Goal: Task Accomplishment & Management: Use online tool/utility

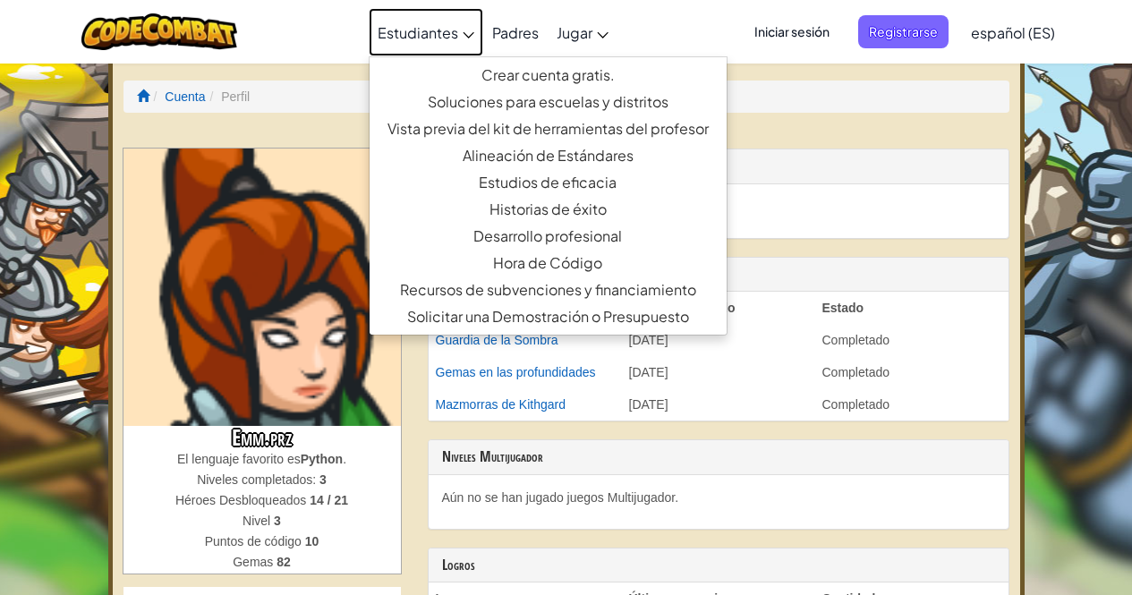
click at [406, 33] on font "Estudiantes" at bounding box center [418, 32] width 81 height 19
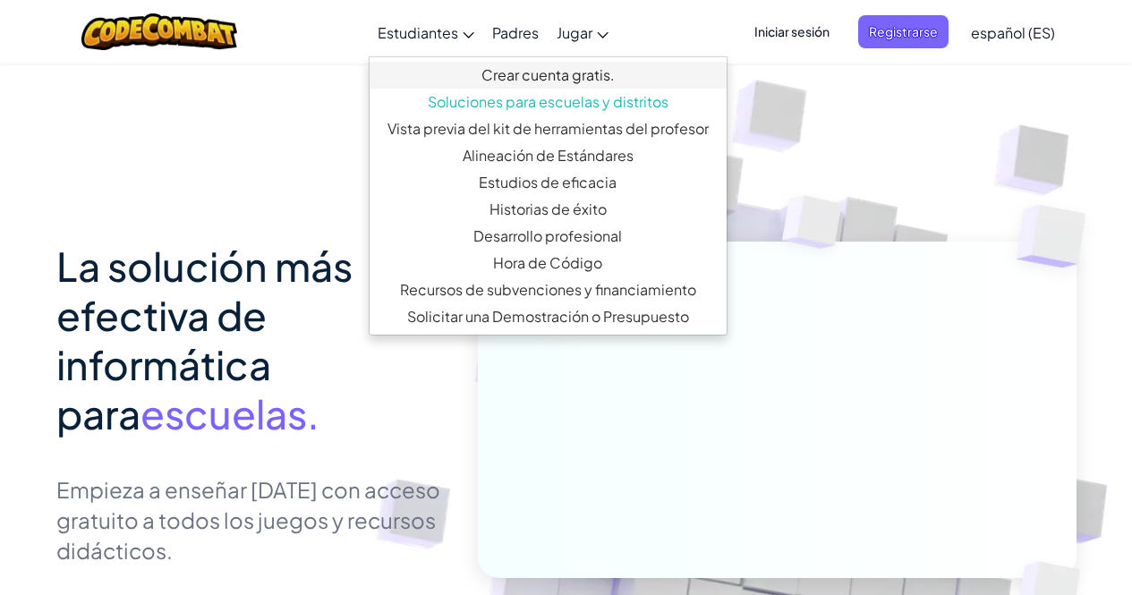
click at [517, 85] on link "Crear cuenta gratis." at bounding box center [547, 75] width 357 height 27
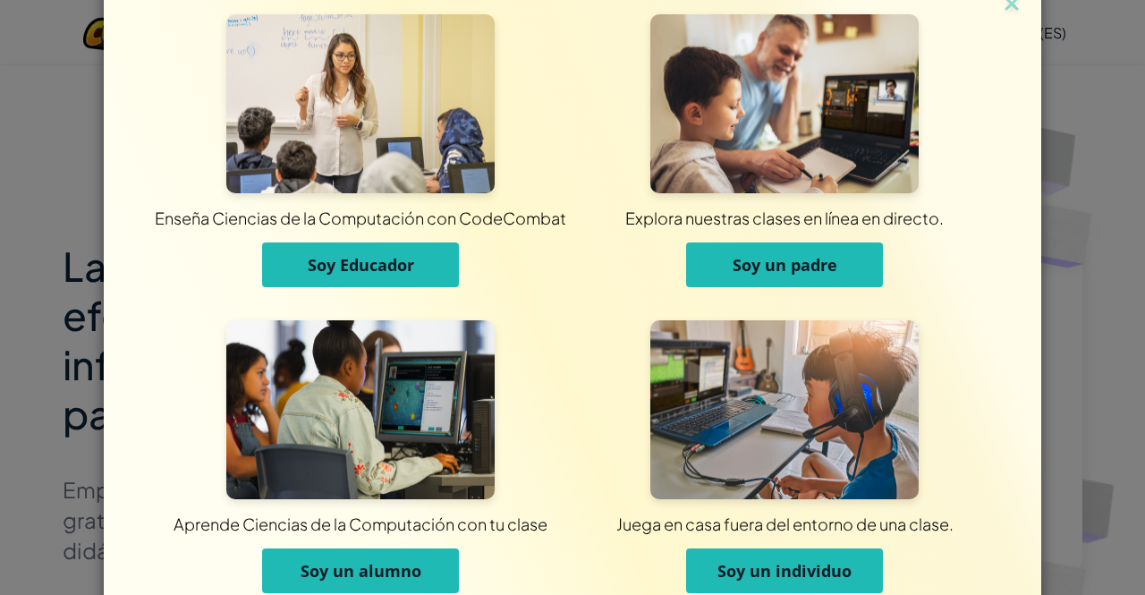
scroll to position [114, 0]
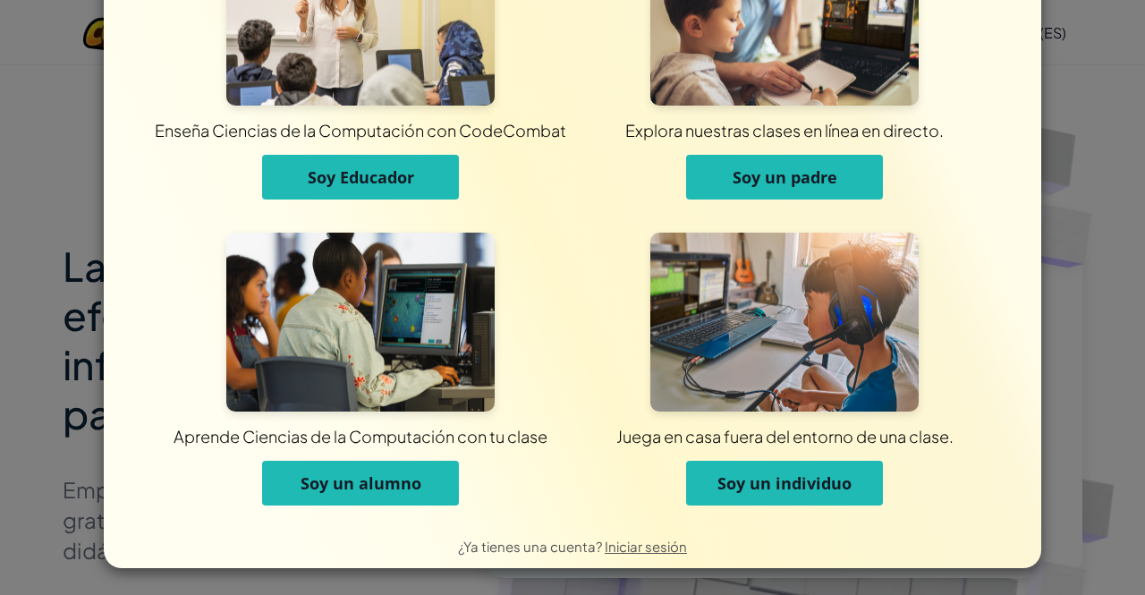
click at [352, 471] on button "Soy un alumno" at bounding box center [360, 483] width 197 height 45
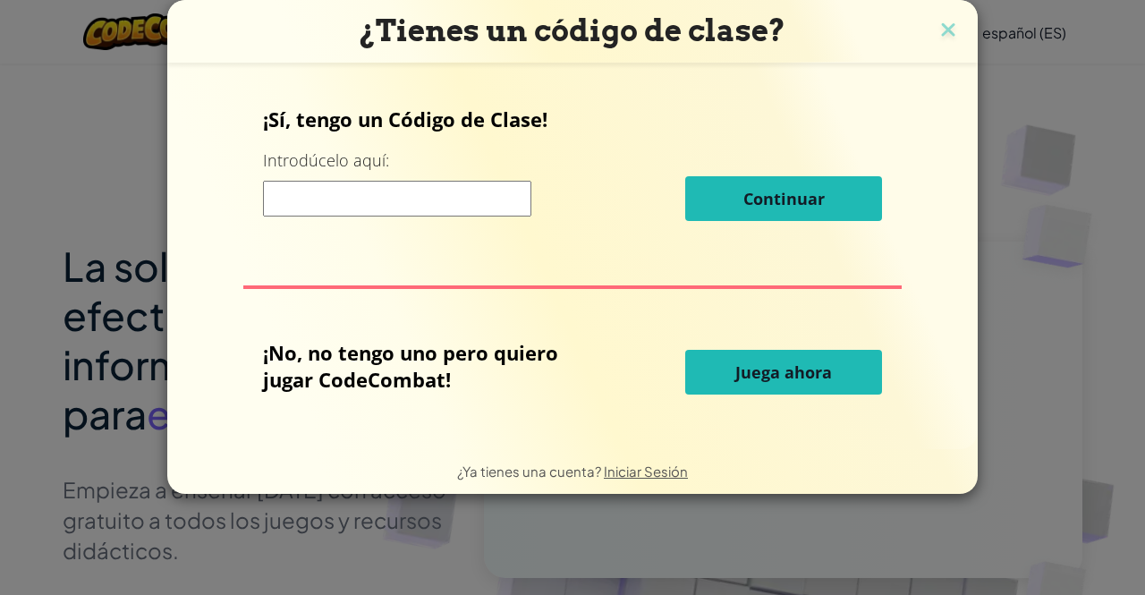
scroll to position [0, 0]
click at [321, 197] on input at bounding box center [397, 199] width 268 height 36
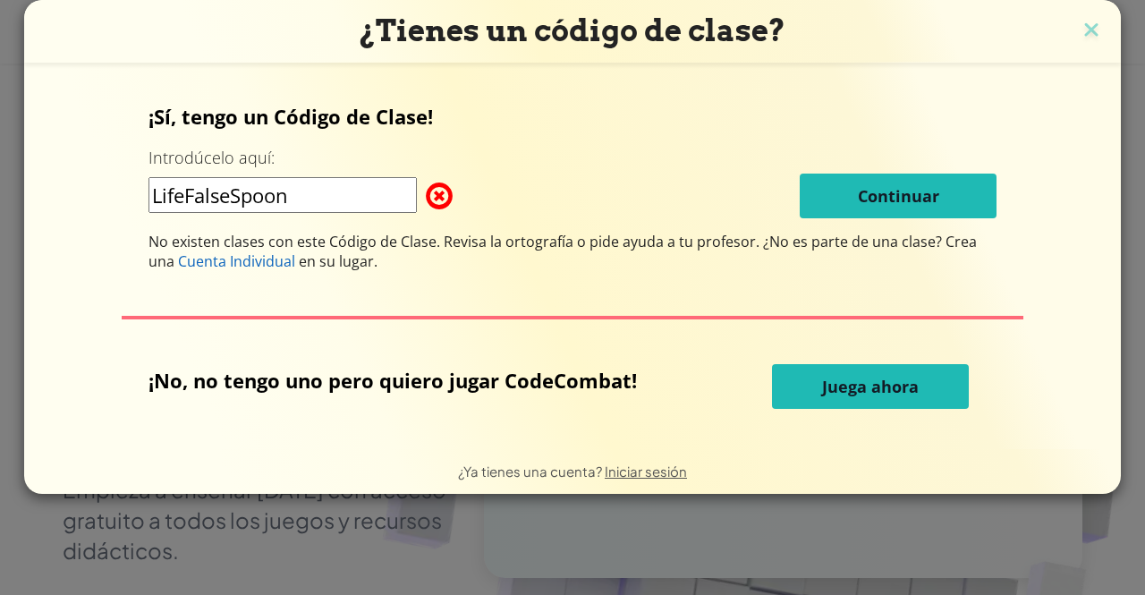
type input "LifeFalseSpoon"
click at [853, 365] on button "Juega ahora" at bounding box center [870, 386] width 197 height 45
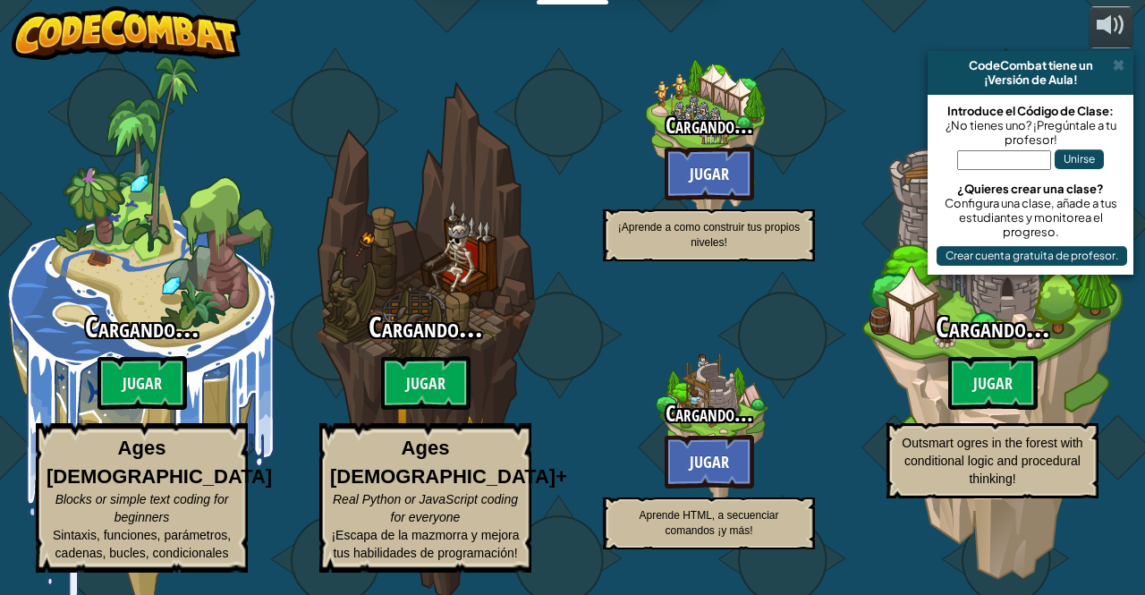
select select "es-ES"
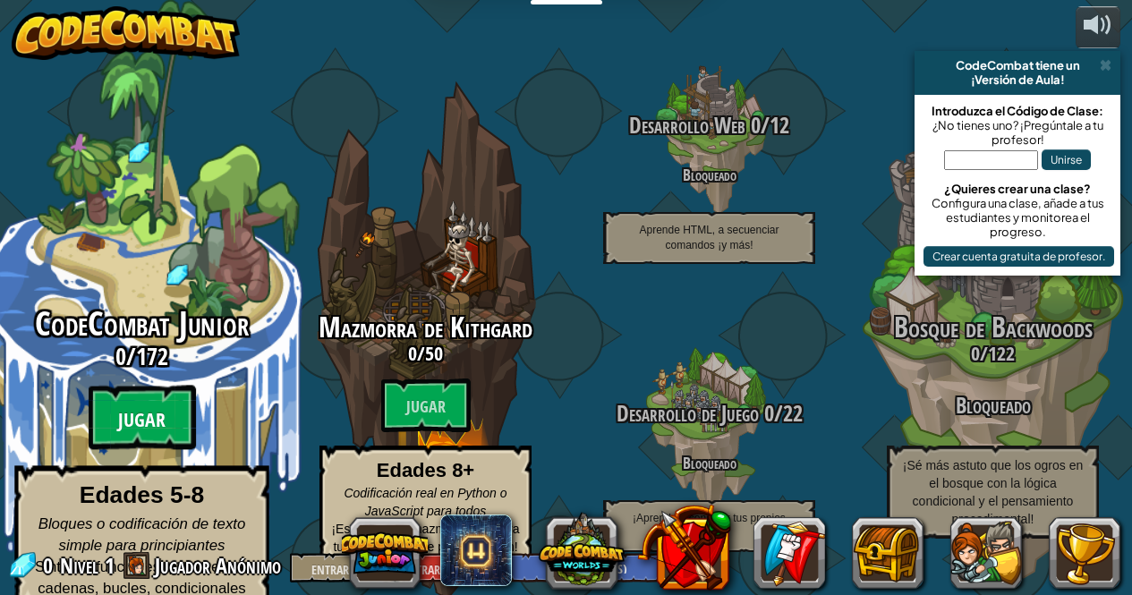
click at [157, 407] on font "Jugar" at bounding box center [141, 420] width 47 height 27
select select "es-ES"
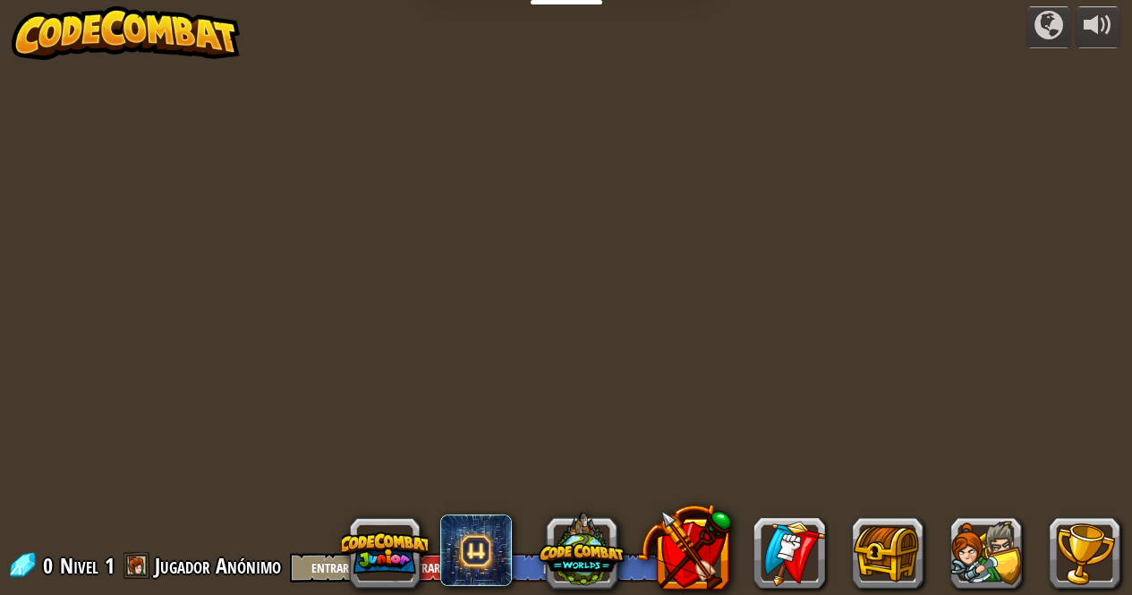
select select "es-ES"
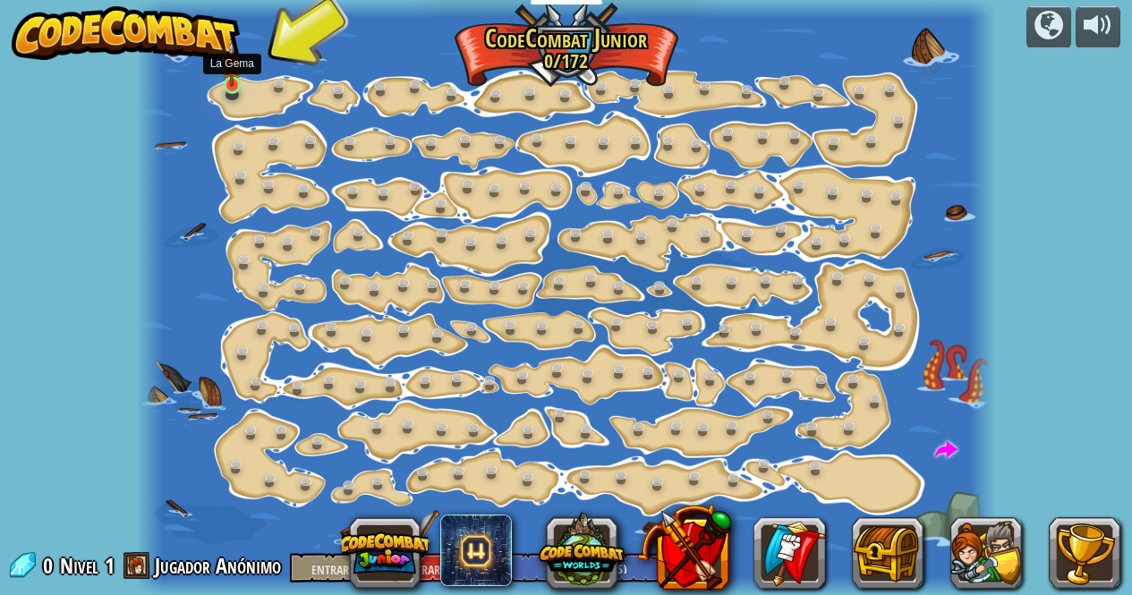
click at [233, 81] on img at bounding box center [232, 63] width 20 height 46
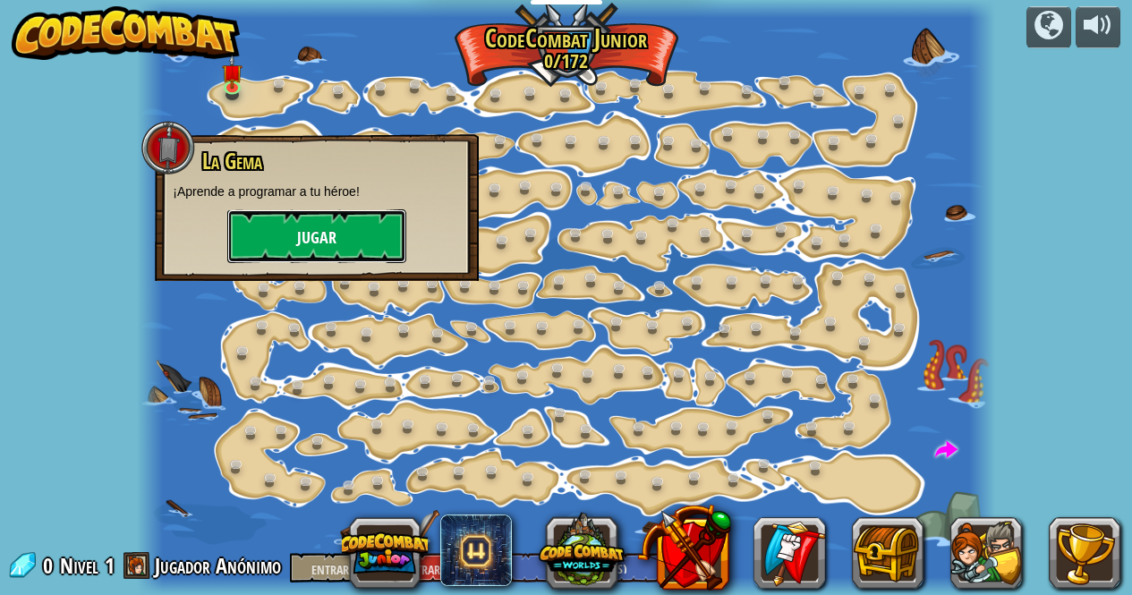
click at [318, 244] on font "Jugar" at bounding box center [316, 238] width 39 height 22
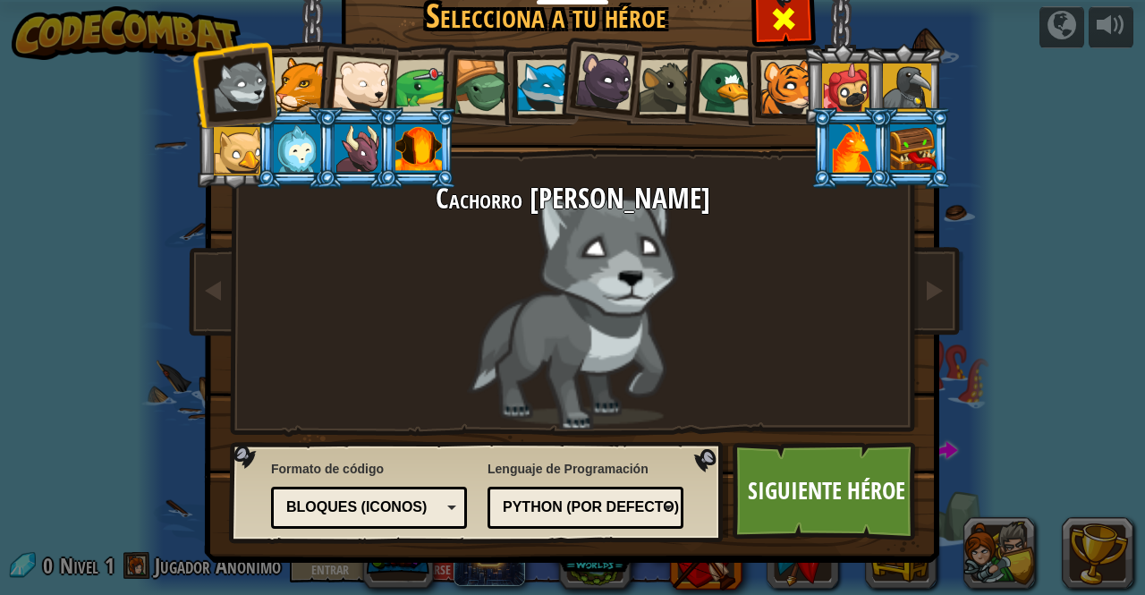
click at [786, 12] on span at bounding box center [783, 18] width 29 height 29
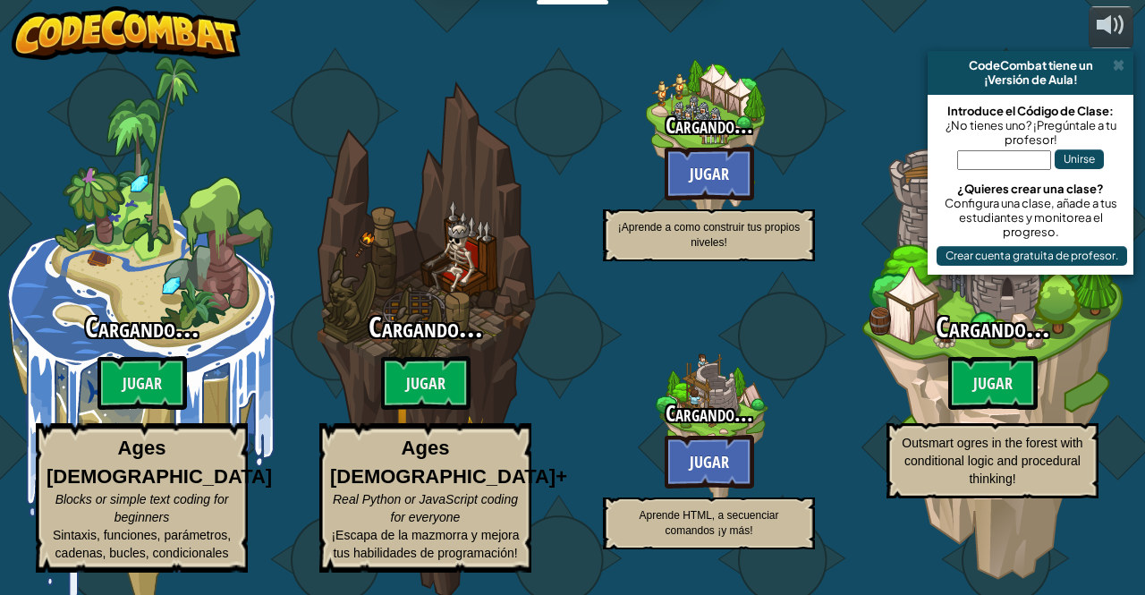
select select "es-ES"
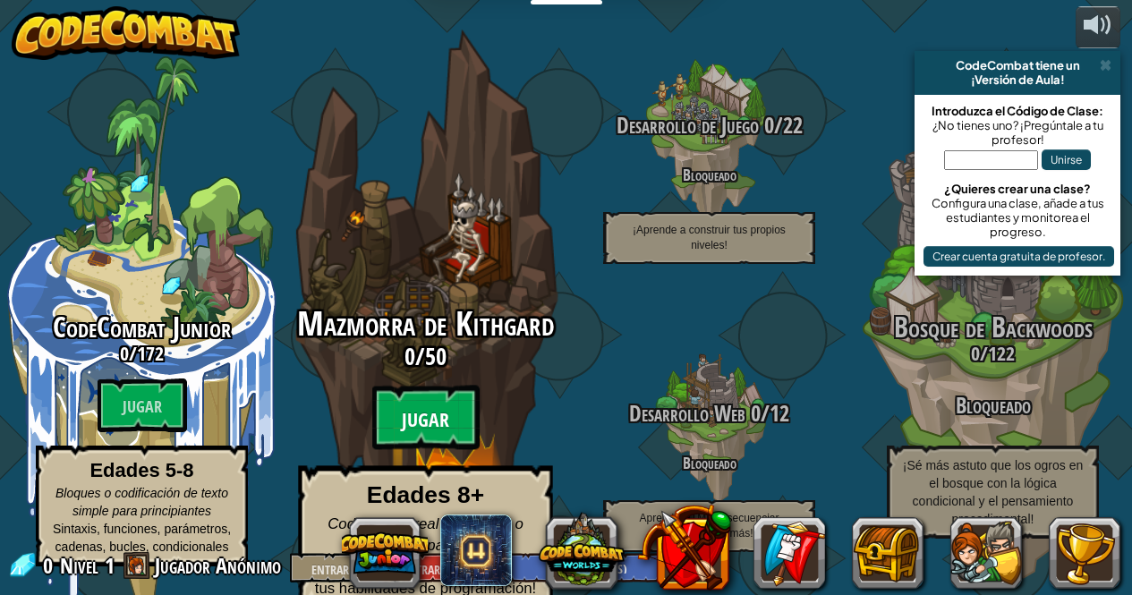
click at [423, 387] on btn "Jugar" at bounding box center [425, 418] width 107 height 64
select select "es-ES"
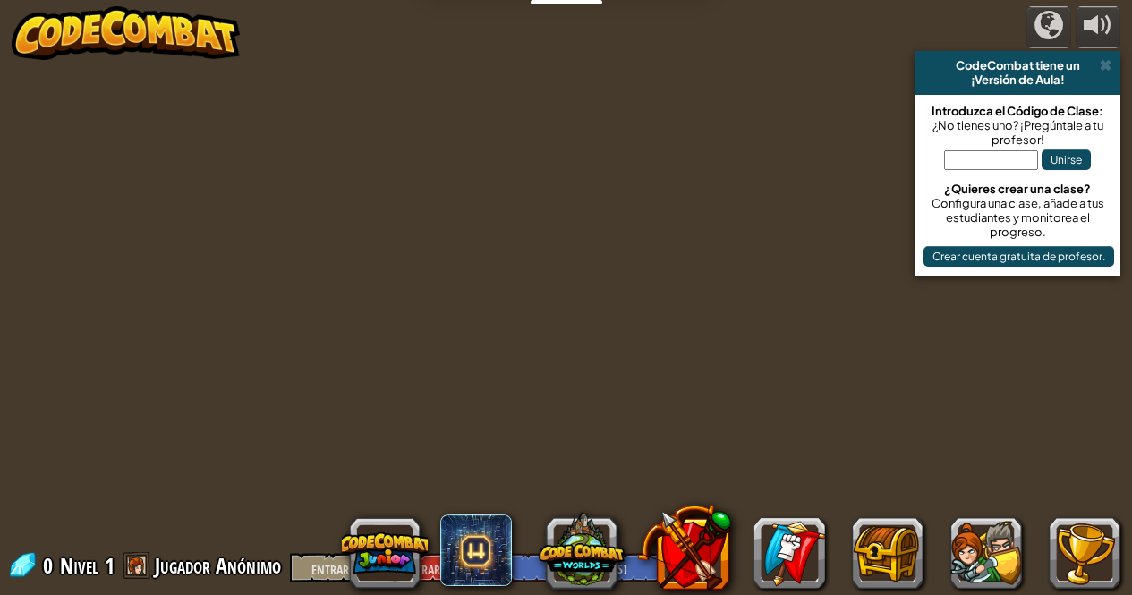
select select "es-ES"
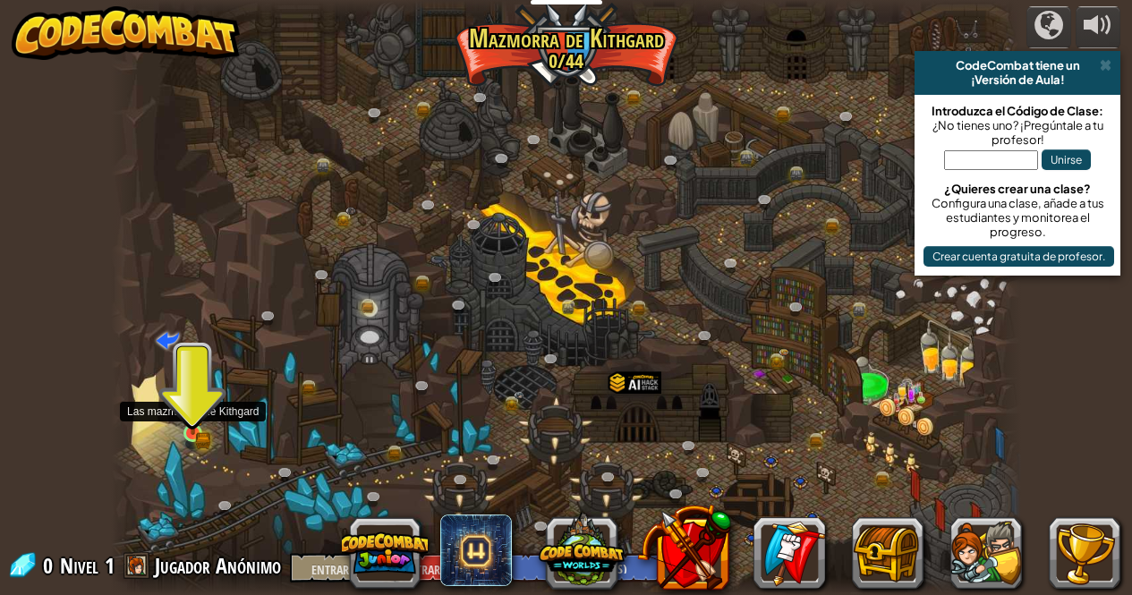
click at [198, 431] on img at bounding box center [192, 410] width 21 height 48
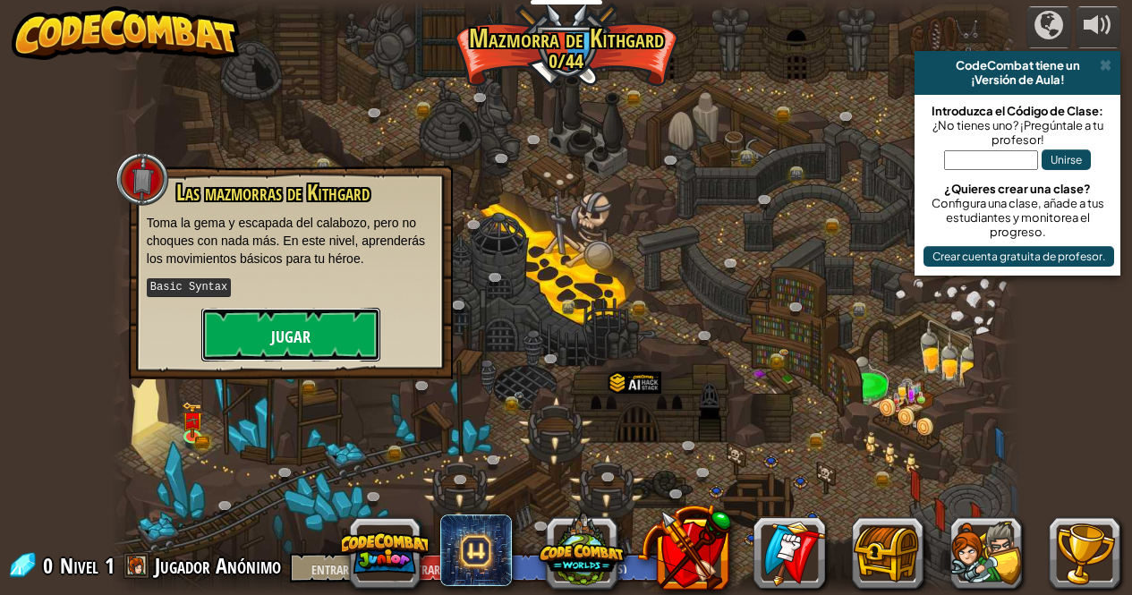
click at [274, 310] on button "Jugar" at bounding box center [290, 335] width 179 height 54
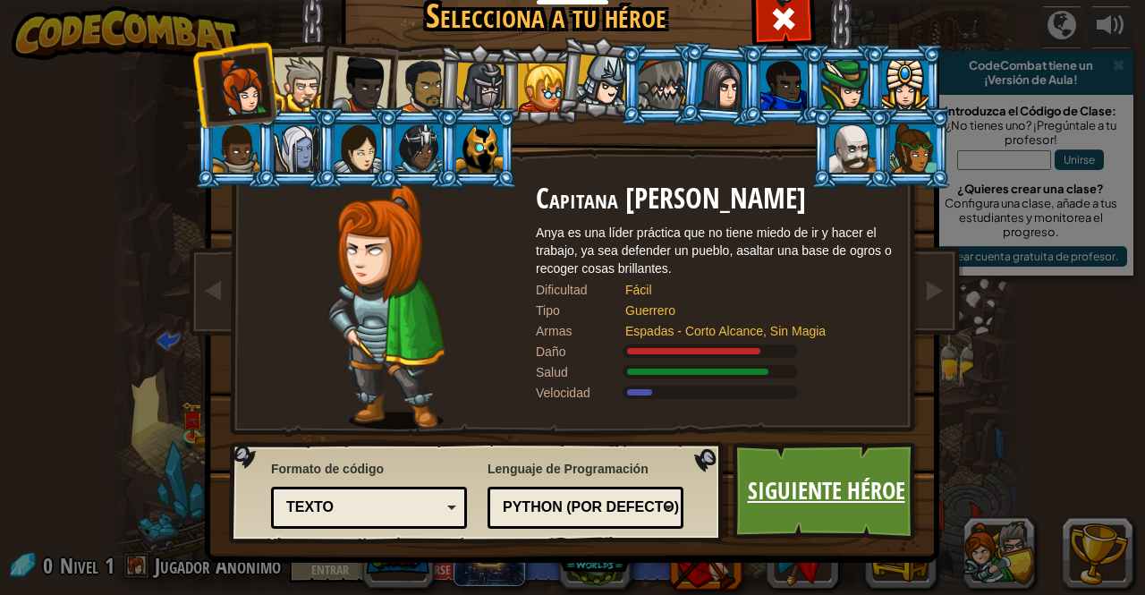
click at [805, 455] on link "Siguiente héroe" at bounding box center [826, 491] width 187 height 98
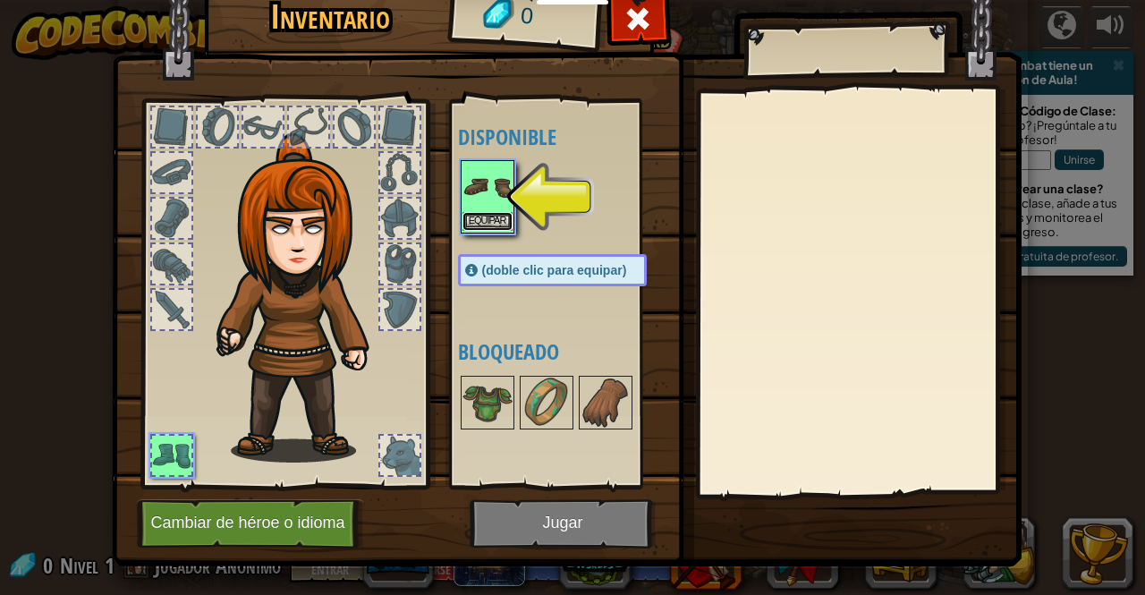
click at [478, 221] on font "Equipar" at bounding box center [488, 221] width 38 height 11
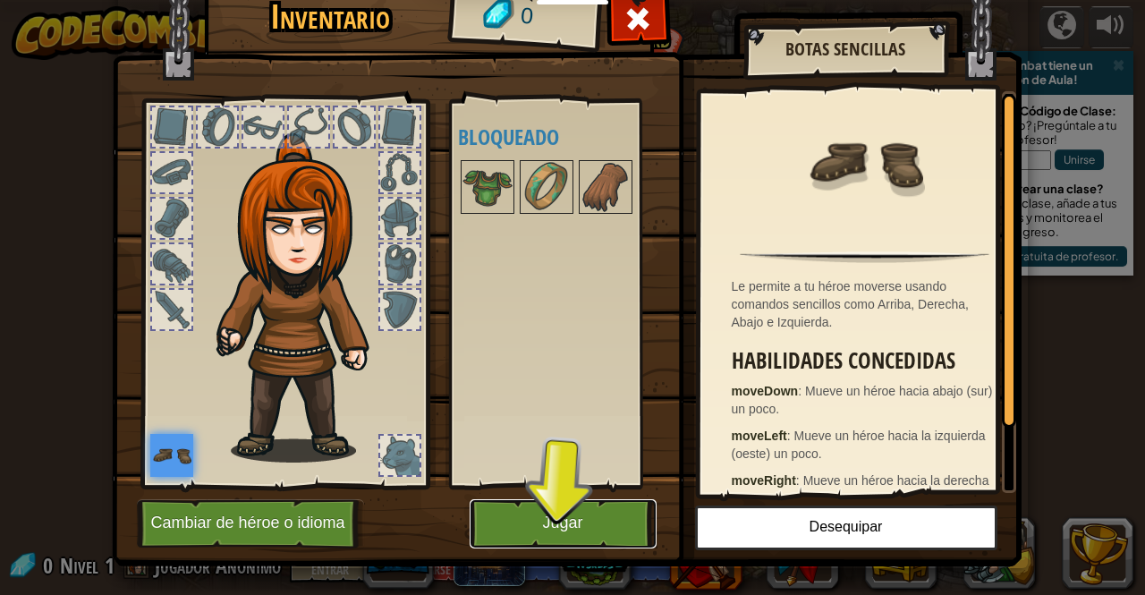
click at [589, 526] on button "Jugar" at bounding box center [563, 523] width 187 height 49
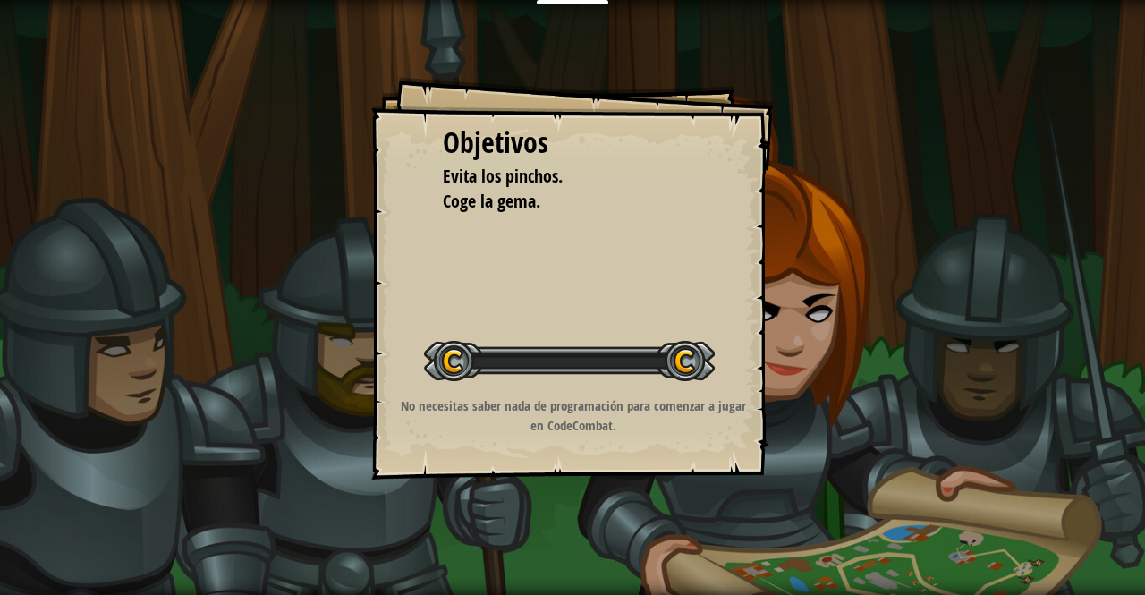
click at [589, 526] on div "Objetivos Evita los pinchos. Coge la gema. Iniciar Nivel Error al cargar desde …" at bounding box center [572, 297] width 1145 height 595
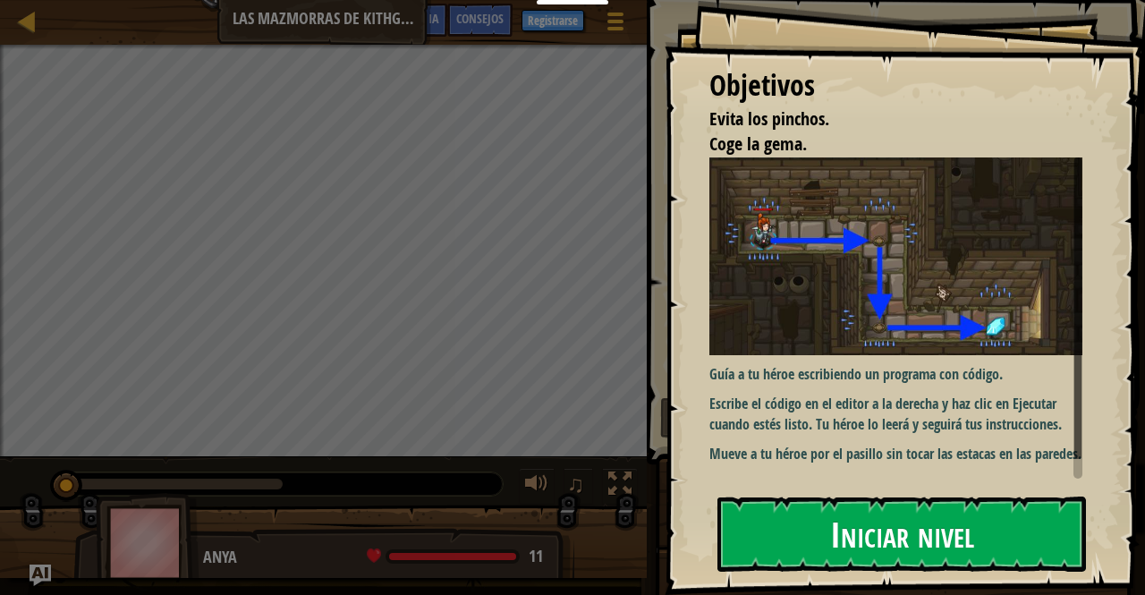
click at [886, 509] on font "Iniciar nivel" at bounding box center [902, 533] width 144 height 48
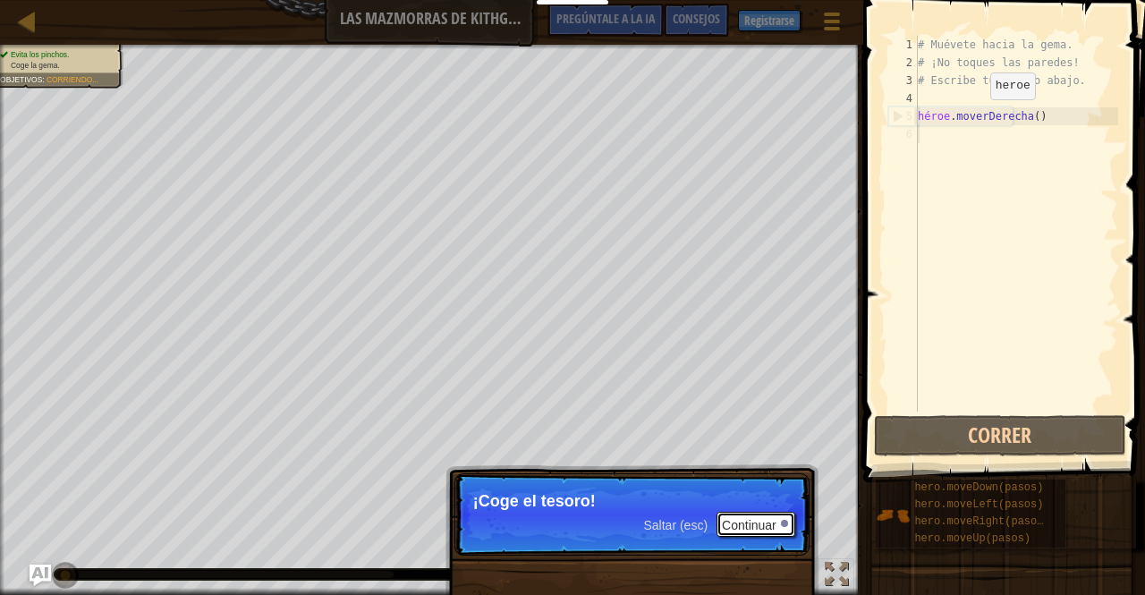
click at [758, 523] on font "Continuar" at bounding box center [749, 525] width 55 height 14
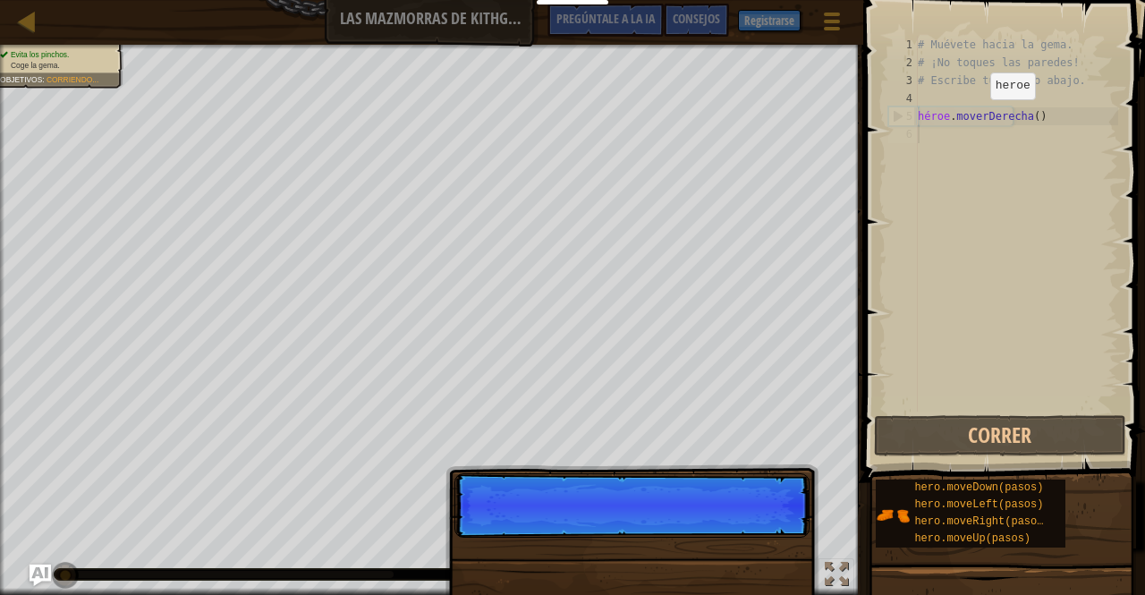
scroll to position [8, 0]
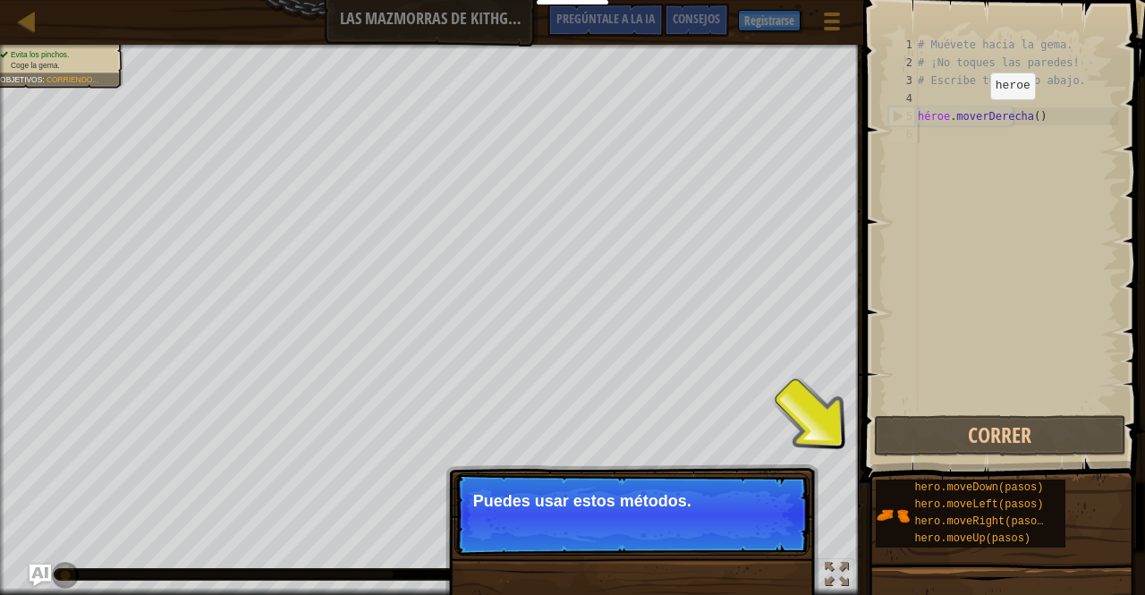
click at [672, 531] on font "Saltar (esc)" at bounding box center [676, 525] width 64 height 14
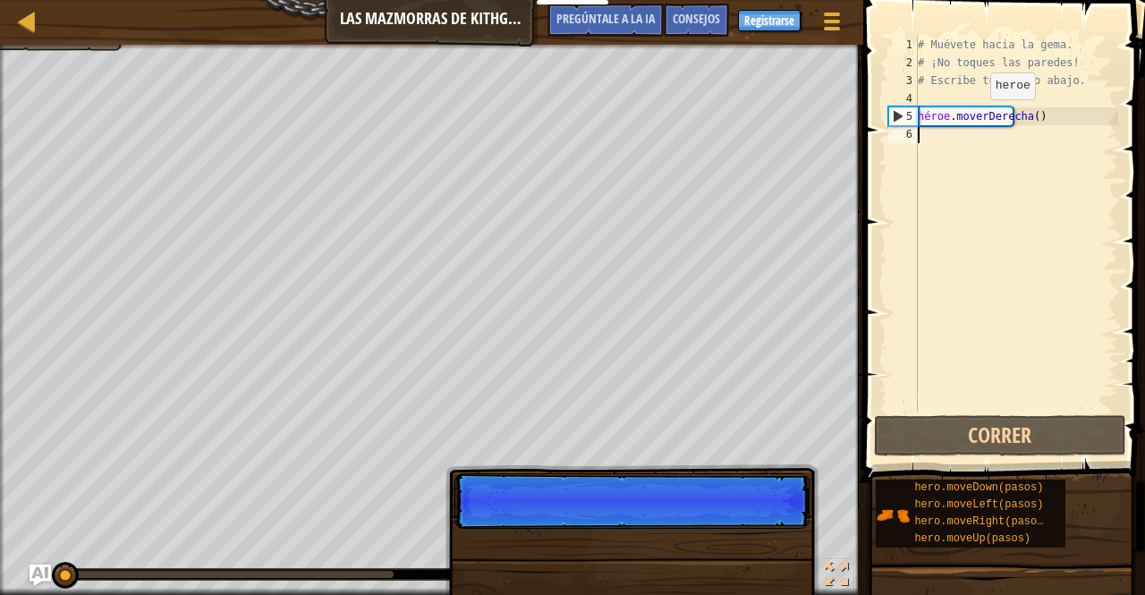
click at [672, 529] on p "Saltar (esc) Continuar" at bounding box center [631, 500] width 355 height 55
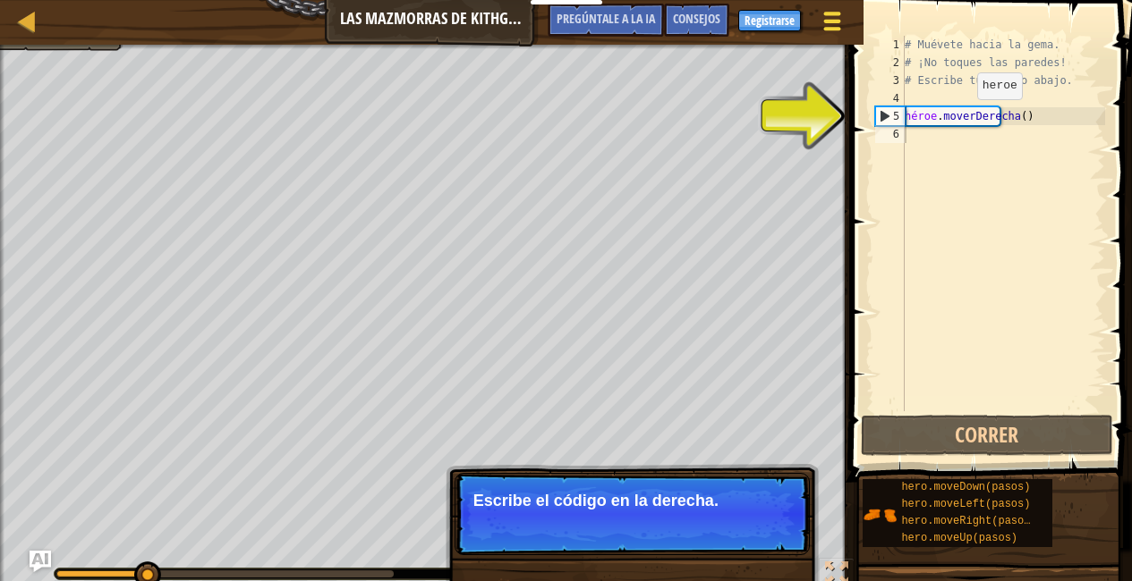
click at [845, 24] on button "Menú del Juego" at bounding box center [832, 25] width 47 height 44
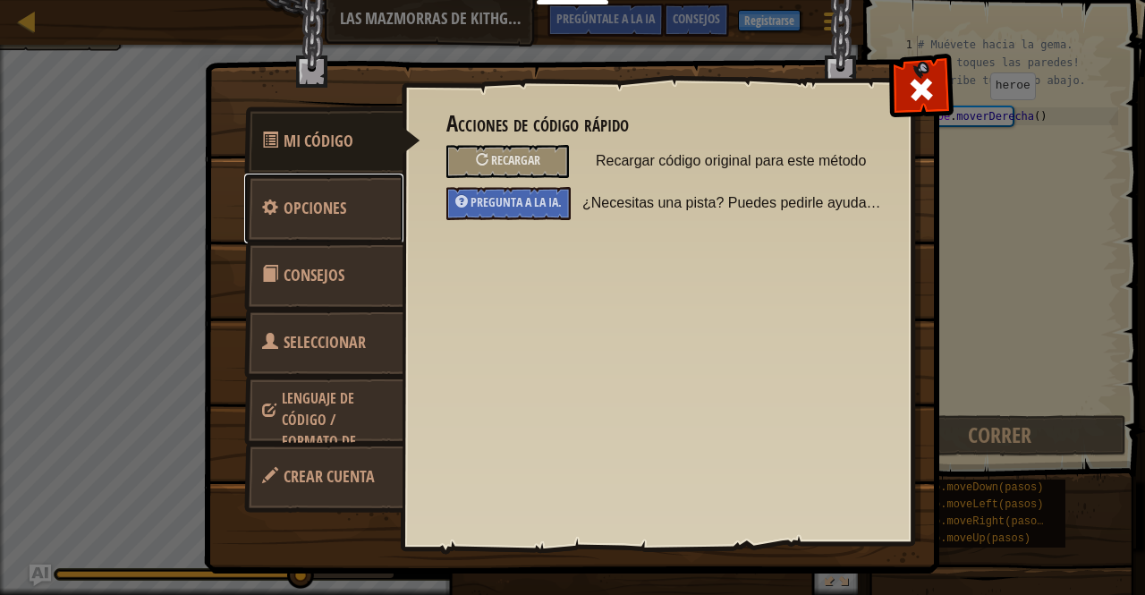
click at [350, 205] on link "Opciones" at bounding box center [323, 209] width 159 height 70
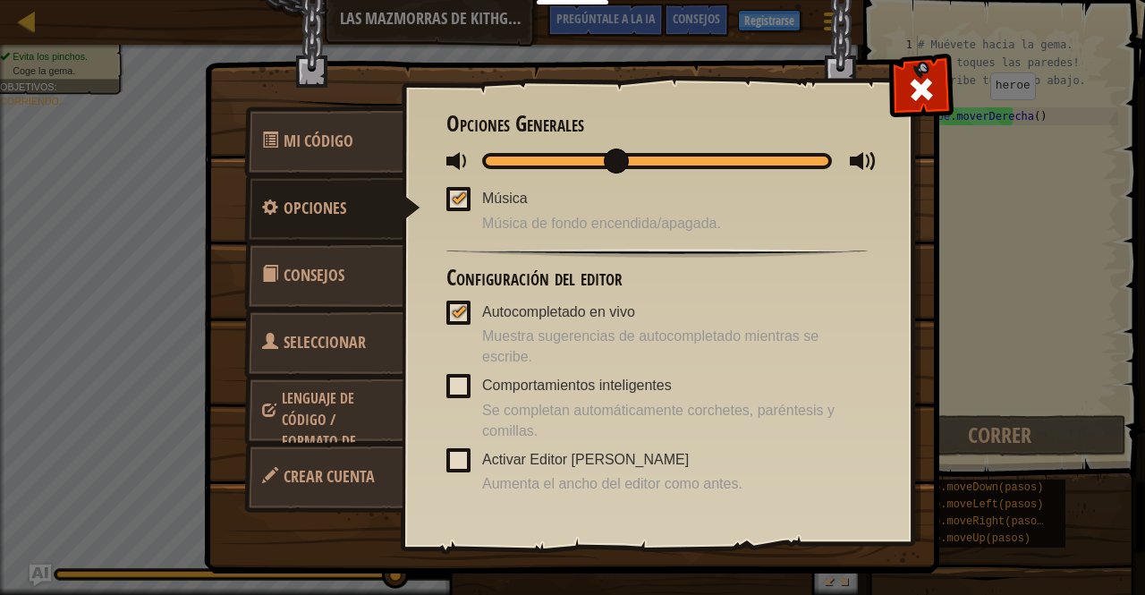
drag, startPoint x: 511, startPoint y: 159, endPoint x: 497, endPoint y: 159, distance: 13.4
click at [497, 159] on div at bounding box center [657, 161] width 350 height 16
click at [920, 87] on span at bounding box center [921, 89] width 29 height 29
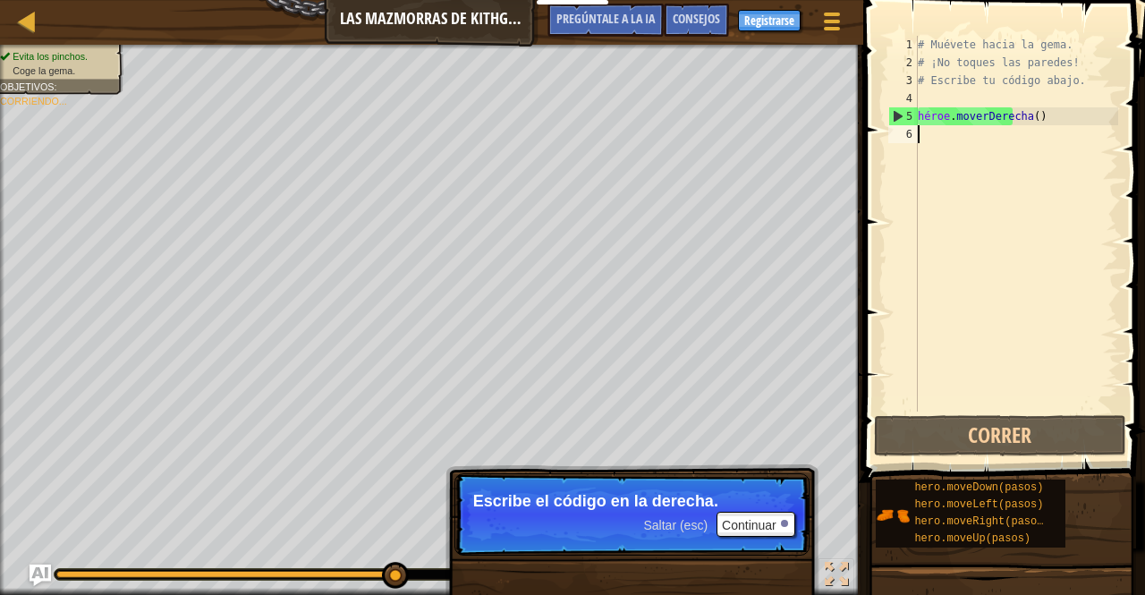
click at [980, 141] on div "# Muévete hacia la gema. # ¡No toques las paredes! # Escribe tu código abajo. h…" at bounding box center [1016, 241] width 204 height 411
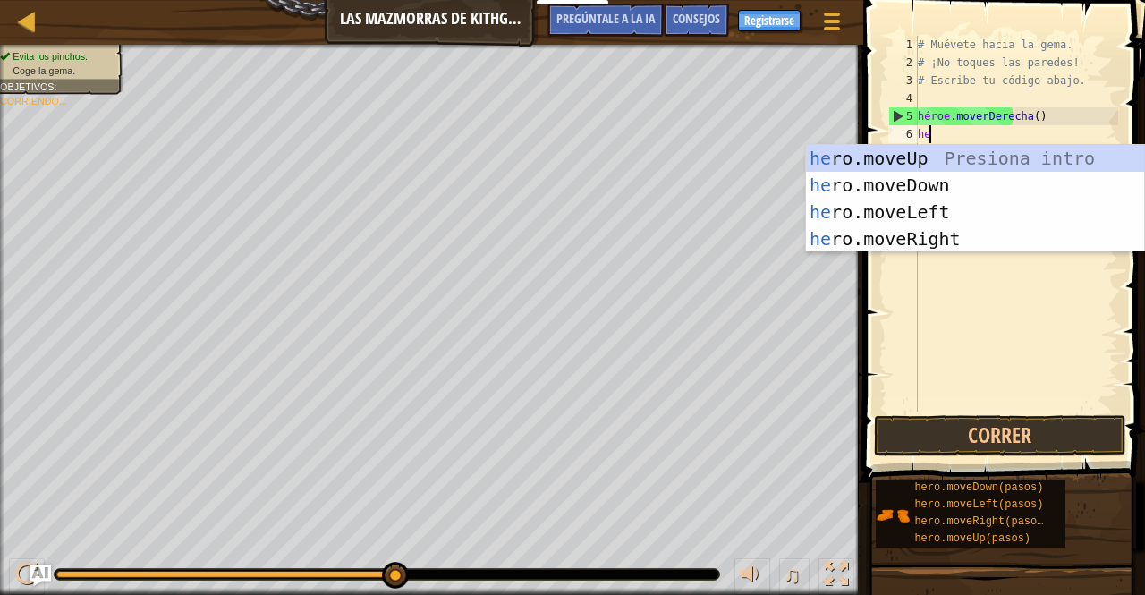
type textarea "her"
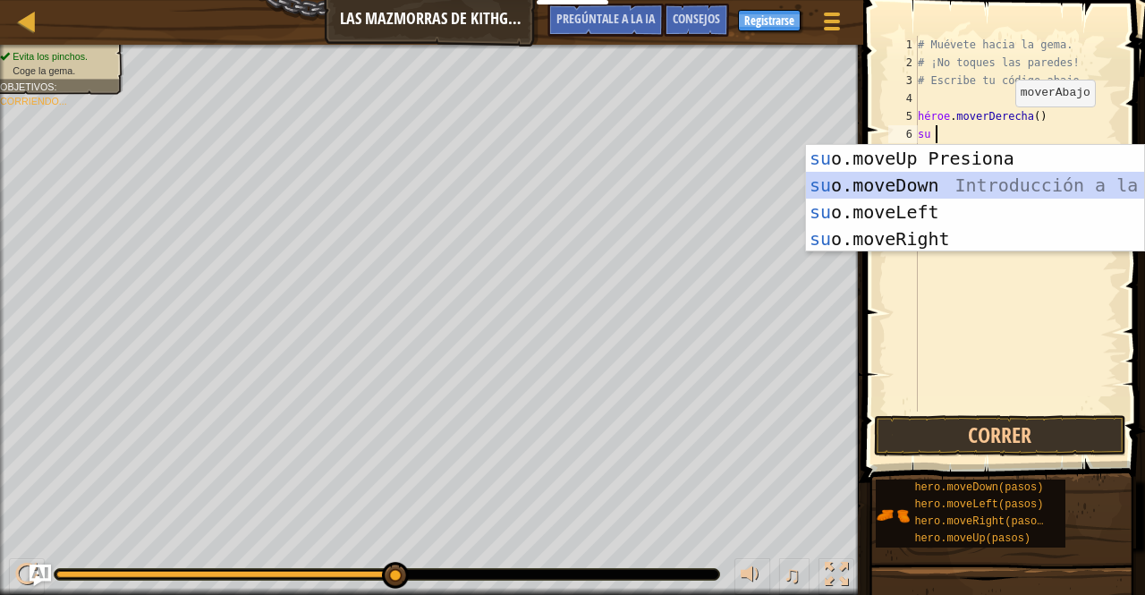
click at [910, 188] on div "su introducción de o.moveUp Presiona su o.moveDown Introducción a la presión su…" at bounding box center [975, 225] width 338 height 161
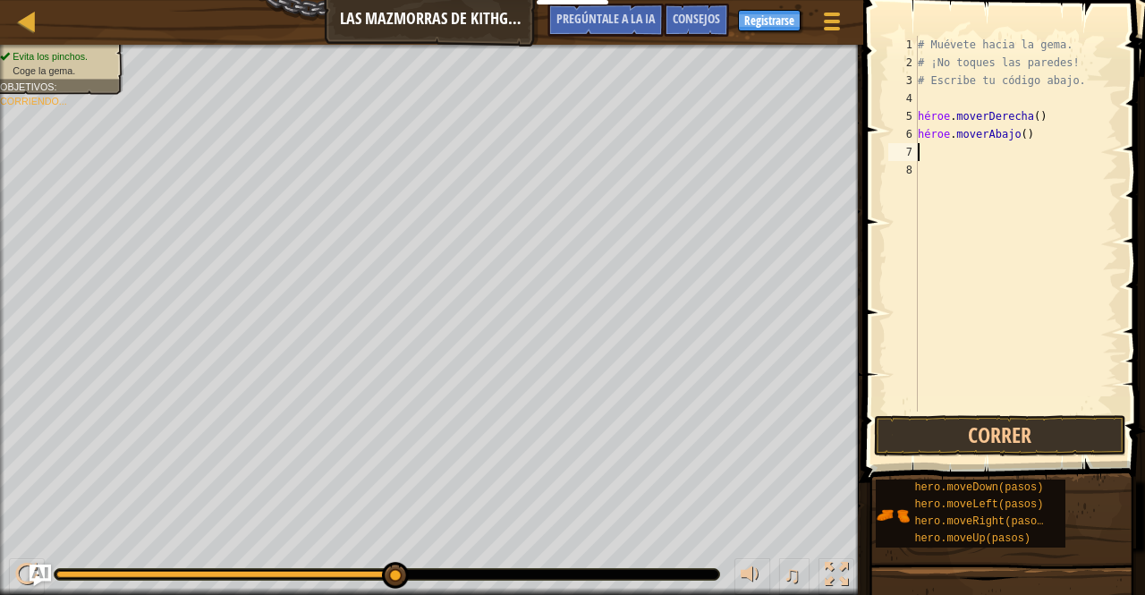
type textarea "he"
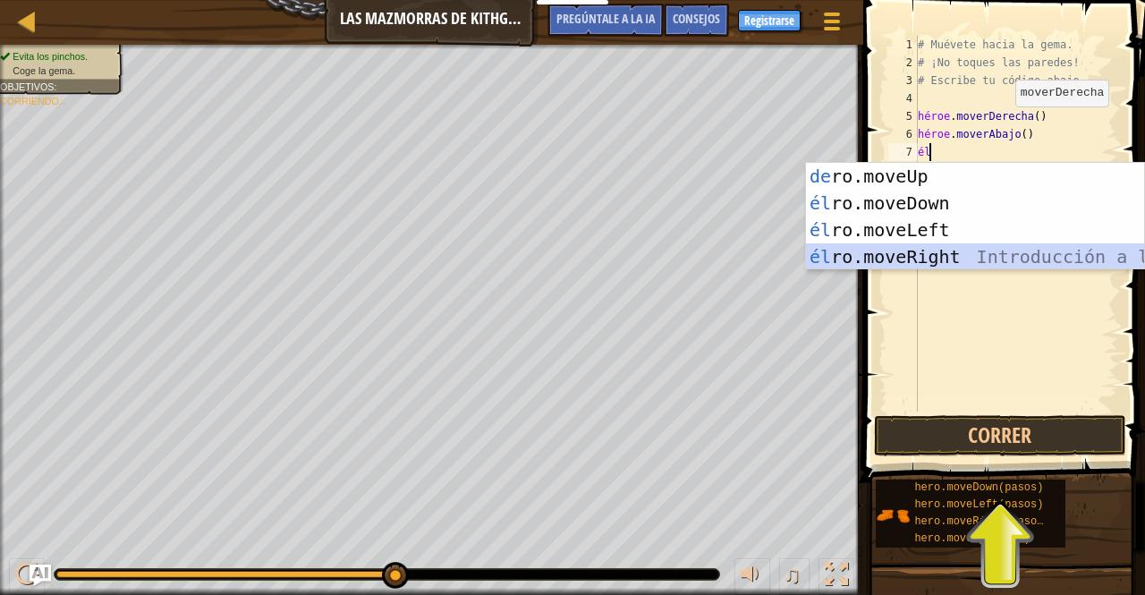
click at [932, 251] on div "Introducción a la presión de [PERSON_NAME].moveUp él ro.moveDown Introducción a…" at bounding box center [975, 243] width 338 height 161
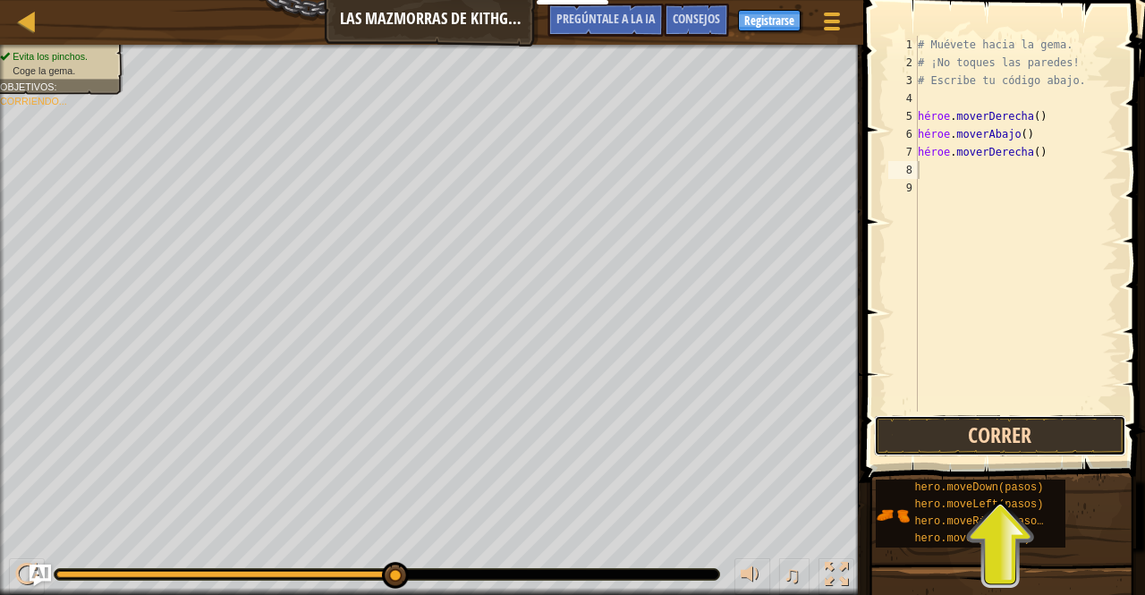
click at [921, 437] on button "Correr" at bounding box center [1000, 435] width 252 height 41
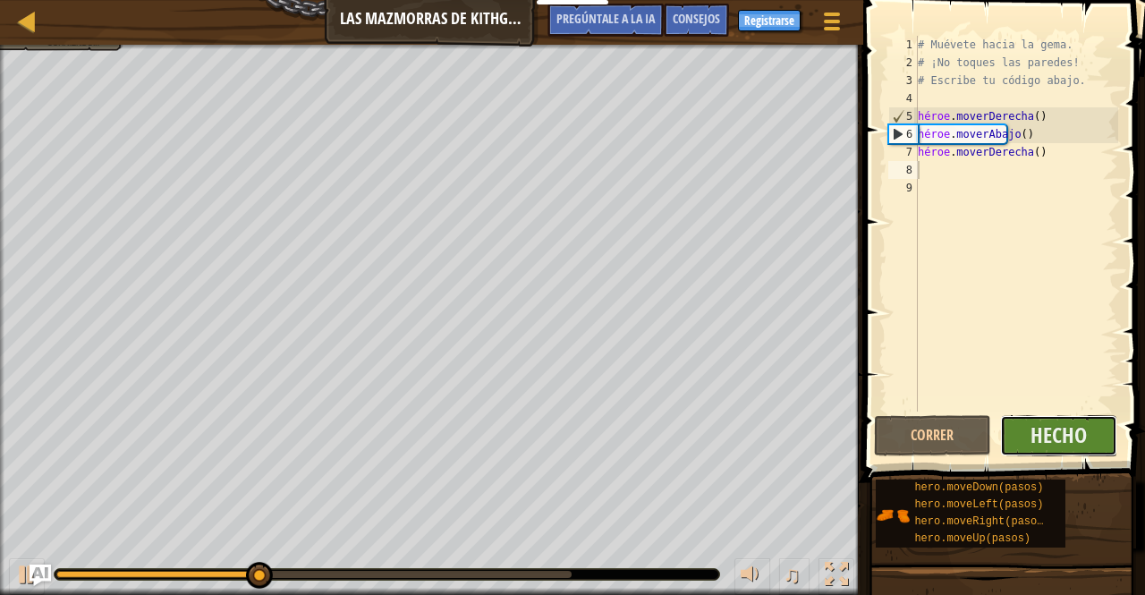
click at [1022, 441] on button "Hecho" at bounding box center [1058, 435] width 117 height 41
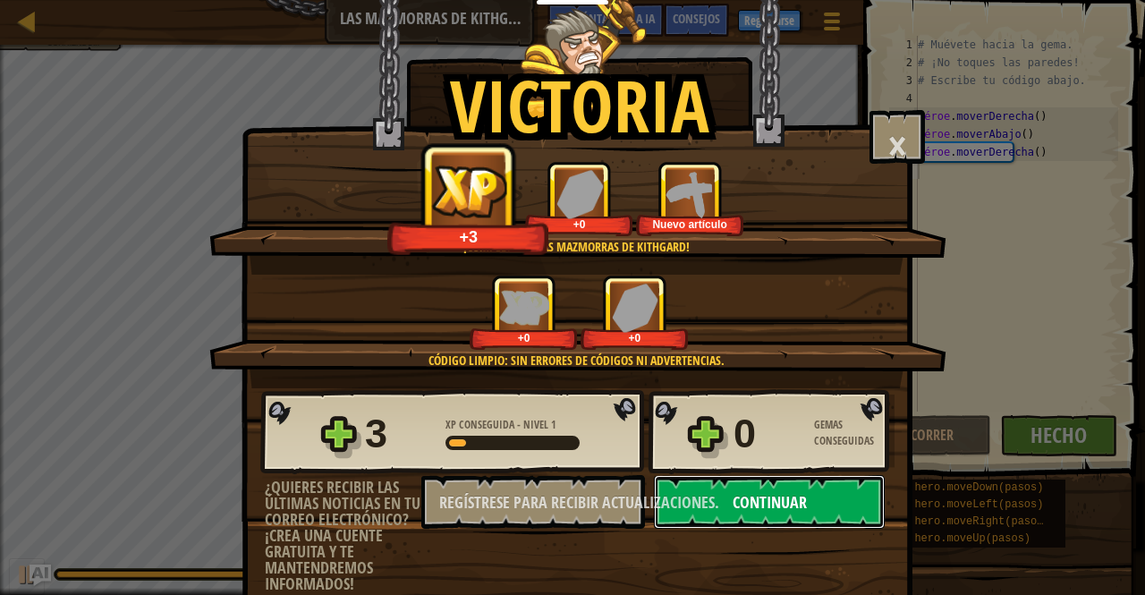
click at [814, 506] on button "Continuar" at bounding box center [769, 502] width 231 height 54
select select "es-ES"
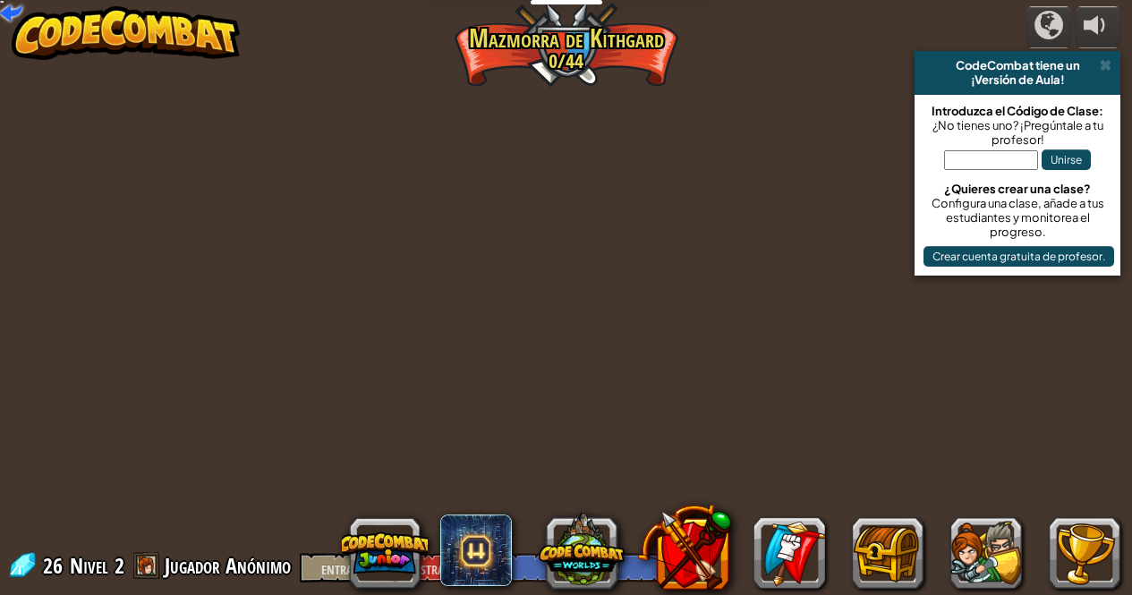
select select "es-ES"
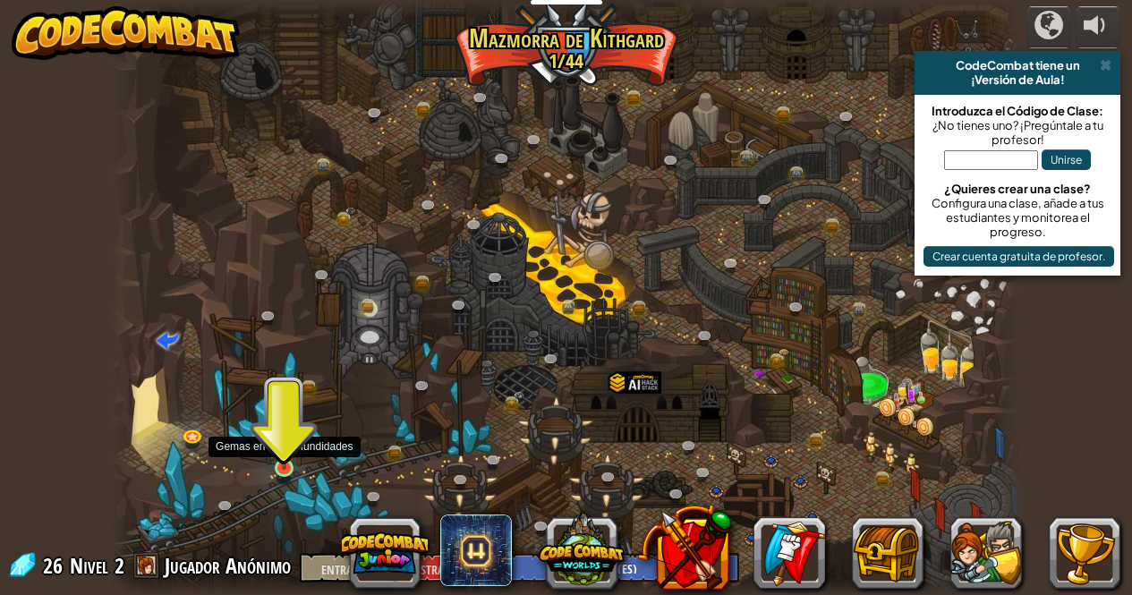
click at [276, 466] on img at bounding box center [283, 445] width 21 height 50
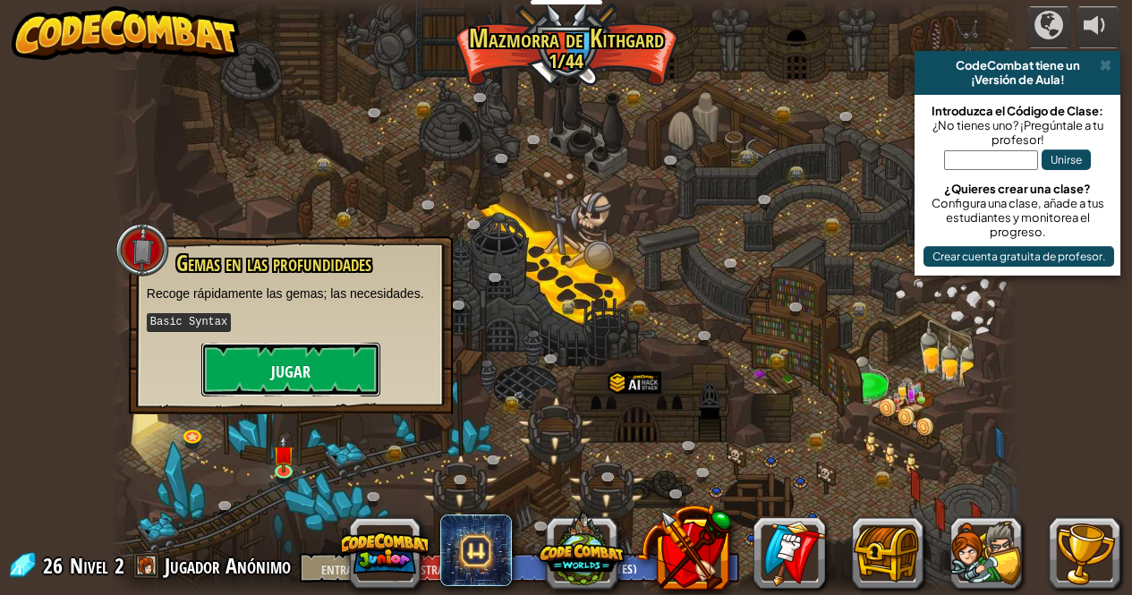
click at [320, 371] on button "Jugar" at bounding box center [290, 370] width 179 height 54
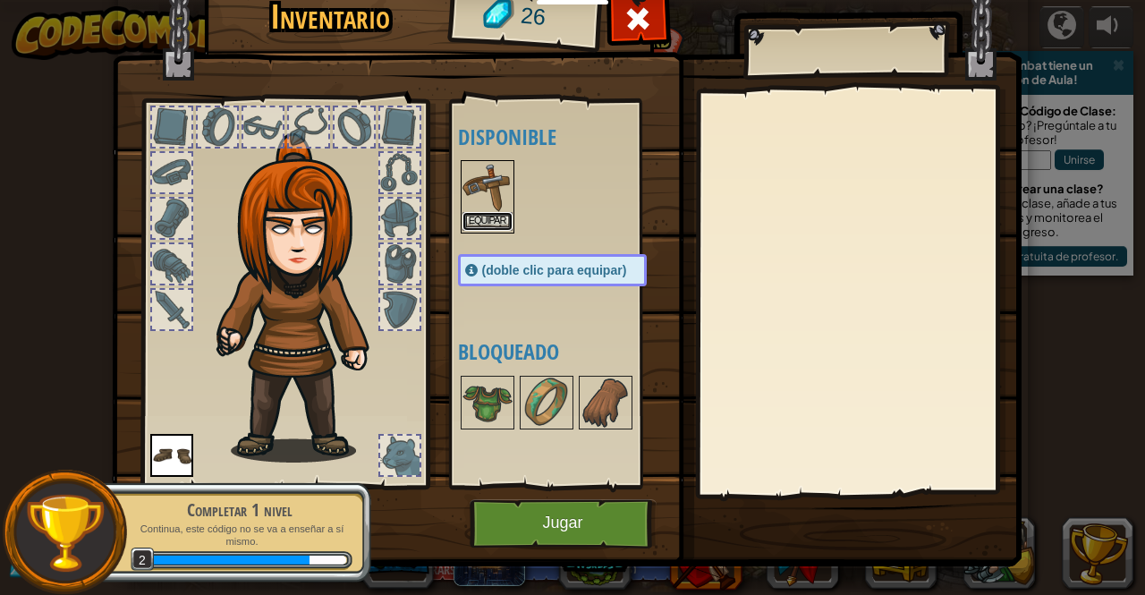
click at [479, 212] on button "Equipar" at bounding box center [487, 221] width 50 height 19
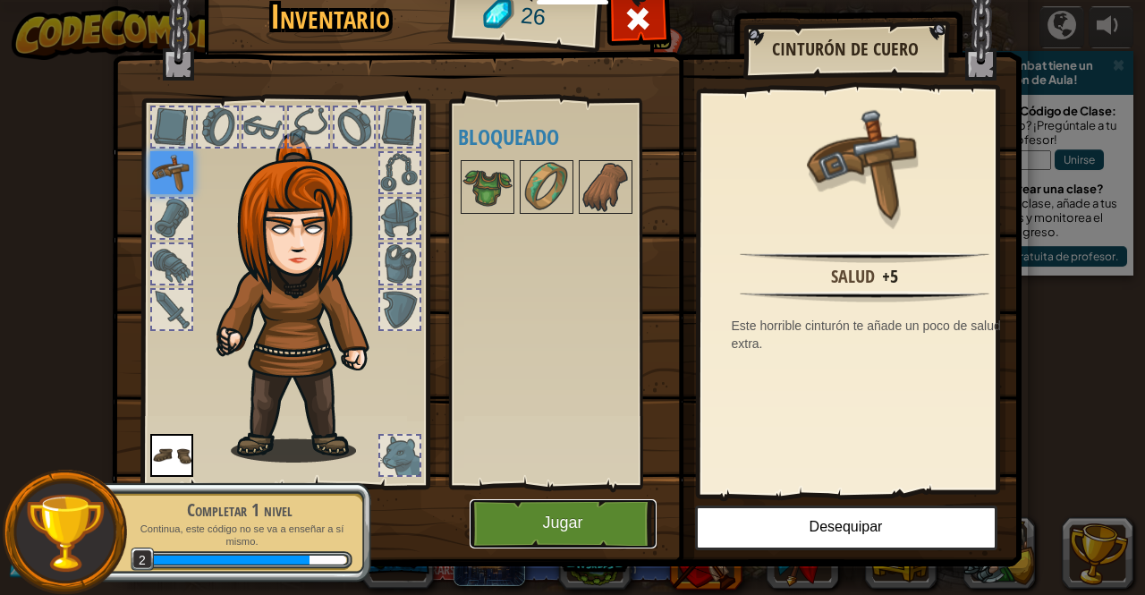
click at [551, 526] on font "Jugar" at bounding box center [562, 523] width 40 height 18
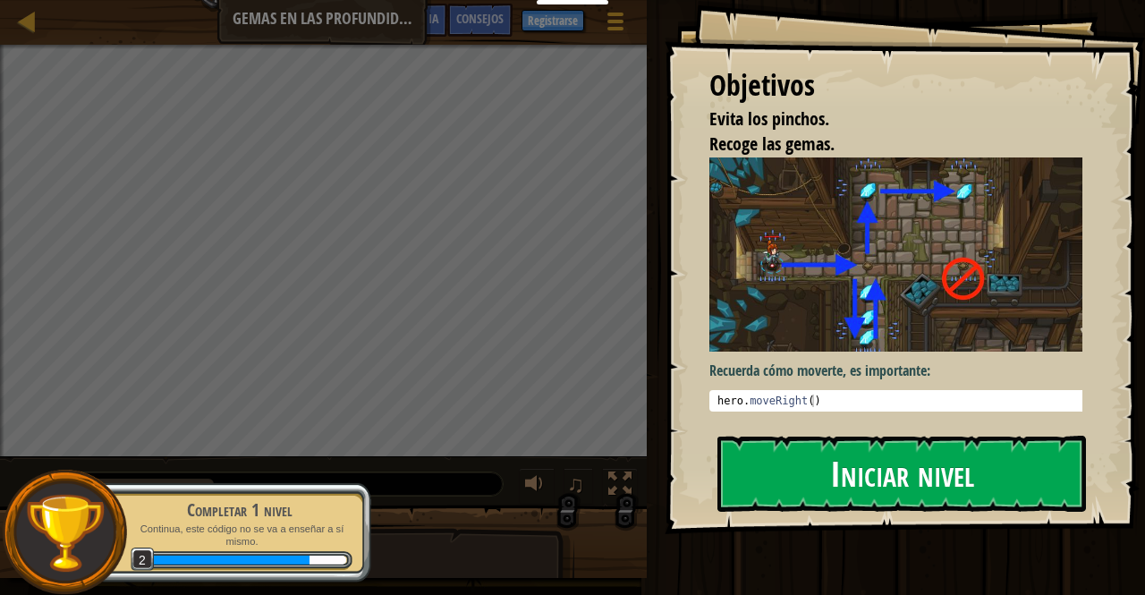
click at [827, 310] on img at bounding box center [902, 254] width 386 height 194
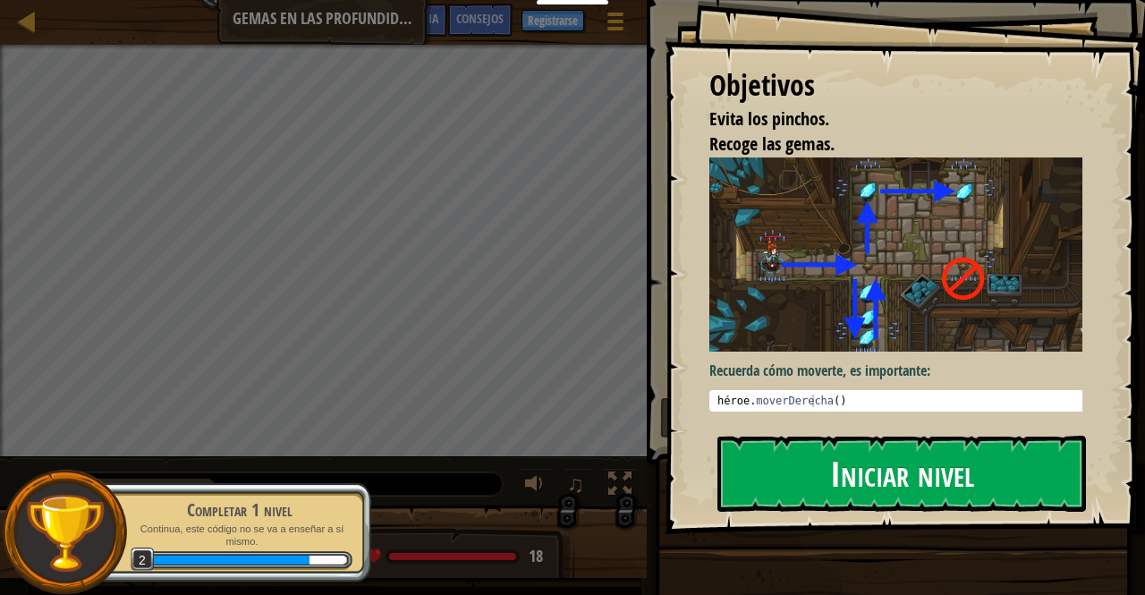
click at [831, 459] on font "Iniciar nivel" at bounding box center [902, 473] width 144 height 48
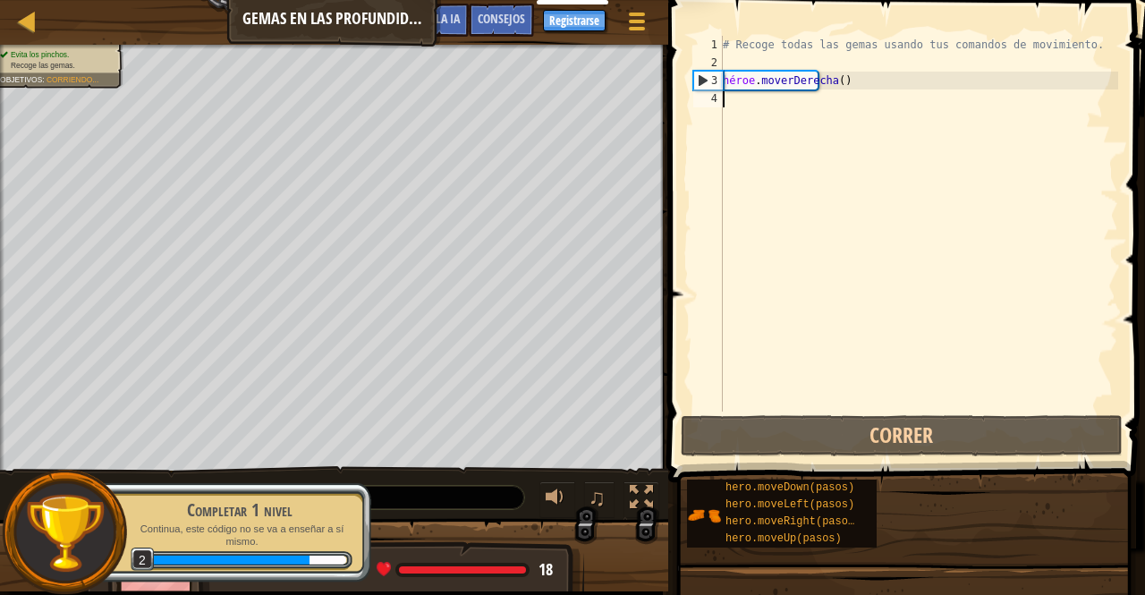
click at [765, 106] on div "# Recoge todas las gemas usando tus comandos de movimiento. héroe . moverDerech…" at bounding box center [918, 241] width 399 height 411
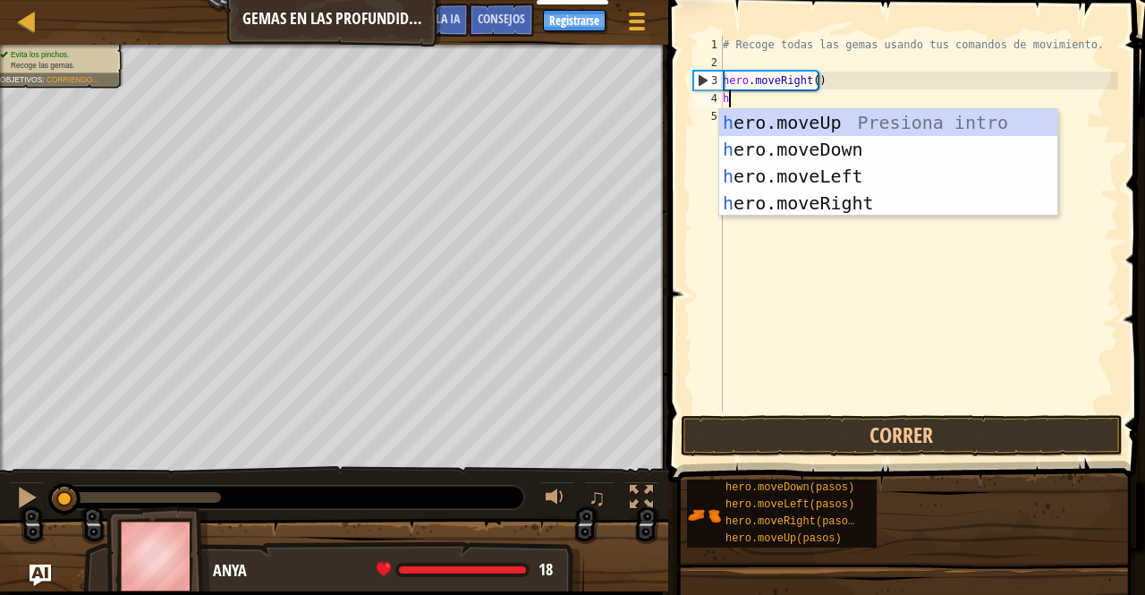
scroll to position [8, 0]
type textarea "he"
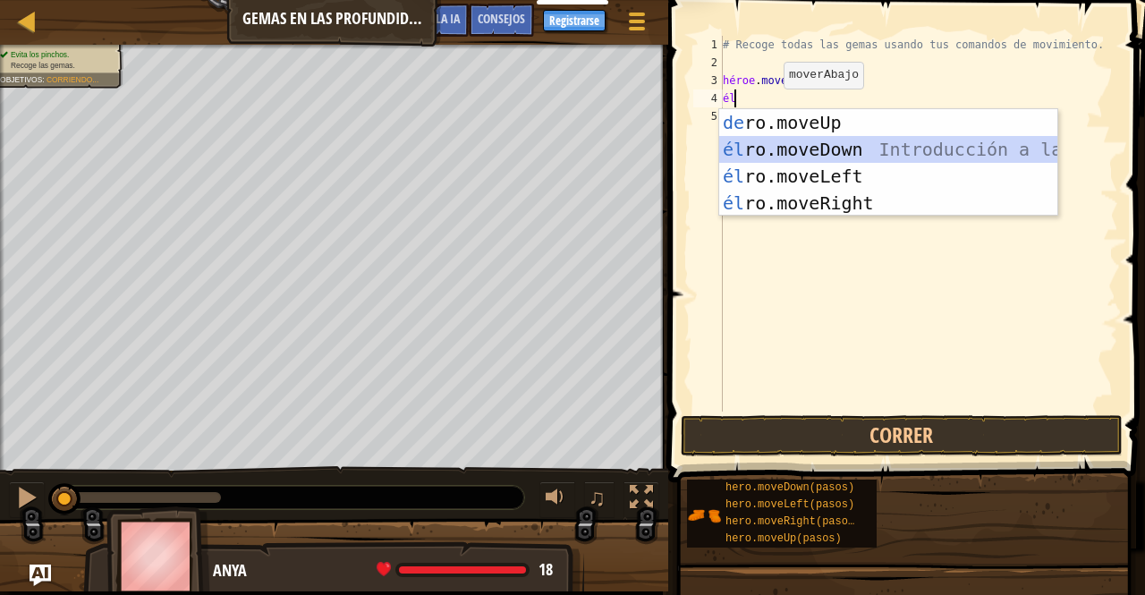
click at [822, 154] on div "Introducción a la presión de [PERSON_NAME].moveUp él ro.moveDown Introducción a…" at bounding box center [888, 189] width 338 height 161
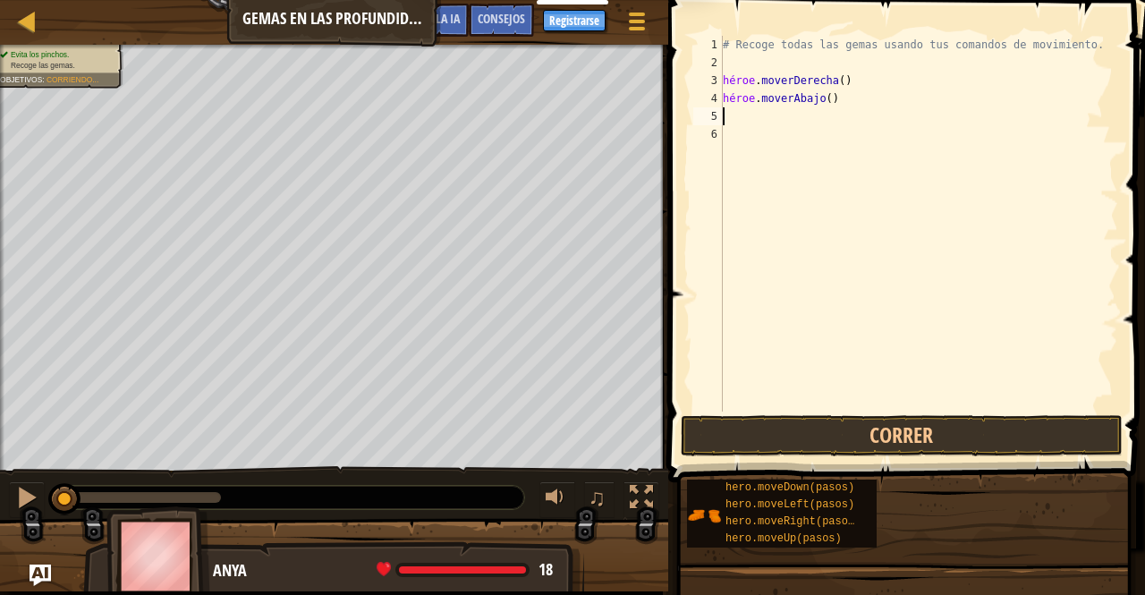
type textarea "he"
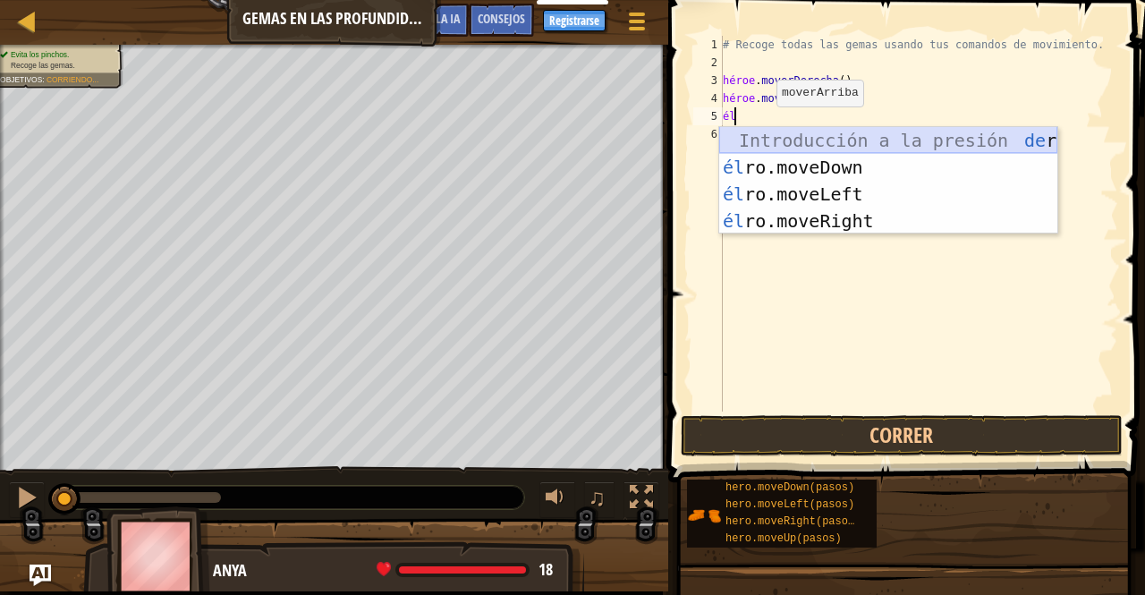
click at [845, 145] on div "Introducción a la presión de [PERSON_NAME].moveUp él ro.moveDown Introducción a…" at bounding box center [888, 207] width 338 height 161
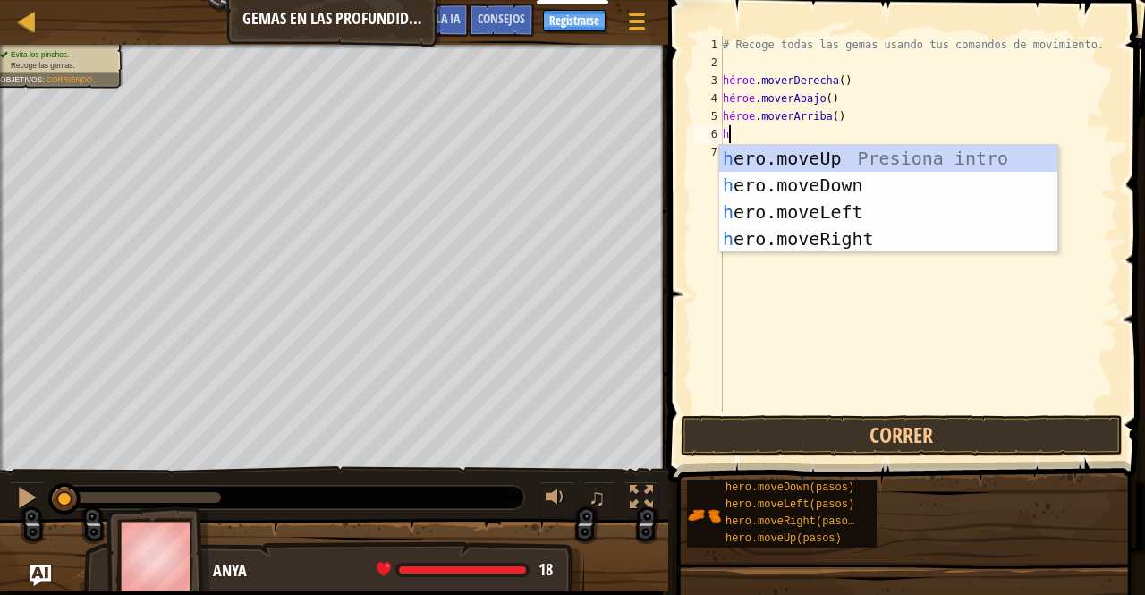
type textarea "he"
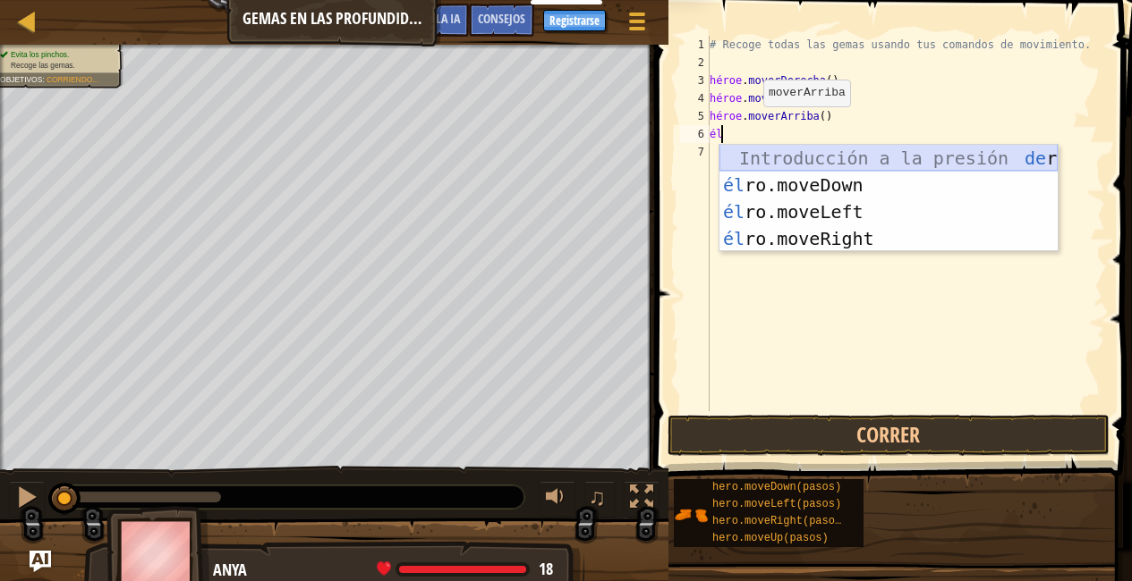
click at [823, 165] on div "Introducción a la presión de [PERSON_NAME].moveUp él ro.moveDown Introducción a…" at bounding box center [888, 225] width 338 height 161
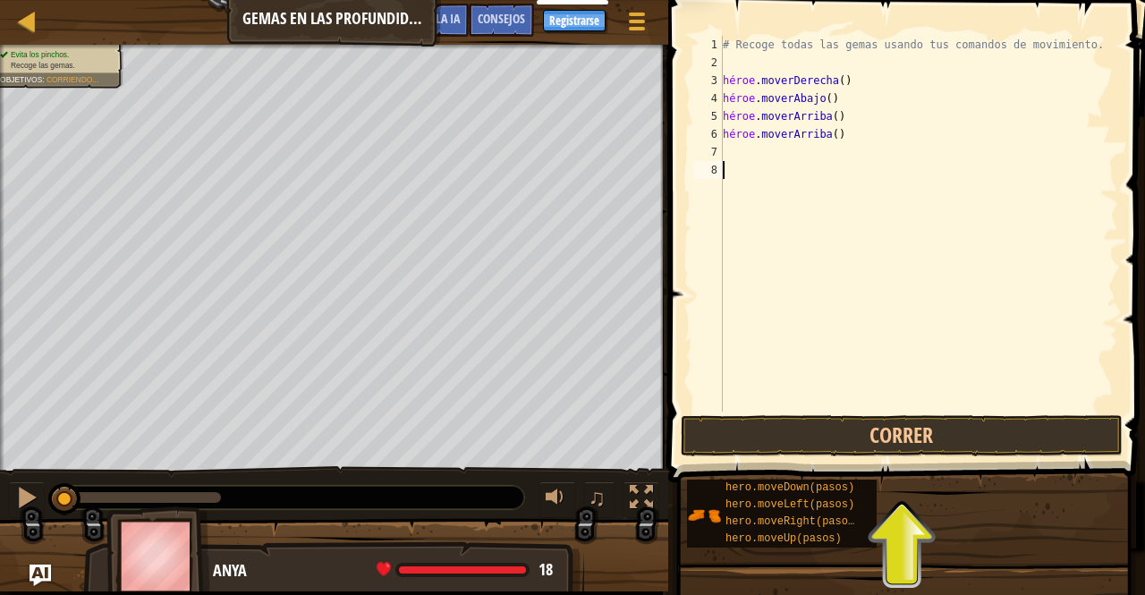
click at [749, 165] on div "# Recoge todas las gemas usando tus comandos de movimiento. héroe . moverDerech…" at bounding box center [918, 241] width 399 height 411
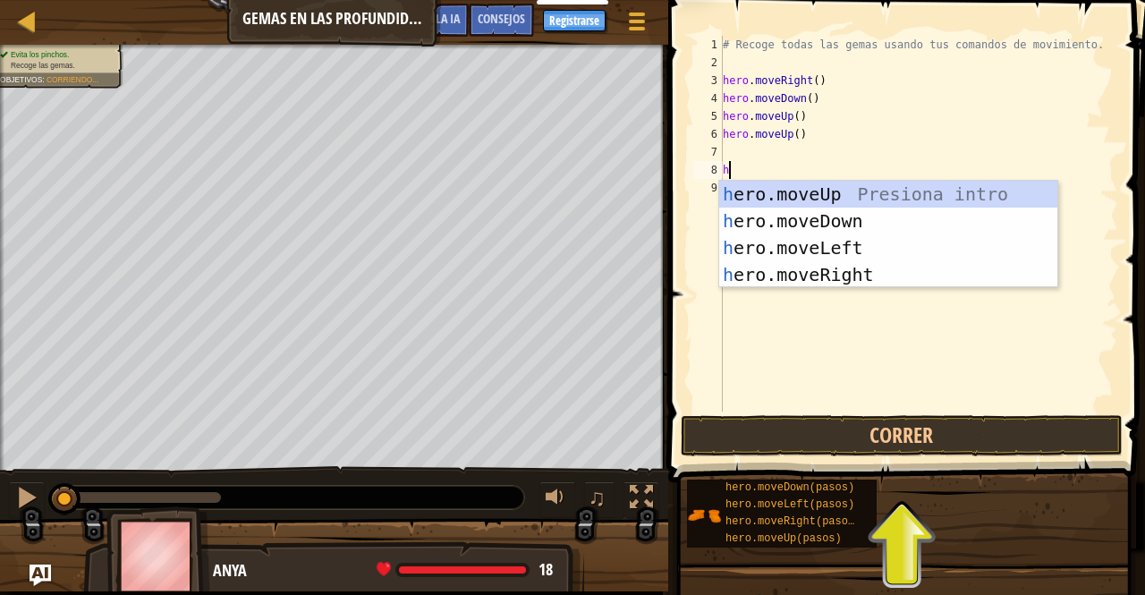
type textarea "he"
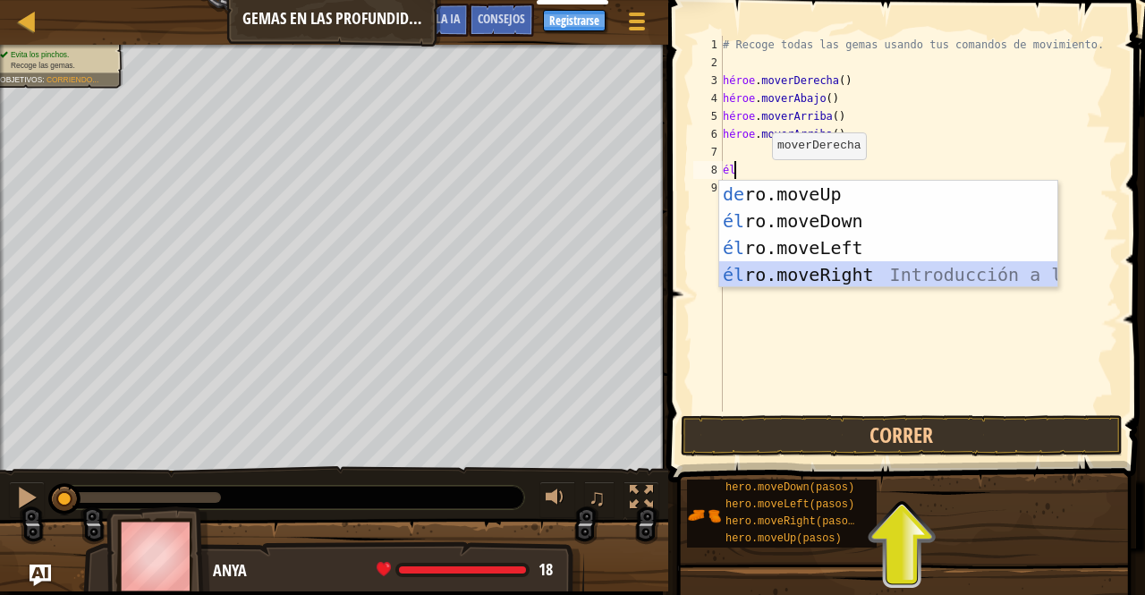
click at [801, 271] on div "Introducción a la presión de [PERSON_NAME].moveUp él ro.moveDown Introducción a…" at bounding box center [888, 261] width 338 height 161
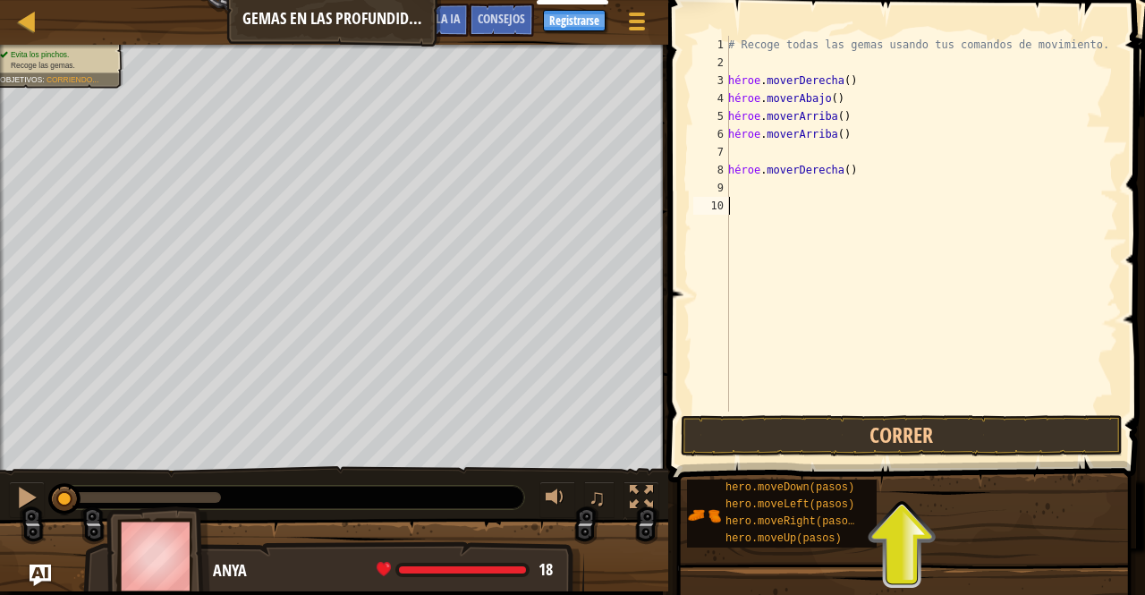
click at [763, 200] on div "# Recoge todas las gemas usando tus comandos de movimiento. héroe . moverDerech…" at bounding box center [922, 241] width 394 height 411
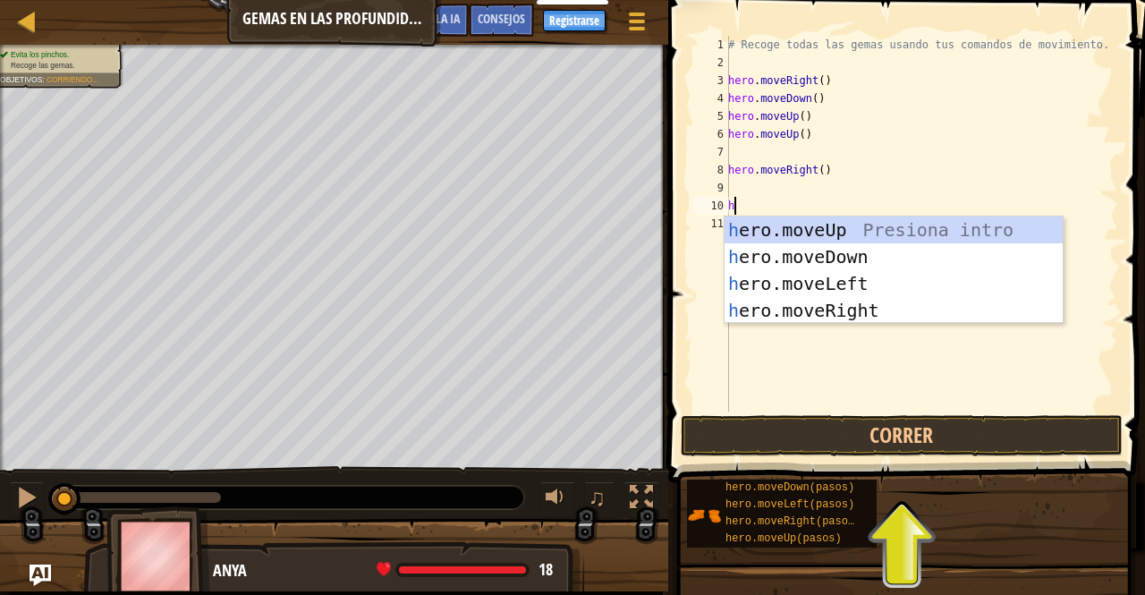
type textarea "he"
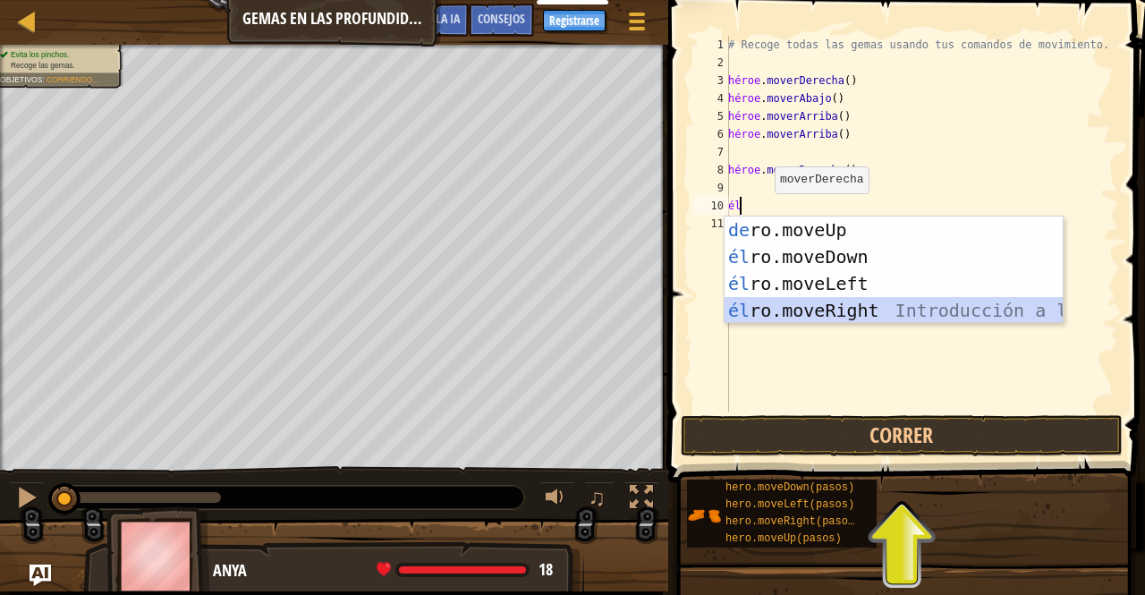
click at [796, 307] on div "Introducción a la presión de [PERSON_NAME].moveUp él ro.moveDown Introducción a…" at bounding box center [894, 296] width 338 height 161
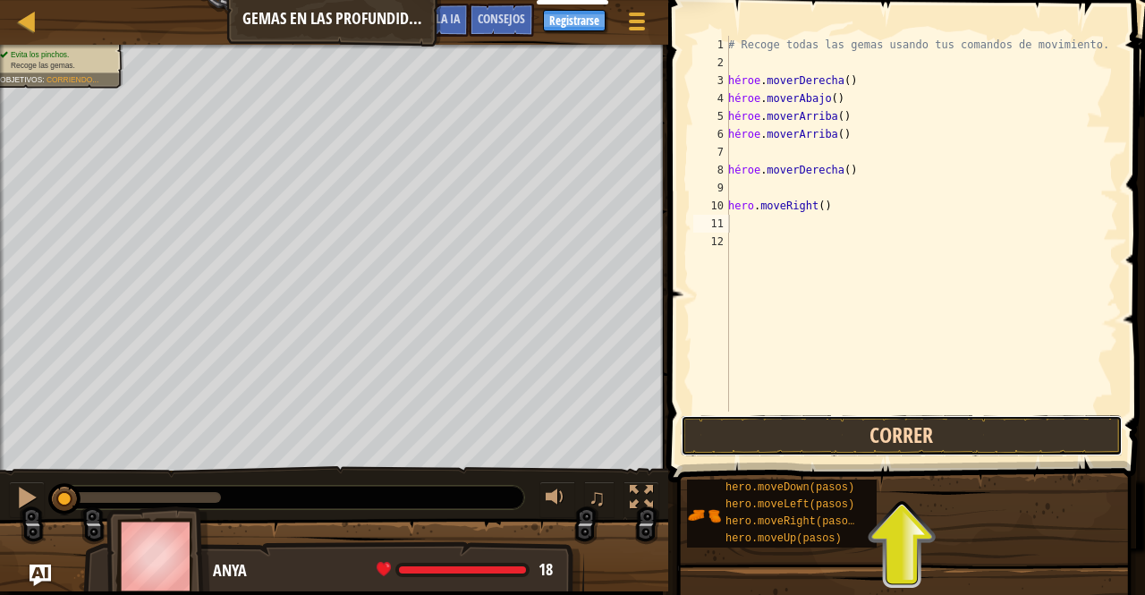
click at [862, 439] on button "Correr" at bounding box center [902, 435] width 442 height 41
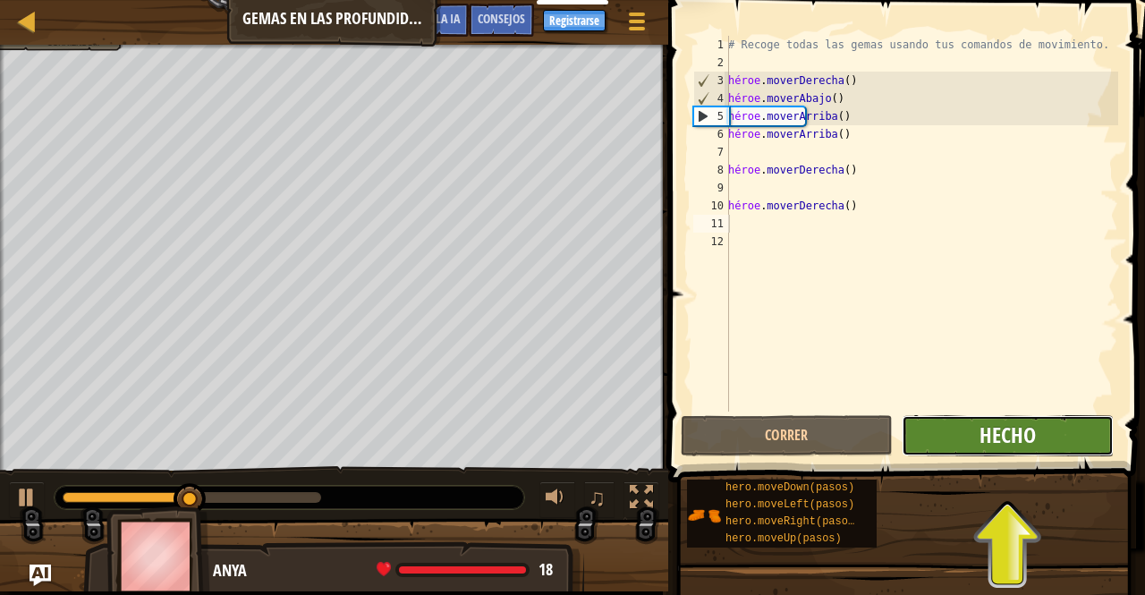
click at [1006, 437] on font "Hecho" at bounding box center [1008, 434] width 56 height 29
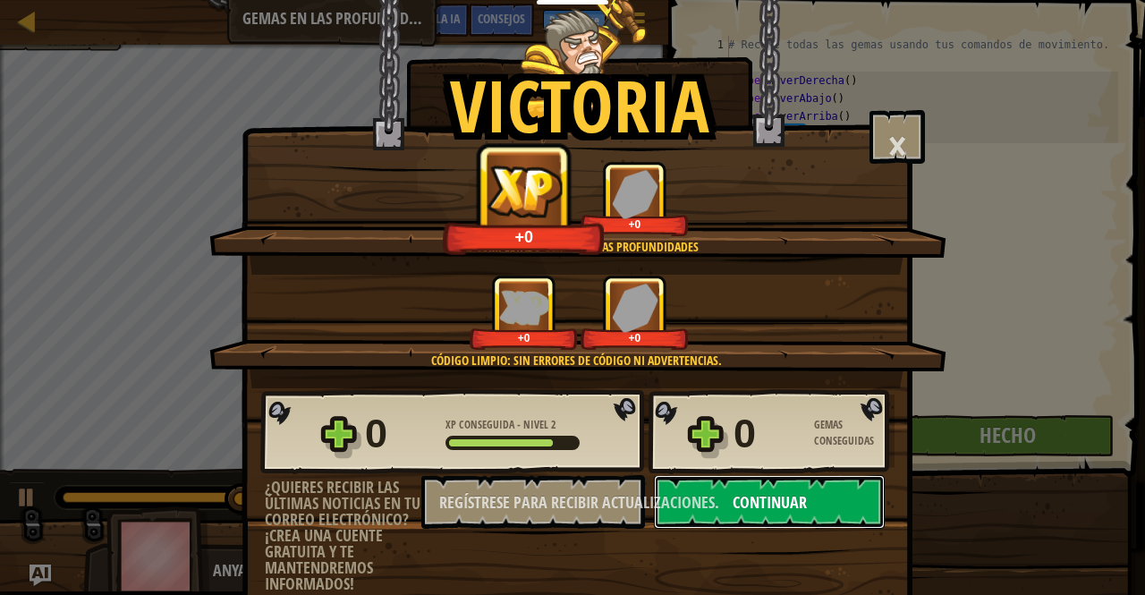
click at [796, 498] on font "Continuar" at bounding box center [770, 502] width 74 height 22
select select "es-ES"
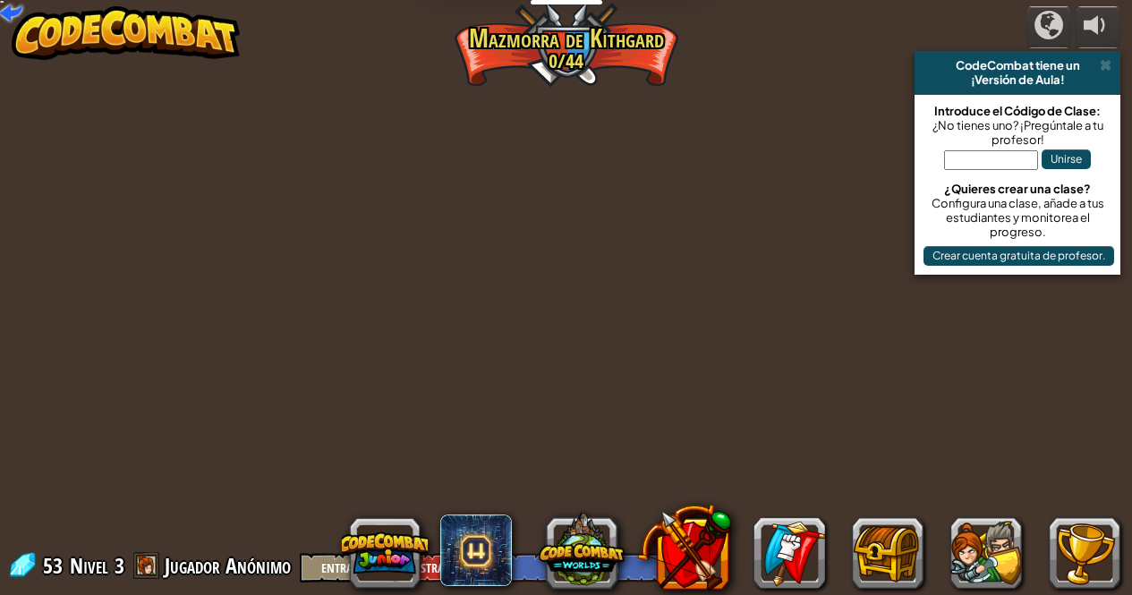
select select "es-ES"
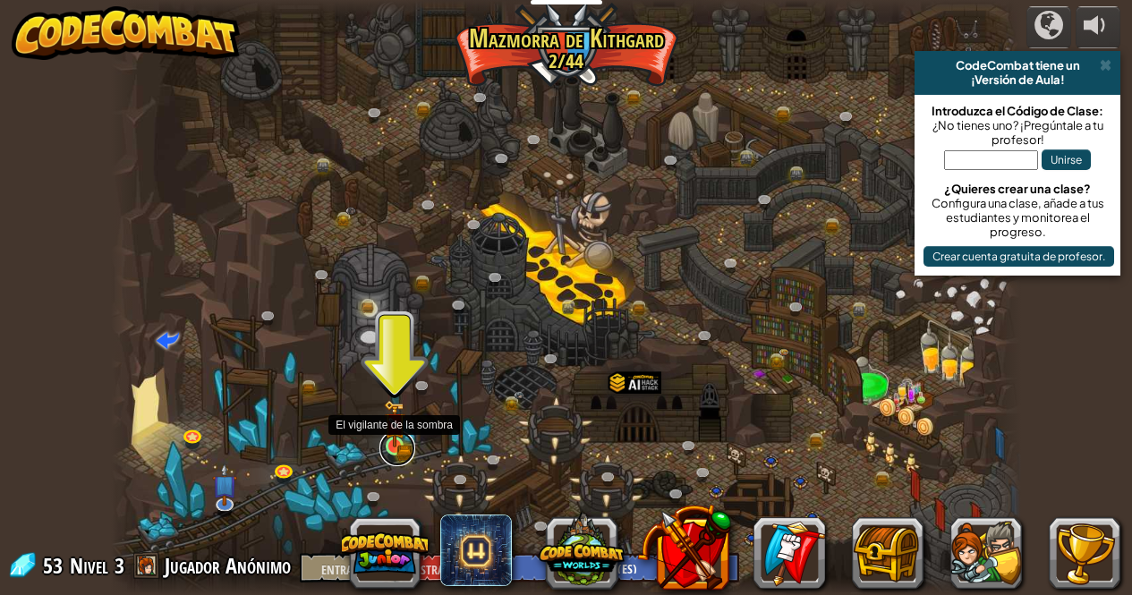
click at [400, 447] on link at bounding box center [397, 448] width 36 height 36
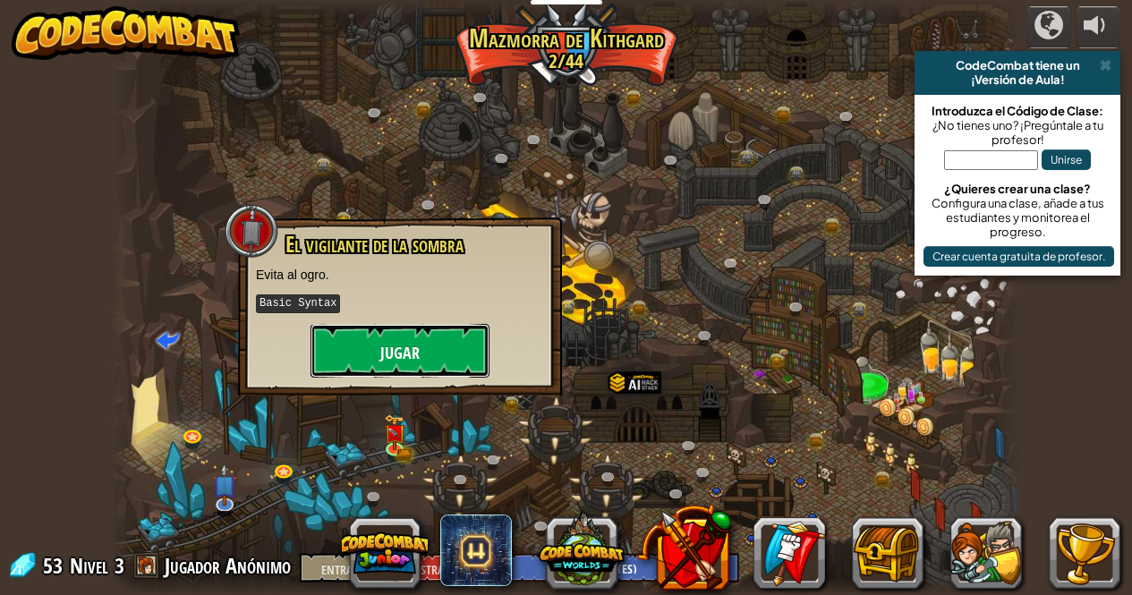
click at [427, 356] on button "Jugar" at bounding box center [399, 351] width 179 height 54
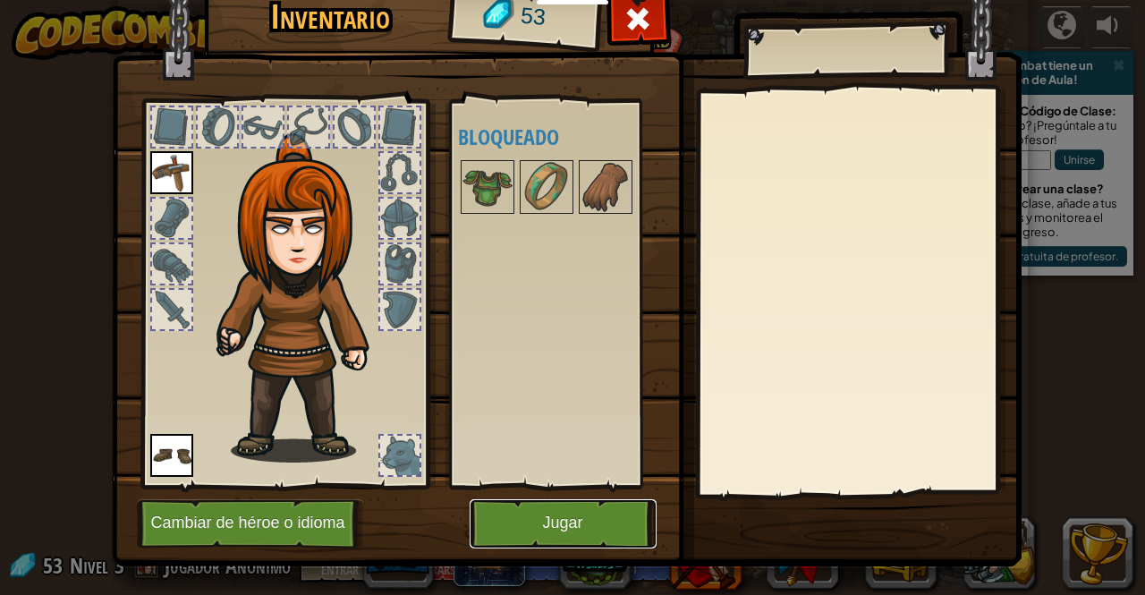
click at [585, 508] on button "Jugar" at bounding box center [563, 523] width 187 height 49
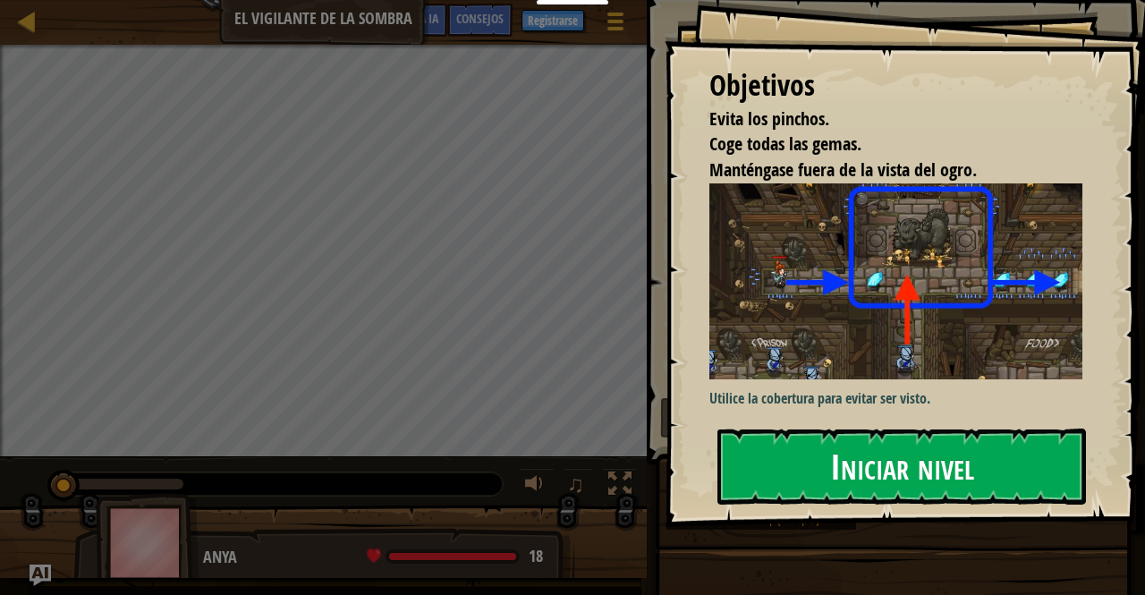
click at [929, 464] on font "Iniciar nivel" at bounding box center [902, 466] width 144 height 48
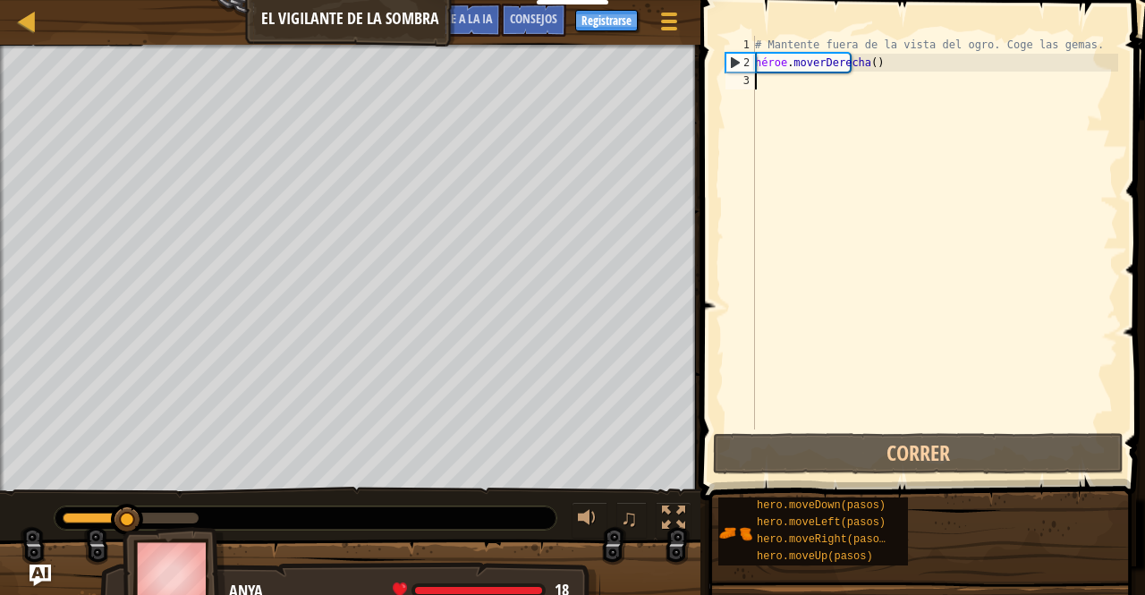
click at [813, 93] on div "# Mantente fuera de la vista del ogro. Coge las gemas. héroe . moverDerecha ( )" at bounding box center [934, 250] width 367 height 429
type textarea "he"
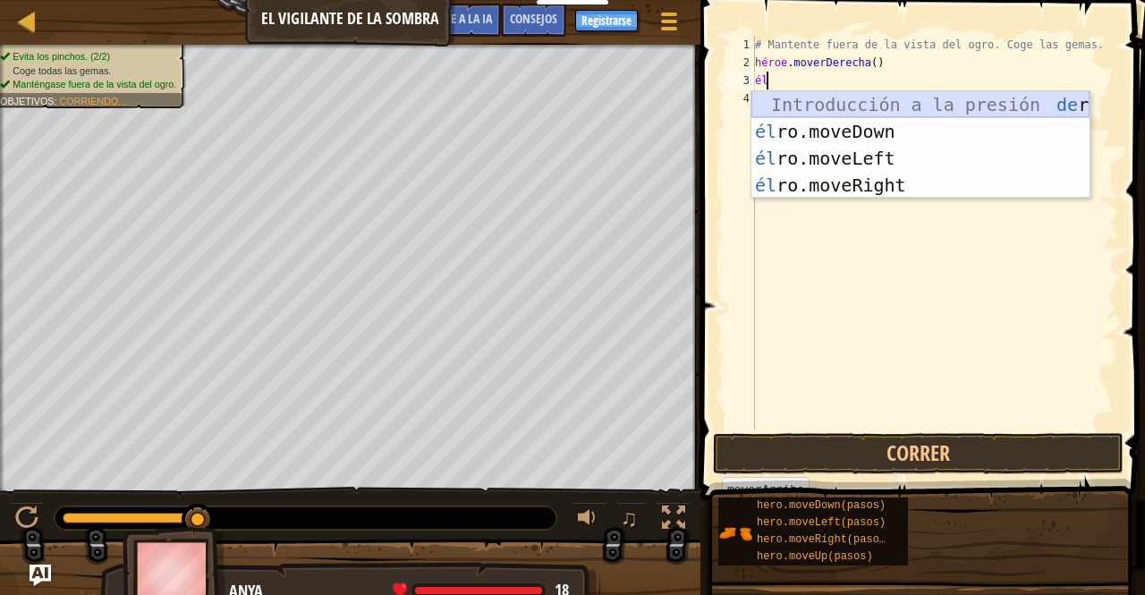
click at [855, 98] on div "Introducción a la presión de [PERSON_NAME].moveUp él ro.moveDown Introducción a…" at bounding box center [920, 171] width 338 height 161
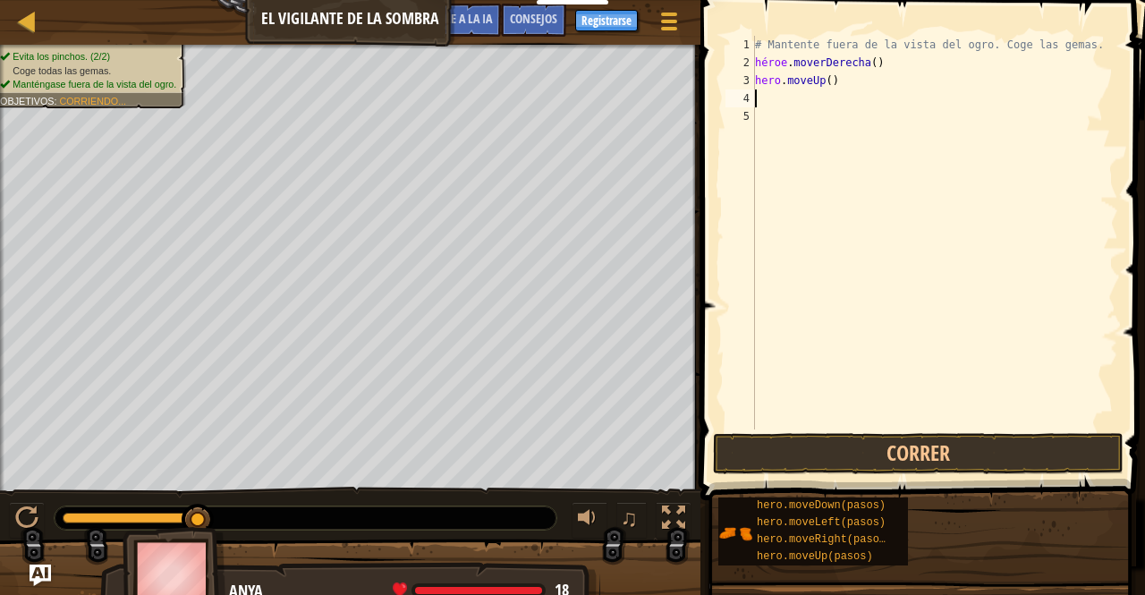
click at [825, 100] on div "# Mantente fuera de la vista del ogro. Coge las gemas. héroe . moverDerecha ( )…" at bounding box center [934, 250] width 367 height 429
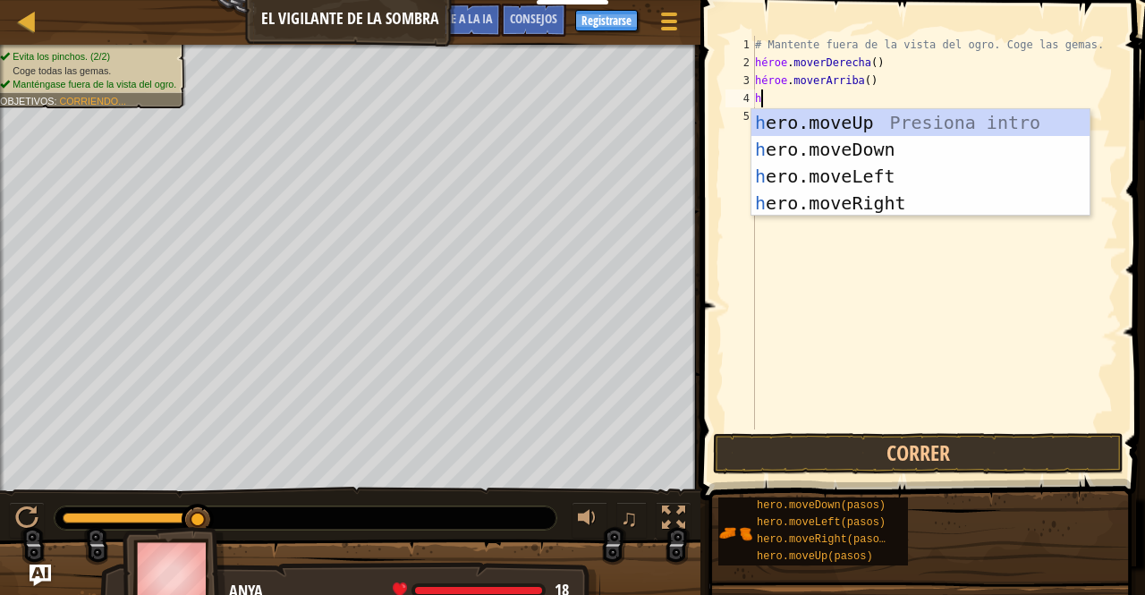
type textarea "he"
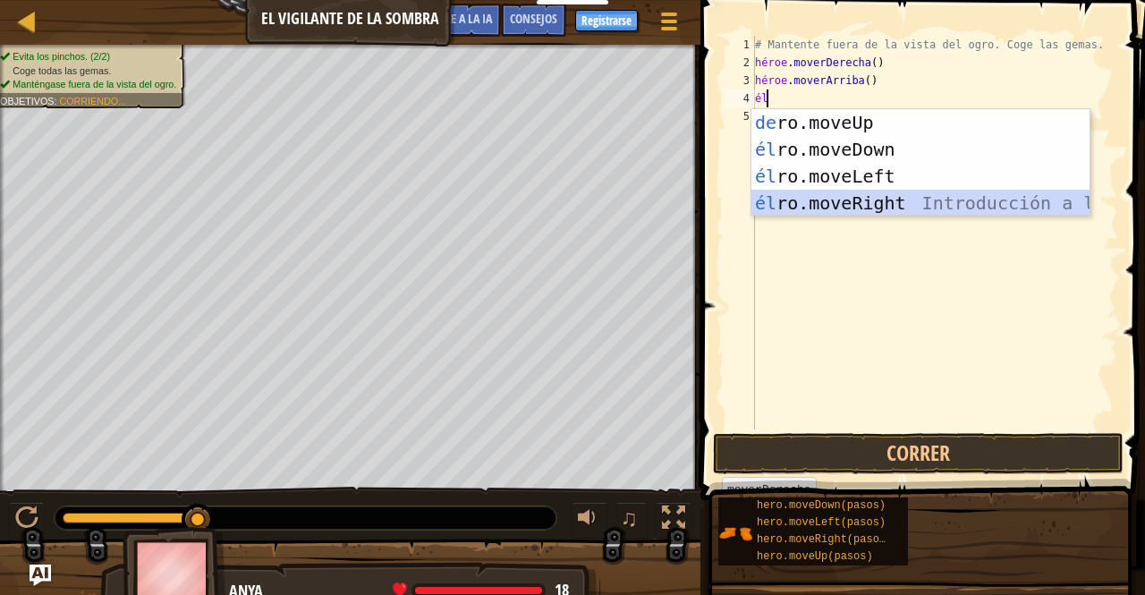
click at [860, 201] on div "Introducción a la presión de [PERSON_NAME].moveUp él ro.moveDown Introducción a…" at bounding box center [920, 189] width 338 height 161
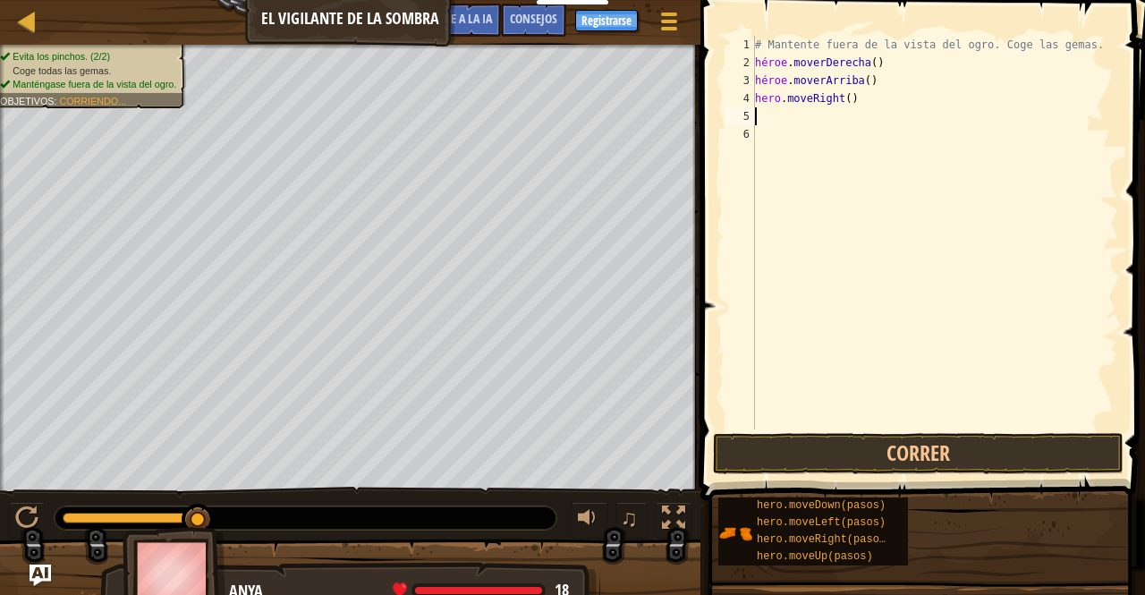
click at [845, 149] on div "# Mantente fuera de la vista del ogro. Coge las gemas. héroe . moverDerecha ( )…" at bounding box center [934, 250] width 367 height 429
click at [838, 119] on div "# Mantente fuera de la vista del ogro. Coge las gemas. héroe . moverDerecha ( )…" at bounding box center [934, 250] width 367 height 429
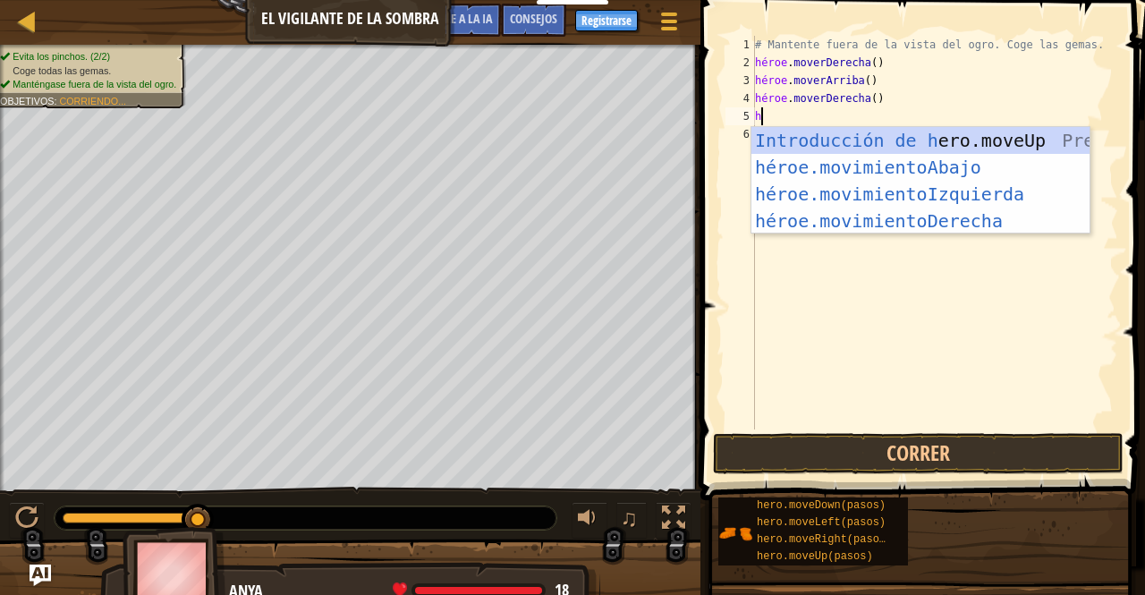
type textarea "he"
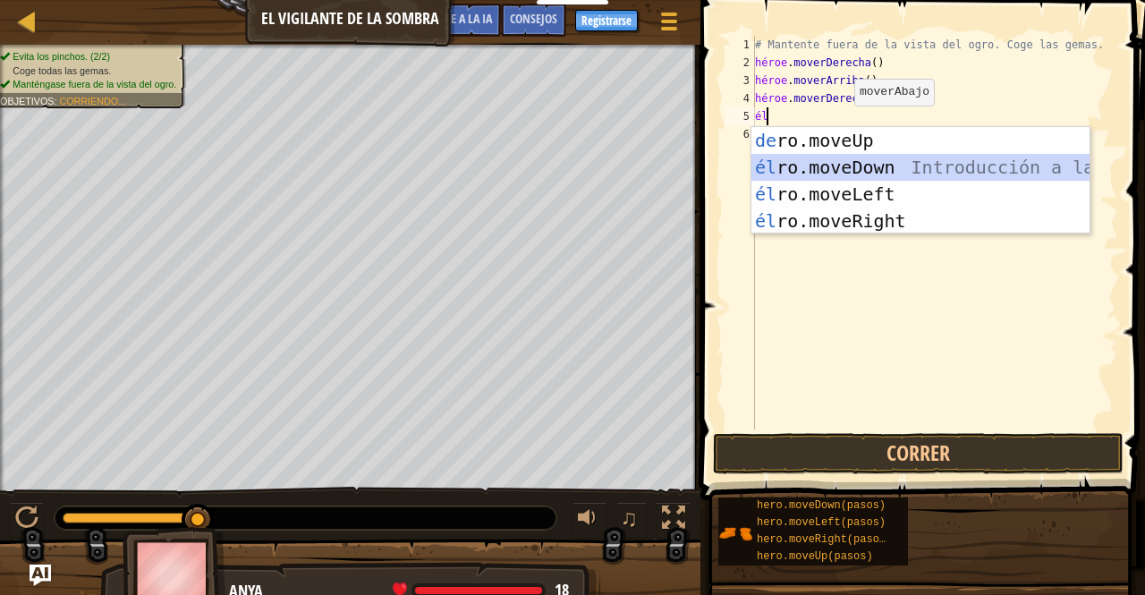
click at [836, 168] on div "Introducción a la presión de [PERSON_NAME].moveUp él ro.moveDown Introducción a…" at bounding box center [920, 207] width 338 height 161
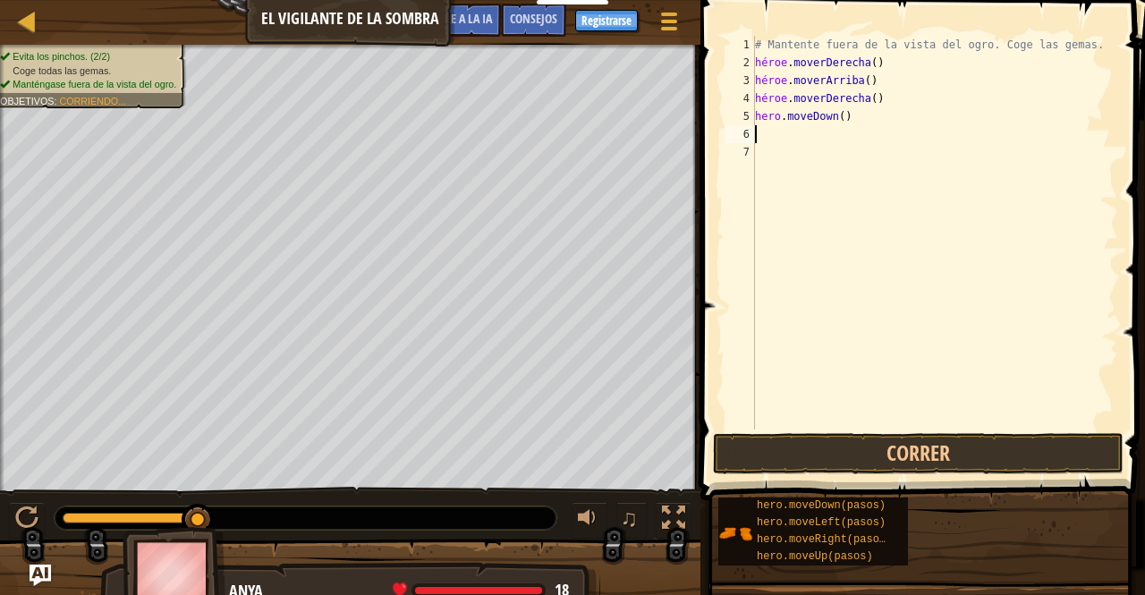
type textarea "he"
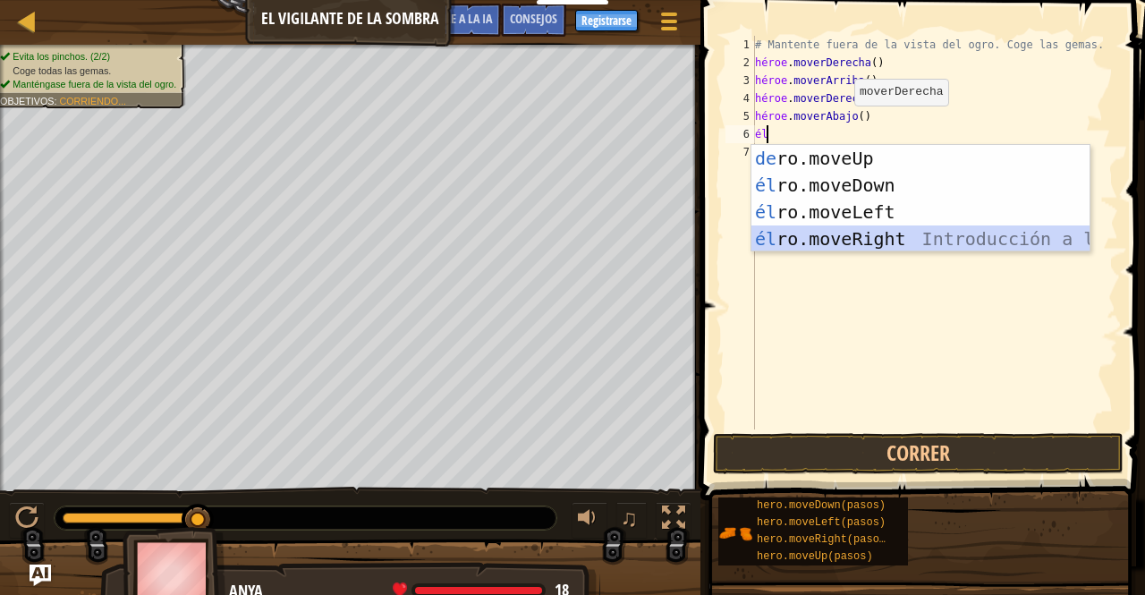
click at [837, 241] on div "Introducción a la presión de [PERSON_NAME].moveUp él ro.moveDown Introducción a…" at bounding box center [920, 225] width 338 height 161
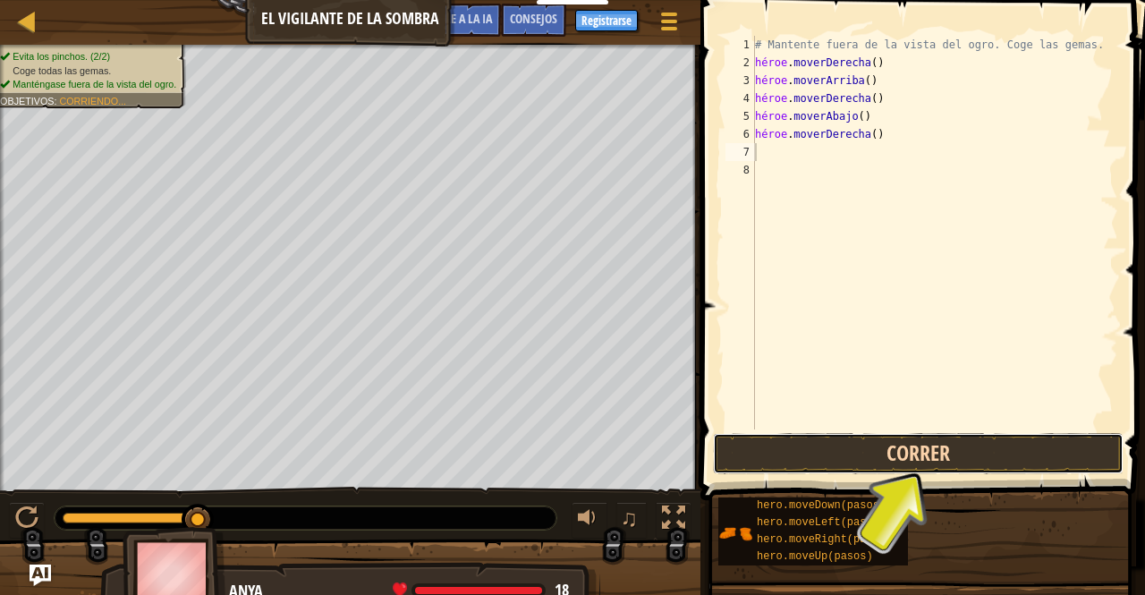
drag, startPoint x: 833, startPoint y: 448, endPoint x: 1022, endPoint y: 440, distance: 189.8
click at [1022, 440] on button "Correr" at bounding box center [918, 453] width 411 height 41
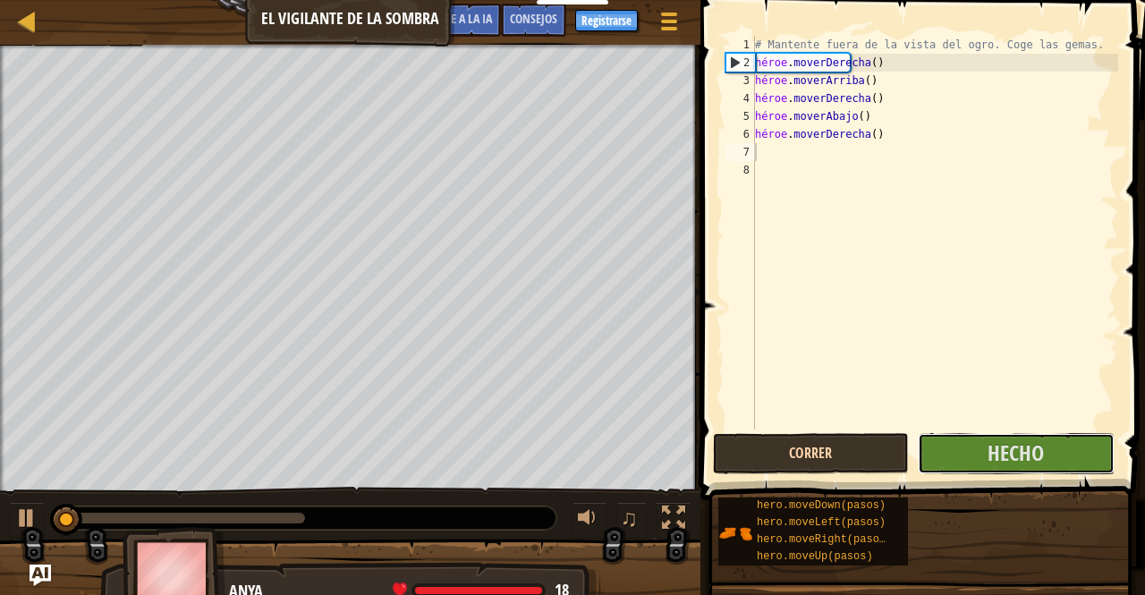
click at [1022, 440] on font "Hecho" at bounding box center [1016, 452] width 56 height 29
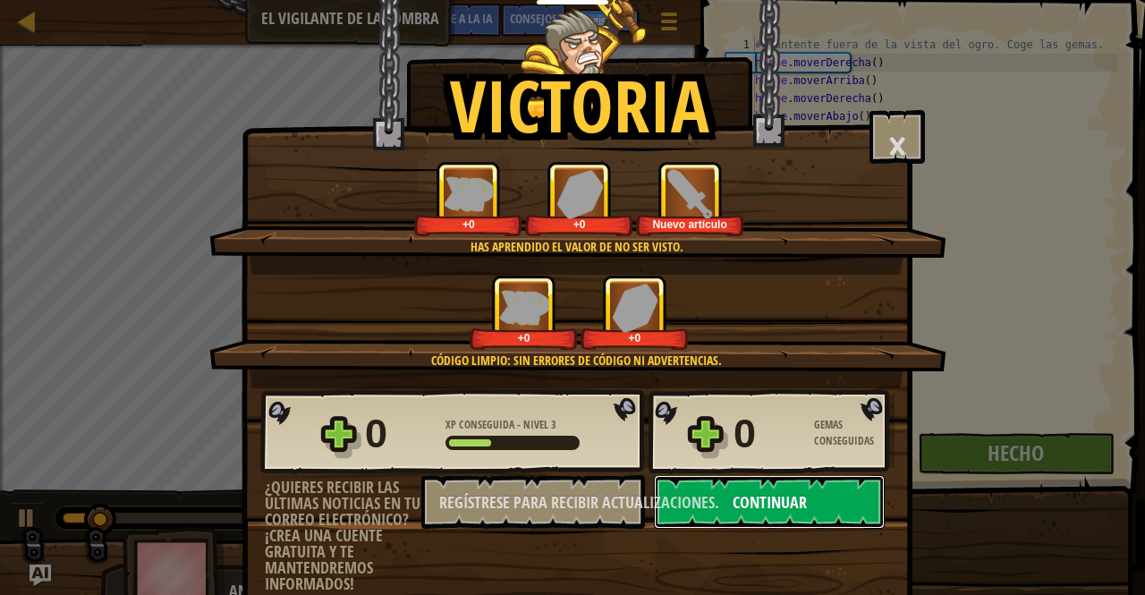
click at [852, 486] on button "Continuar" at bounding box center [769, 502] width 231 height 54
select select "es-ES"
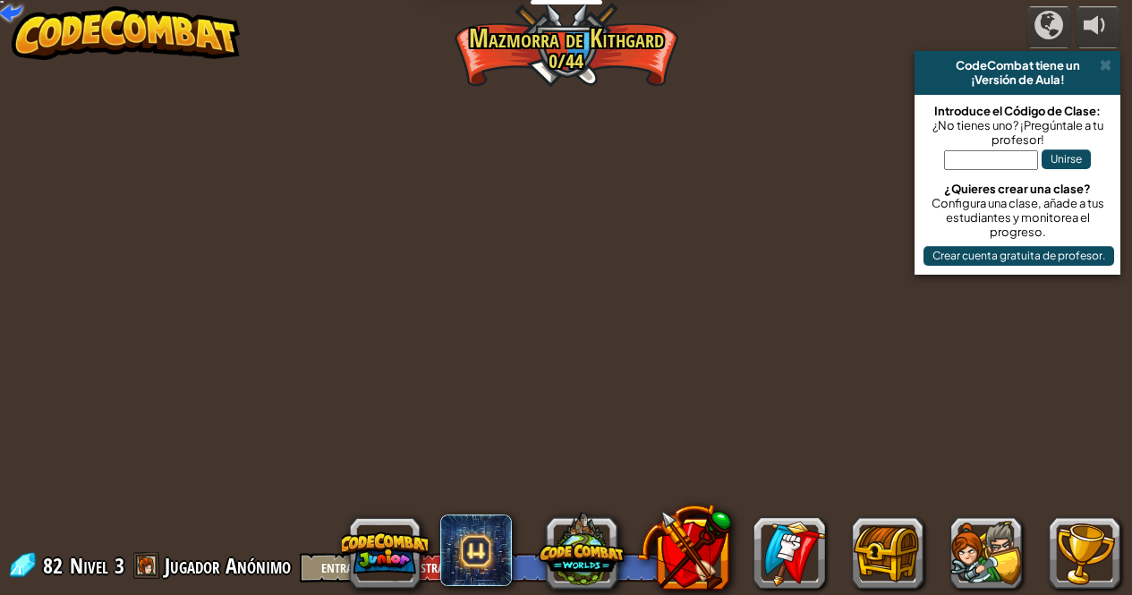
select select "es-ES"
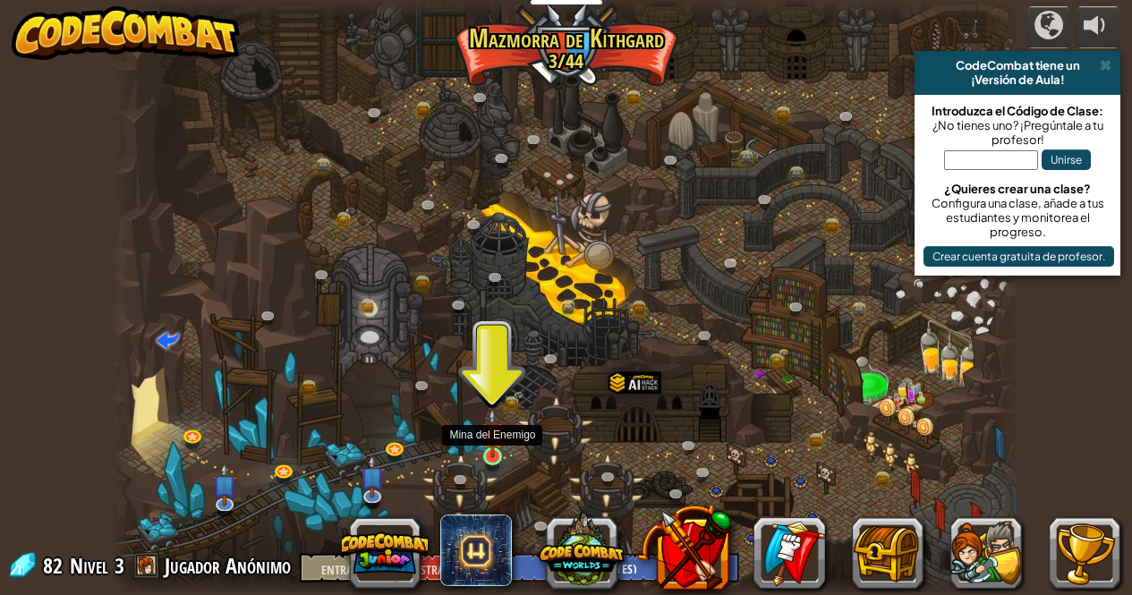
click at [495, 451] on img at bounding box center [491, 433] width 21 height 50
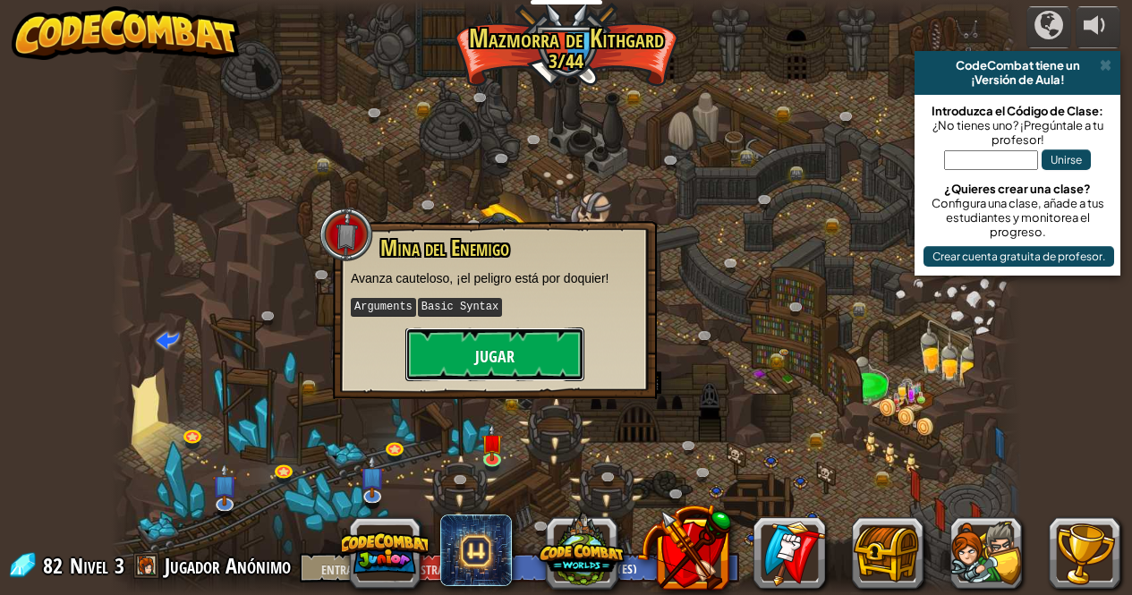
click at [487, 361] on font "Jugar" at bounding box center [494, 356] width 39 height 22
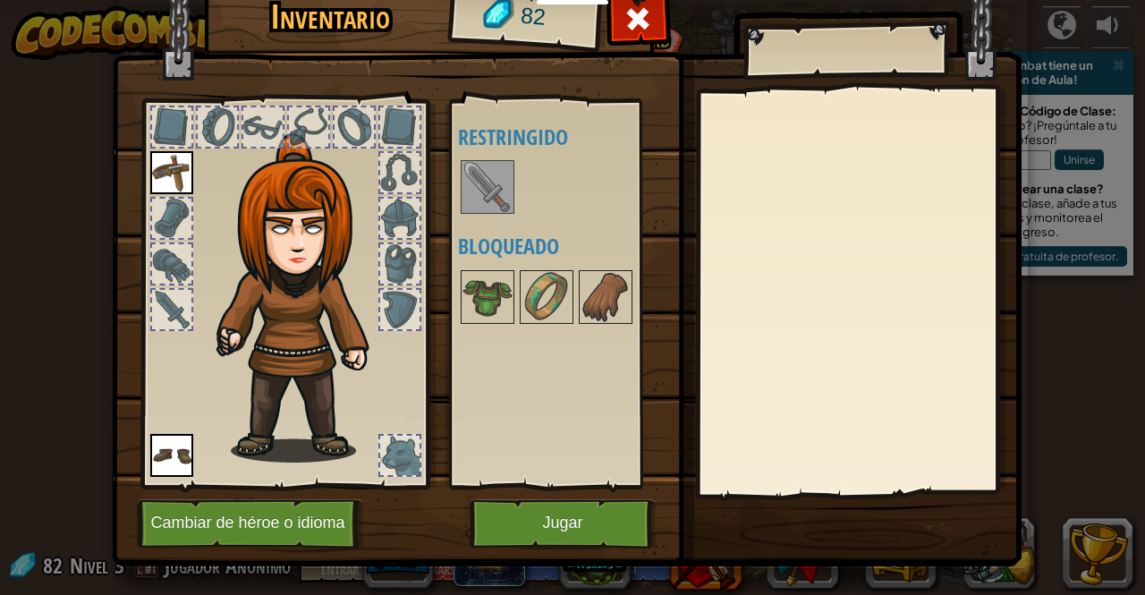
click at [477, 201] on img at bounding box center [487, 187] width 50 height 50
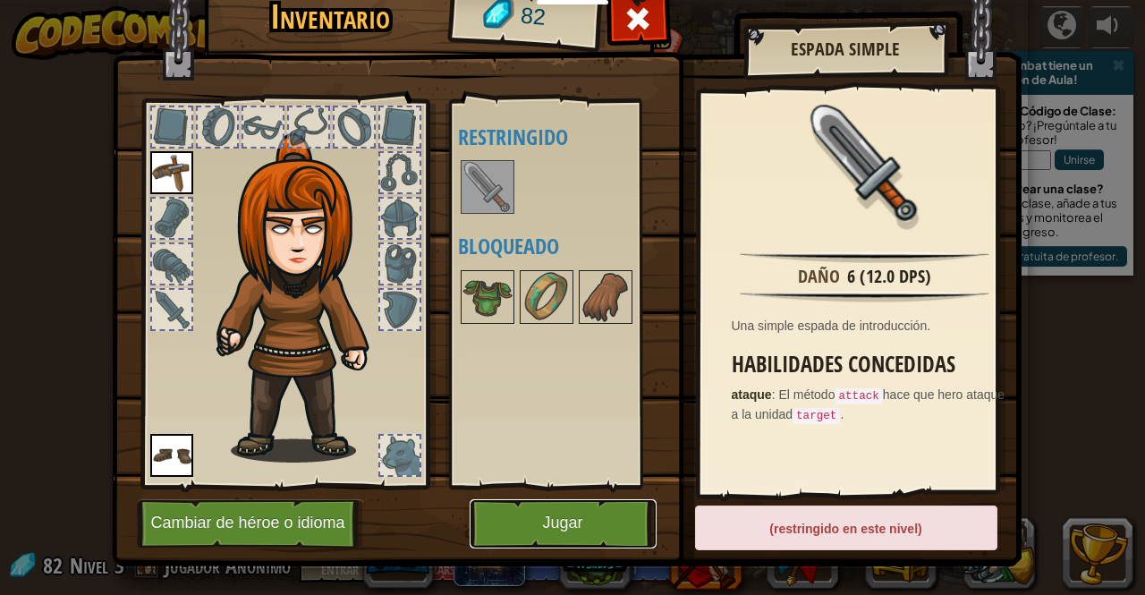
click at [541, 501] on button "Jugar" at bounding box center [563, 523] width 187 height 49
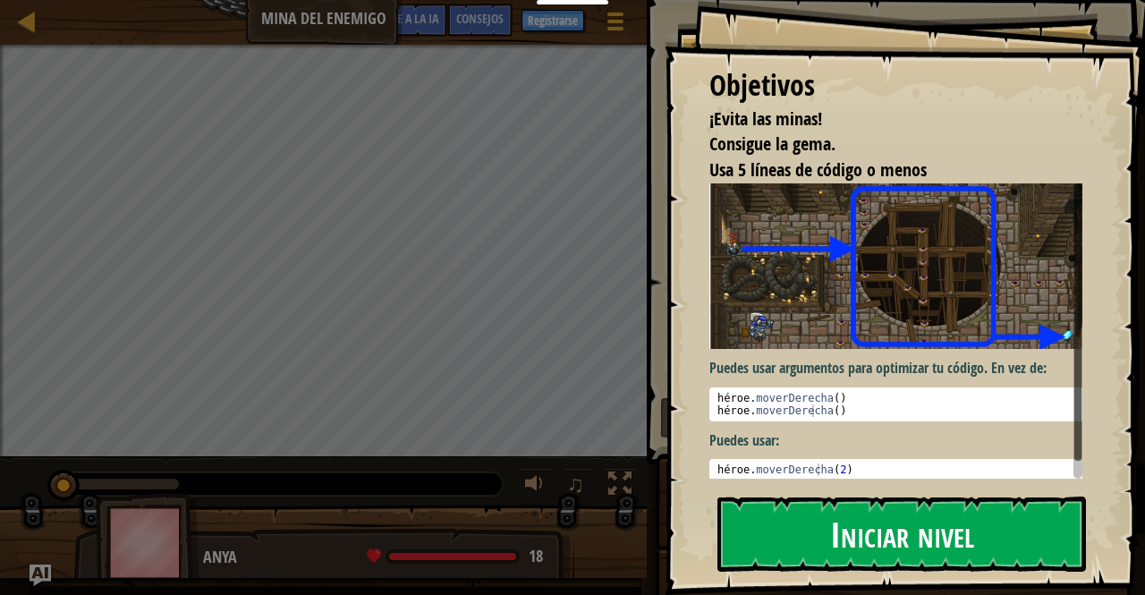
click at [834, 539] on font "Iniciar nivel" at bounding box center [902, 533] width 144 height 48
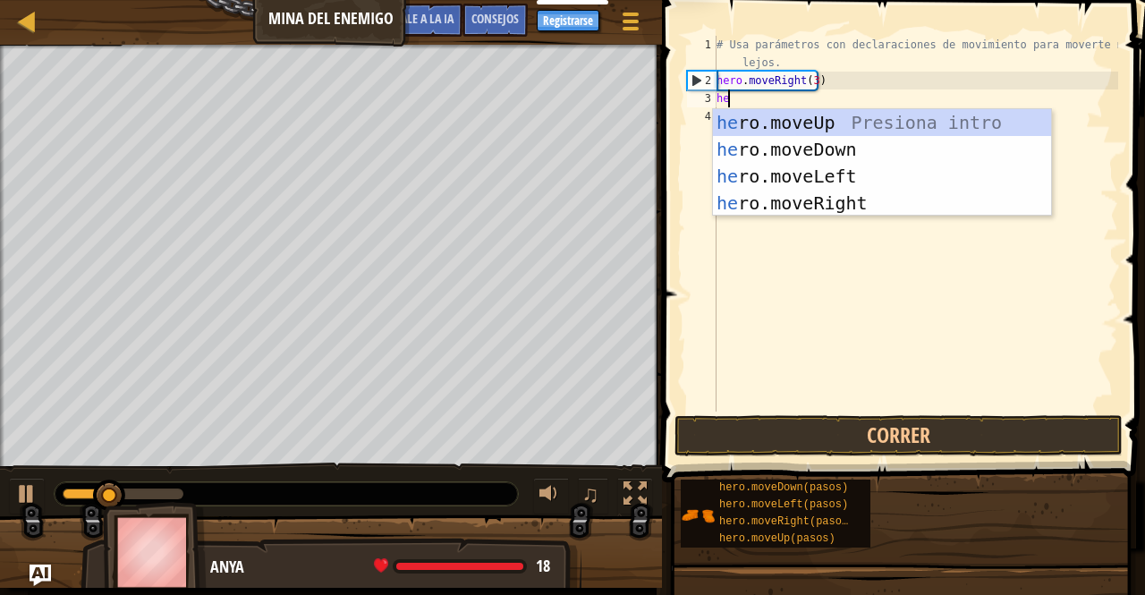
type textarea "he"
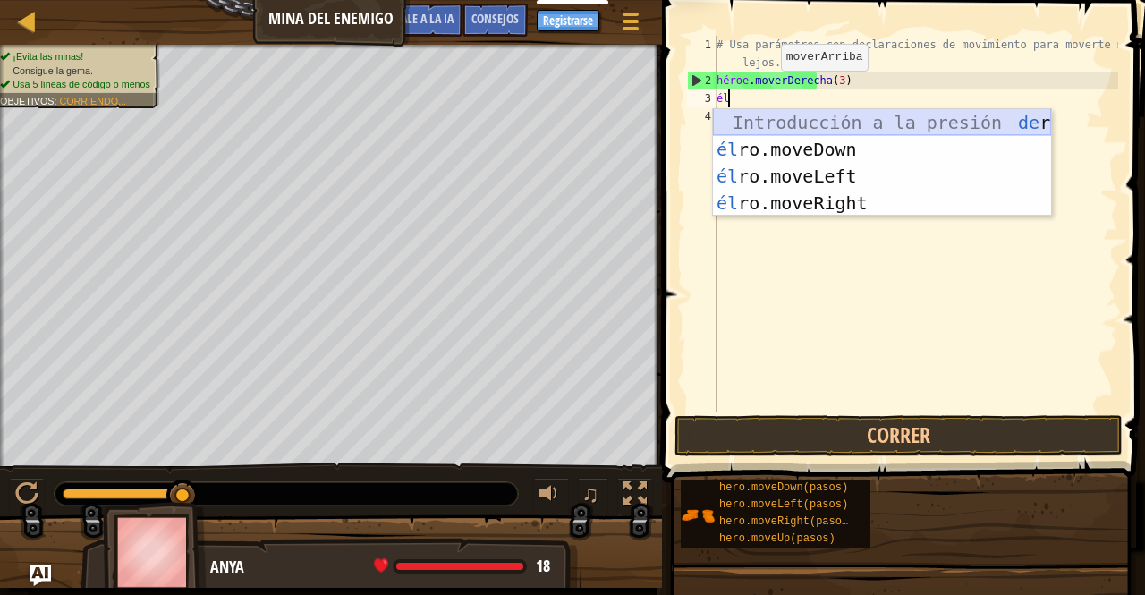
click at [852, 117] on div "Introducción a la presión de [PERSON_NAME].moveUp él ro.moveDown Introducción a…" at bounding box center [882, 189] width 338 height 161
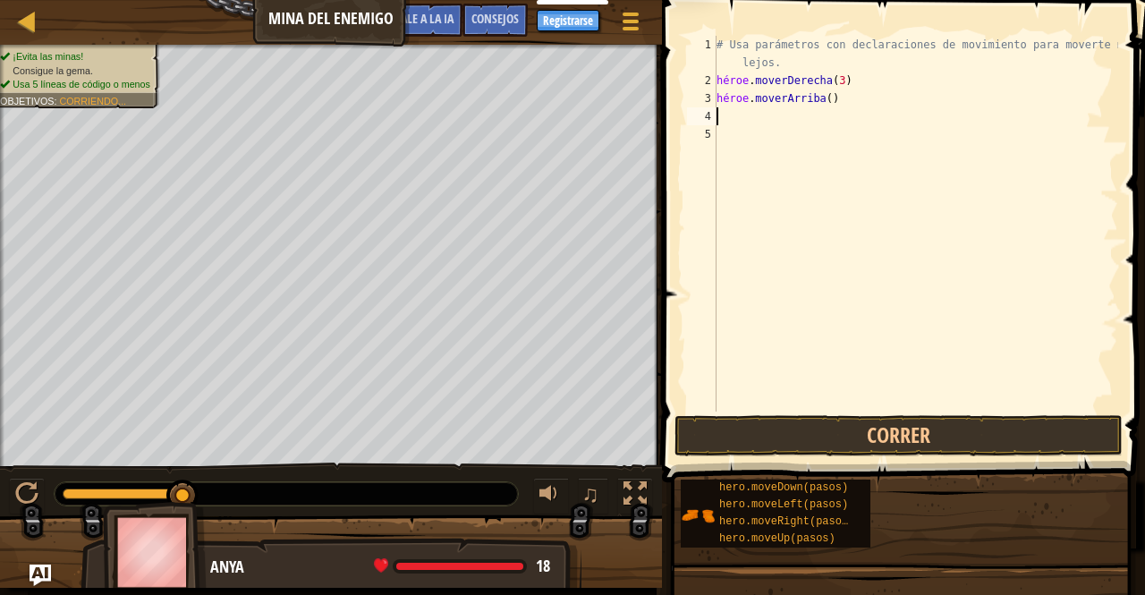
type textarea "he"
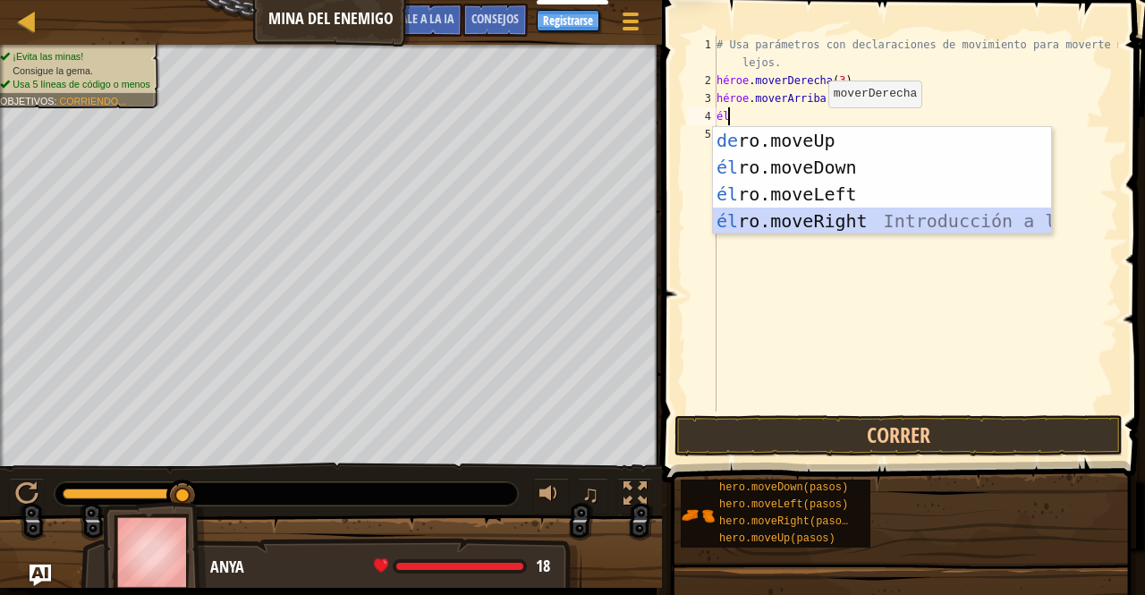
click at [802, 218] on div "Introducción a la presión de [PERSON_NAME].moveUp él ro.moveDown Introducción a…" at bounding box center [882, 207] width 338 height 161
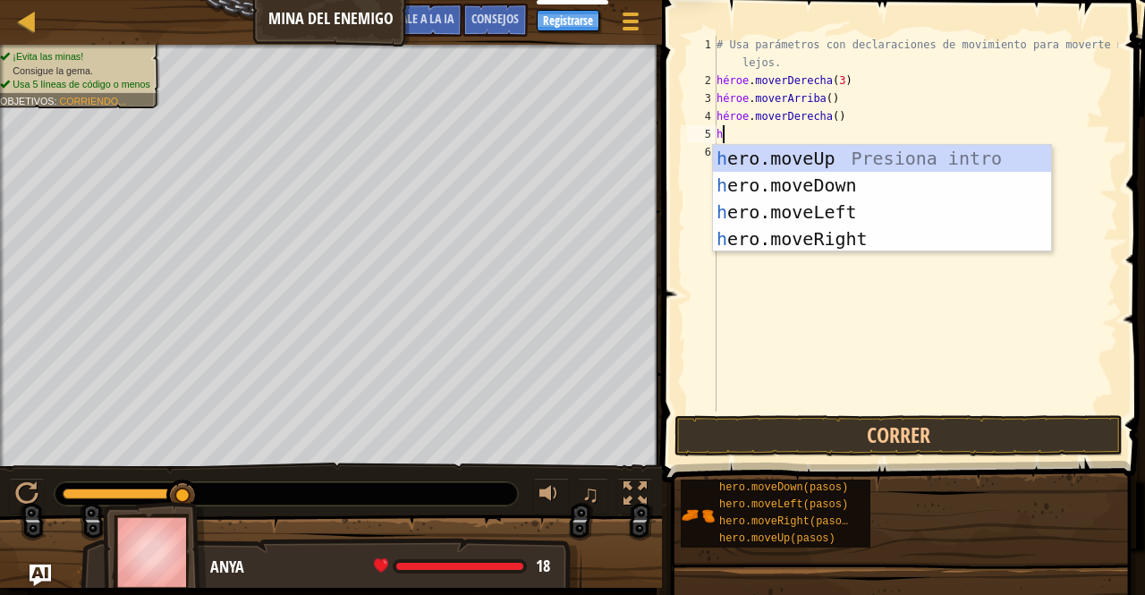
type textarea "he"
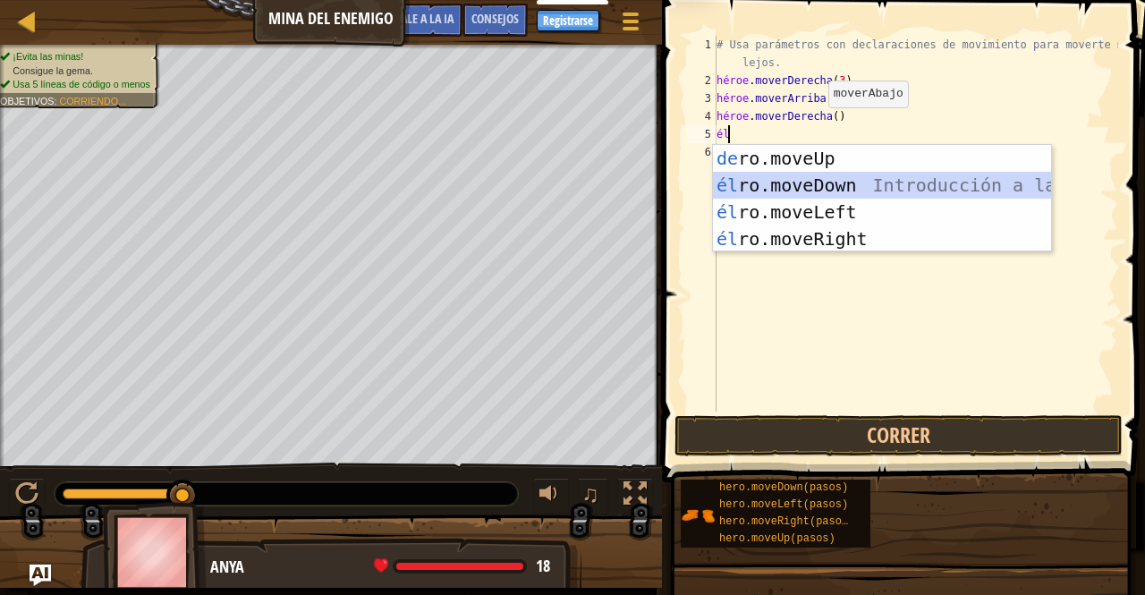
click at [837, 181] on div "Introducción a la presión de [PERSON_NAME].moveUp él ro.moveDown Introducción a…" at bounding box center [882, 225] width 338 height 161
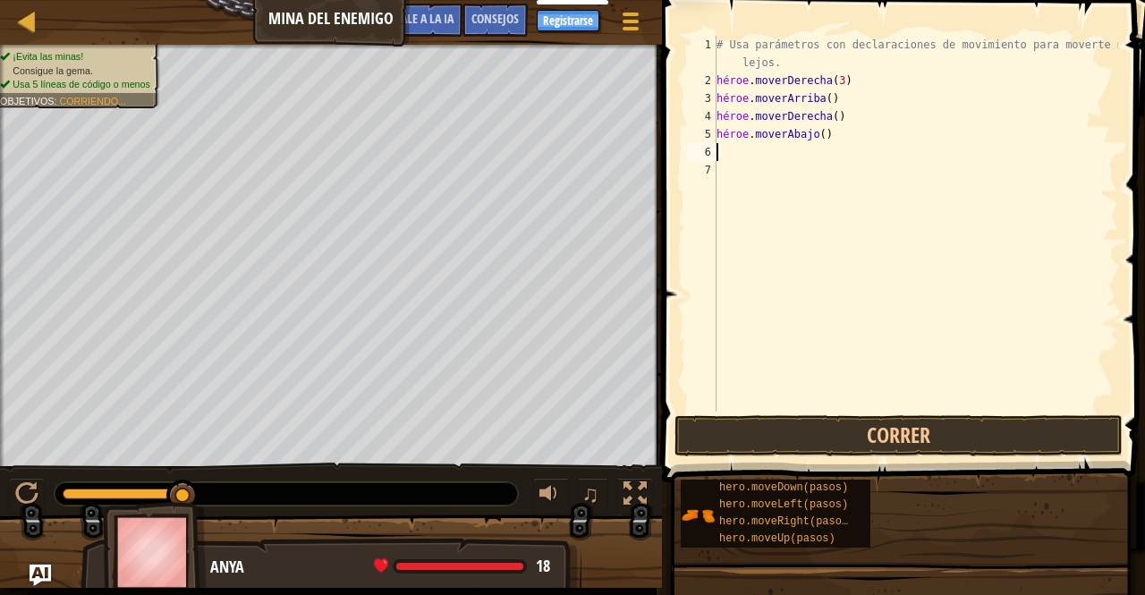
type textarea "he"
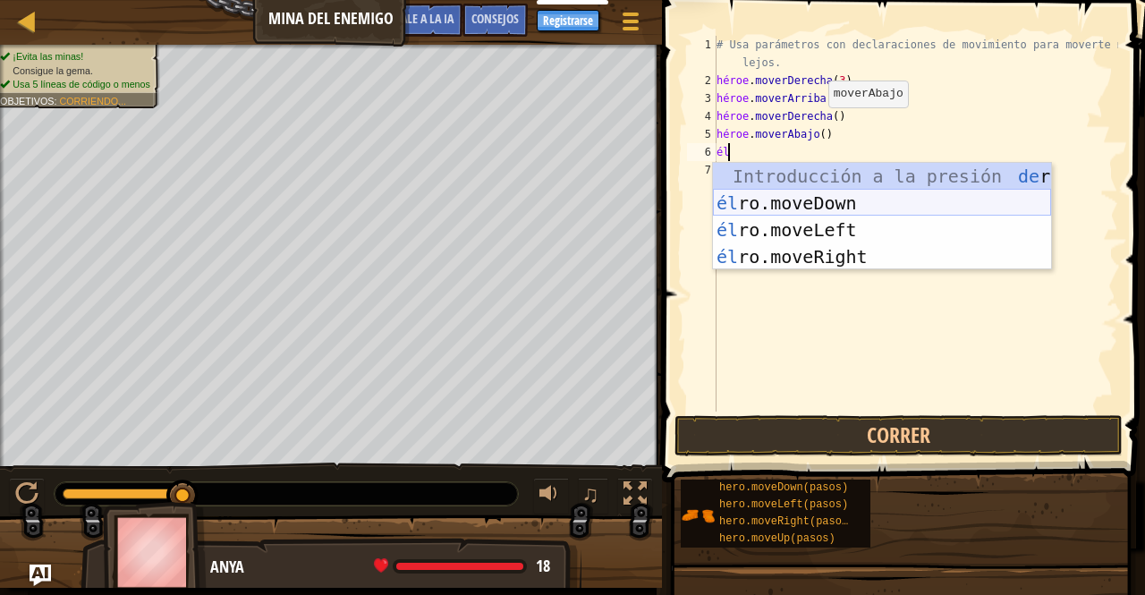
click at [823, 201] on div "Introducción a la presión de [PERSON_NAME].moveUp él ro.moveDown Introducción a…" at bounding box center [882, 243] width 338 height 161
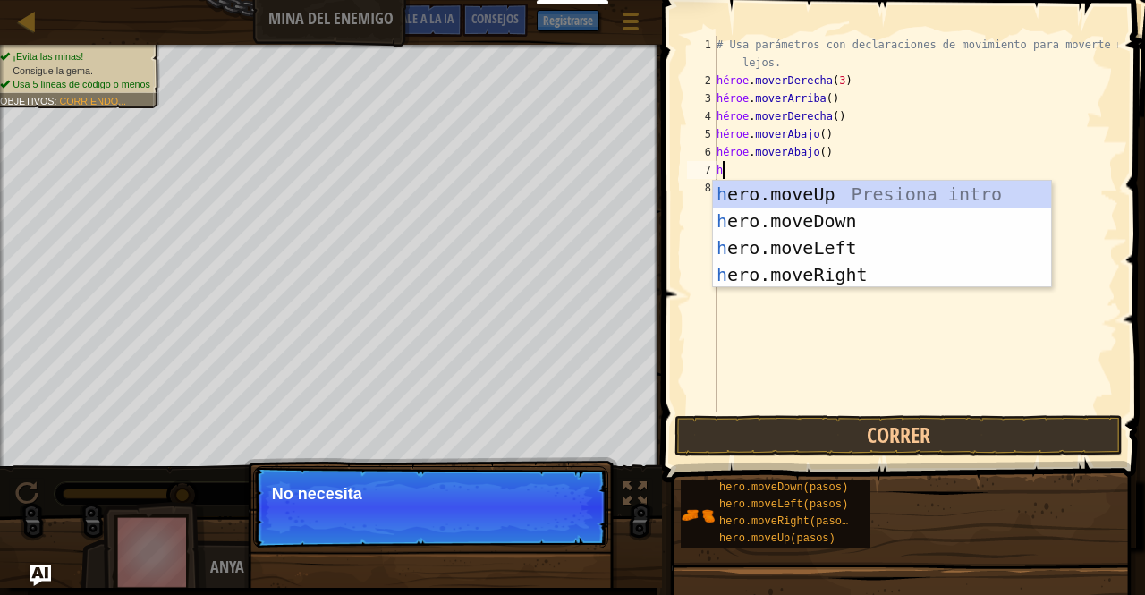
type textarea "he"
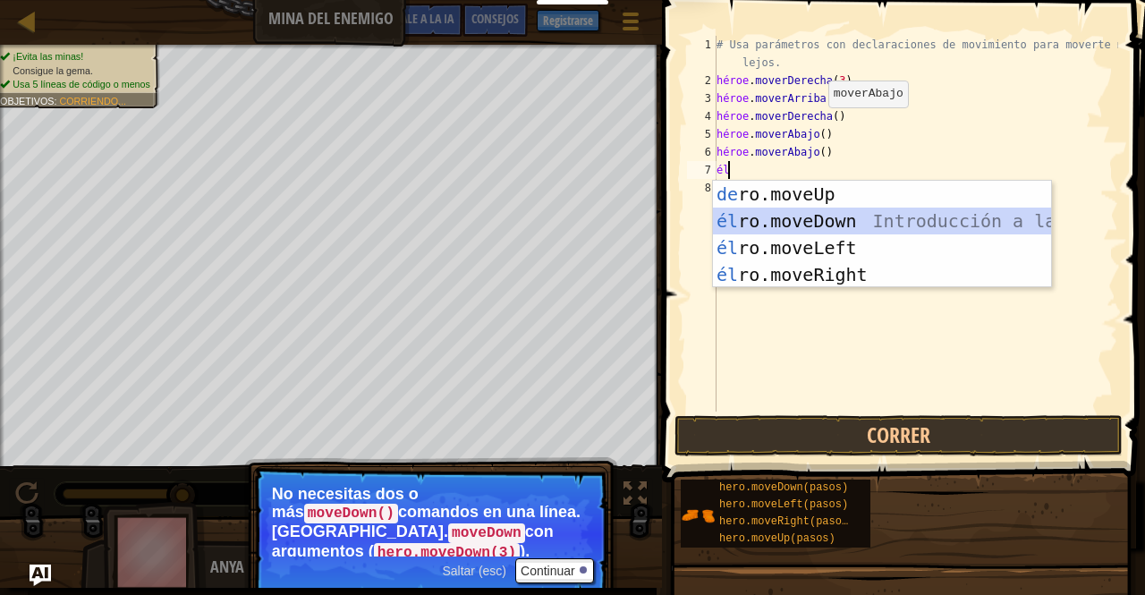
click at [815, 213] on div "Introducción a la presión de [PERSON_NAME].moveUp él ro.moveDown Introducción a…" at bounding box center [882, 261] width 338 height 161
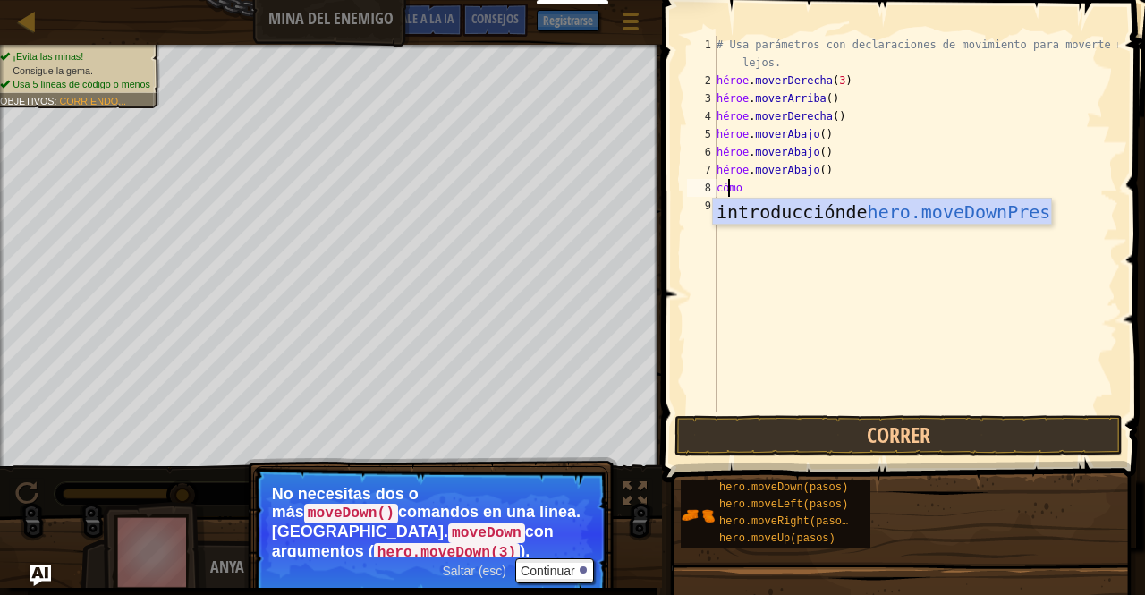
type textarea "h"
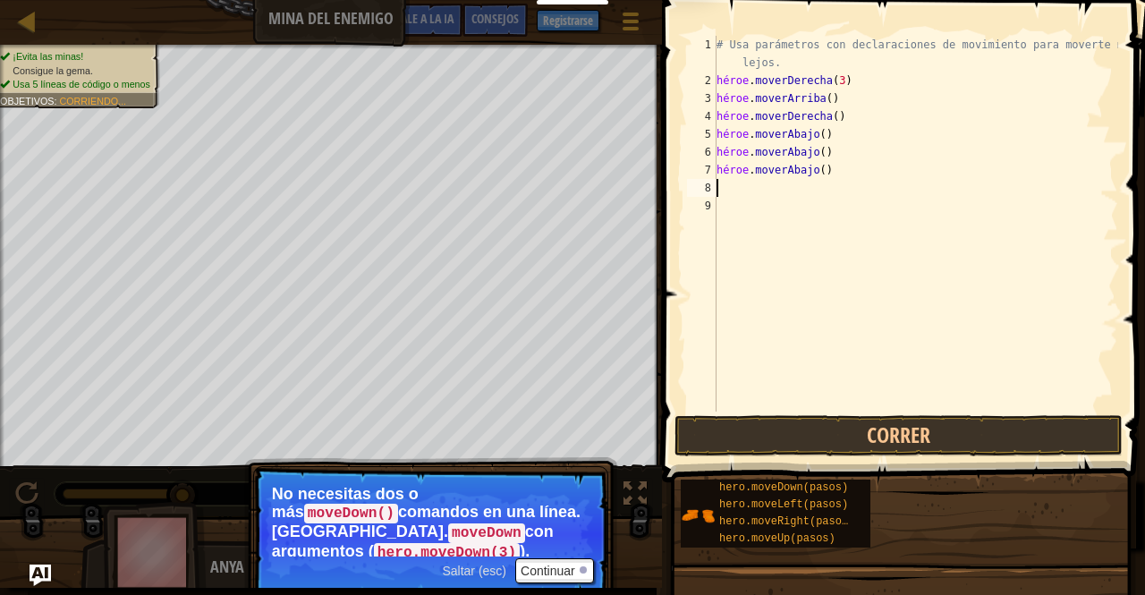
type textarea "h"
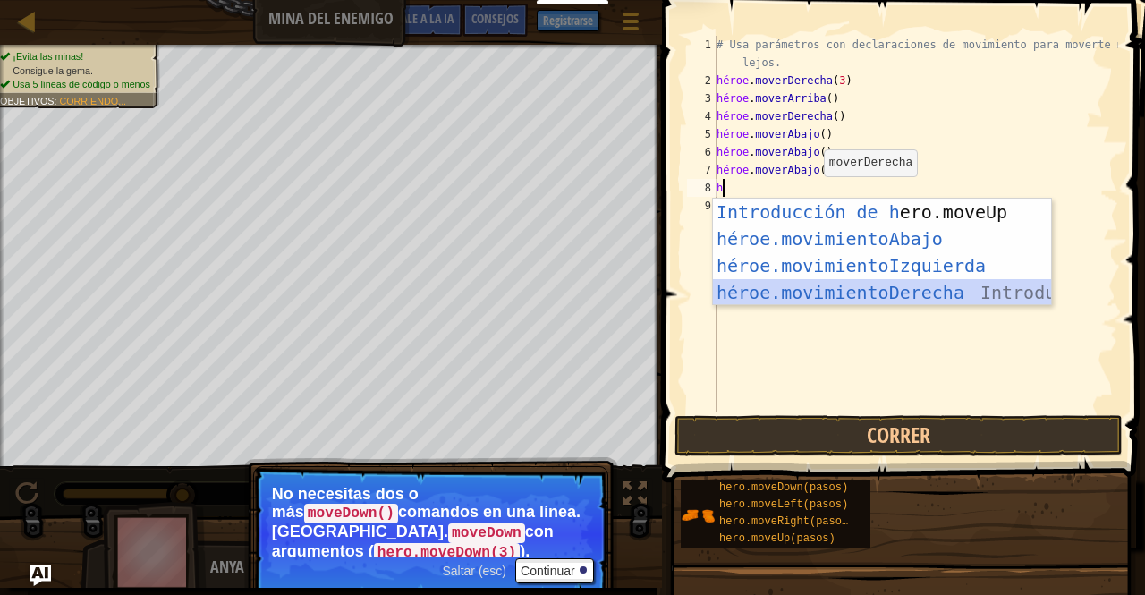
click at [829, 286] on div "Introducción de [PERSON_NAME].moveUp Presiona héroe.movimientoAbajo ​ Introducc…" at bounding box center [882, 279] width 338 height 161
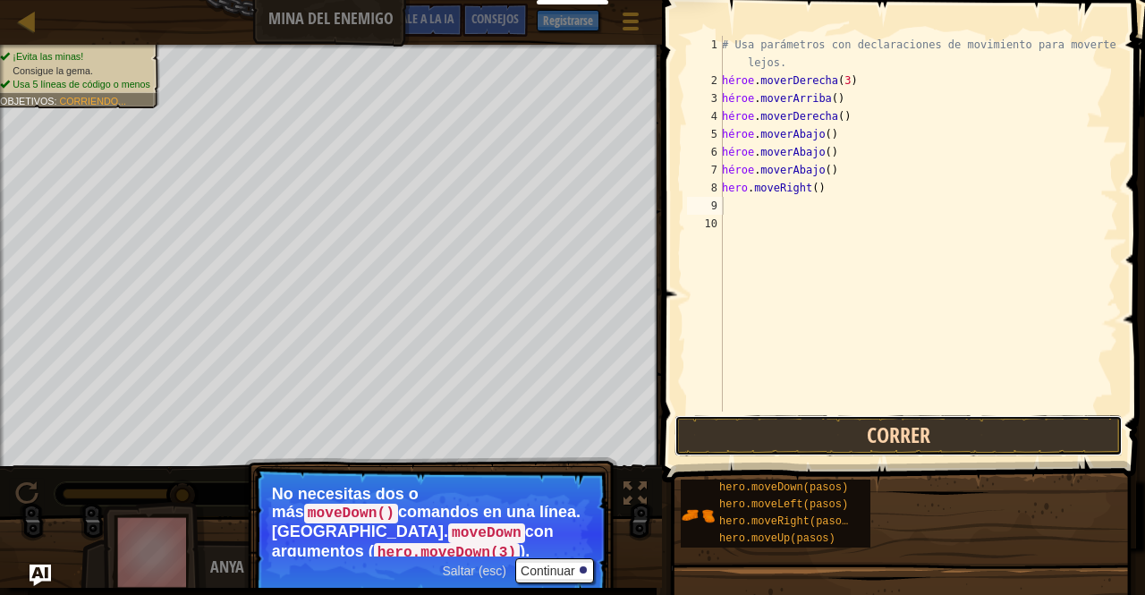
click at [822, 437] on button "Correr" at bounding box center [898, 435] width 448 height 41
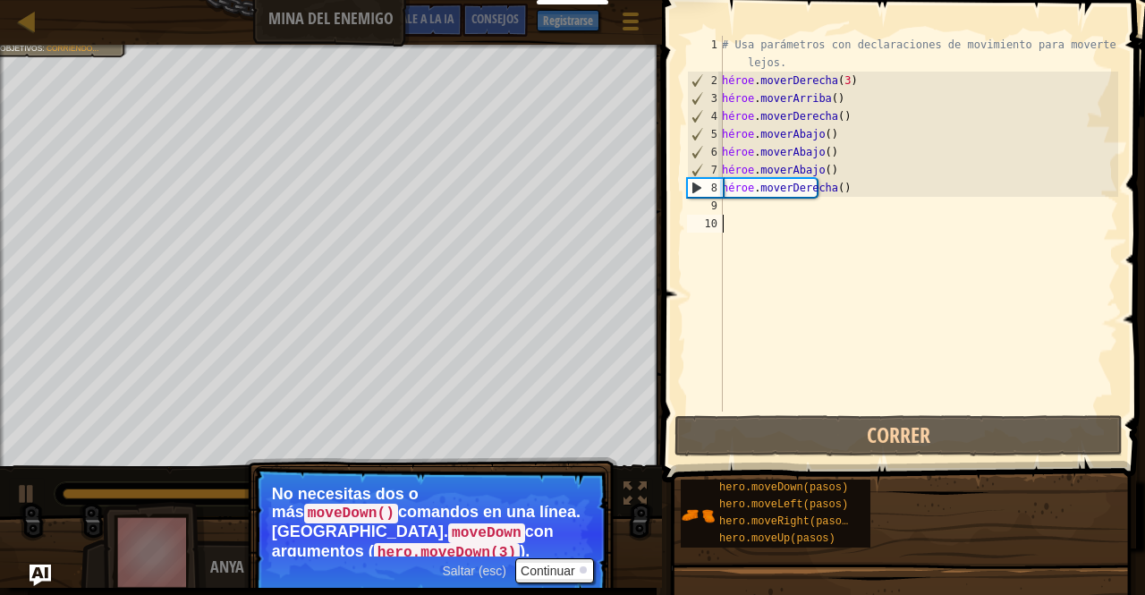
click at [758, 218] on div "# Usa parámetros con declaraciones de movimiento para moverte más lejos. héroe …" at bounding box center [918, 250] width 400 height 429
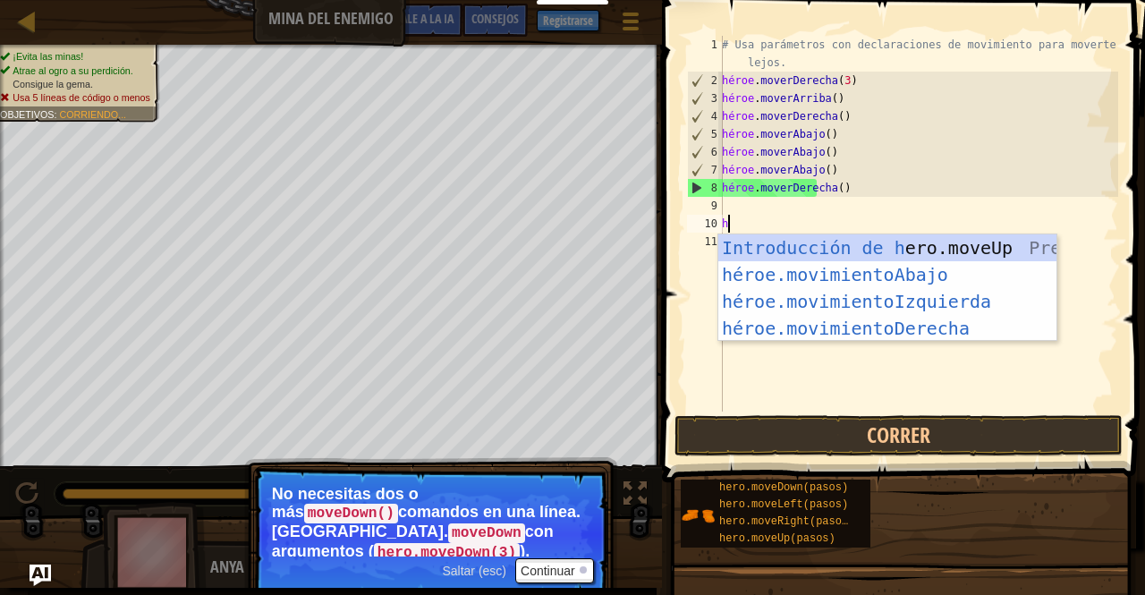
type textarea "he"
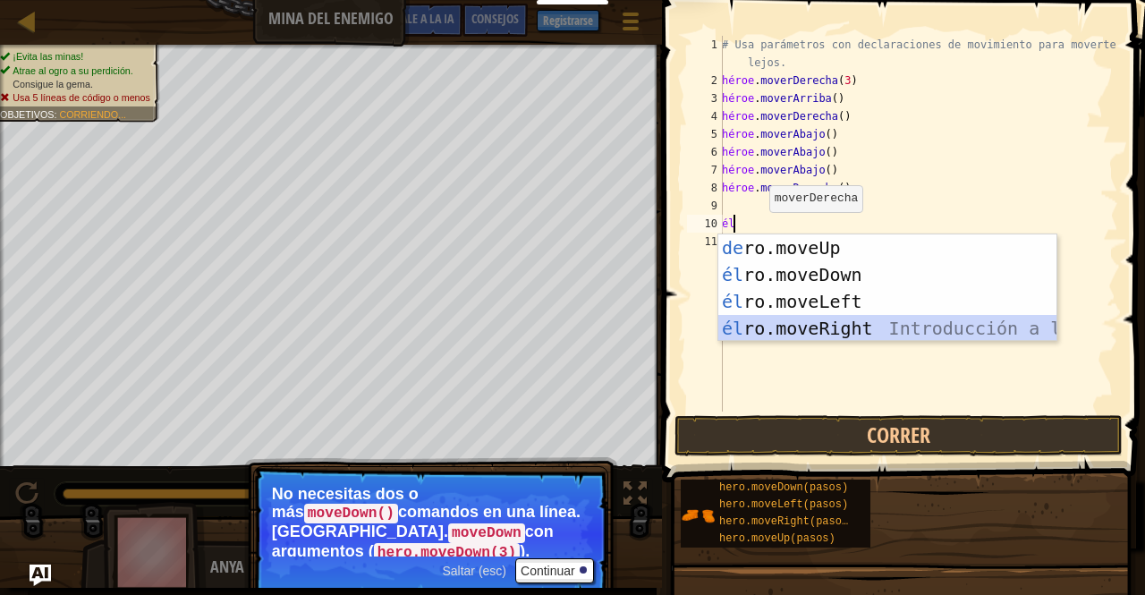
click at [791, 333] on div "Introducción a la presión de [PERSON_NAME].moveUp él ro.moveDown Introducción a…" at bounding box center [887, 314] width 338 height 161
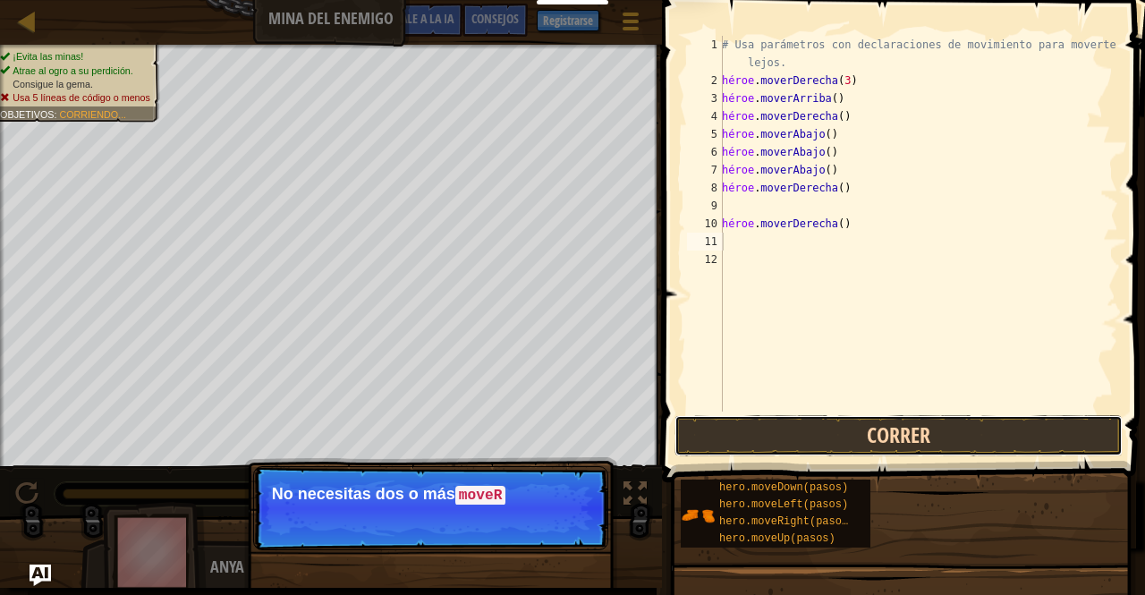
click at [800, 433] on button "Correr" at bounding box center [898, 435] width 448 height 41
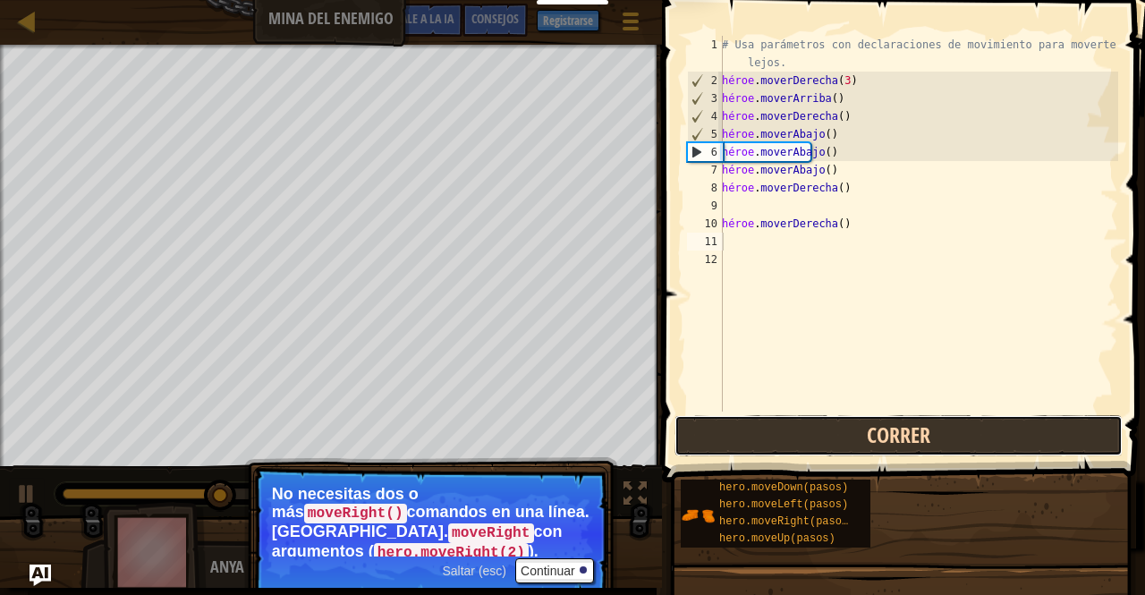
click at [800, 433] on button "Correr" at bounding box center [898, 435] width 448 height 41
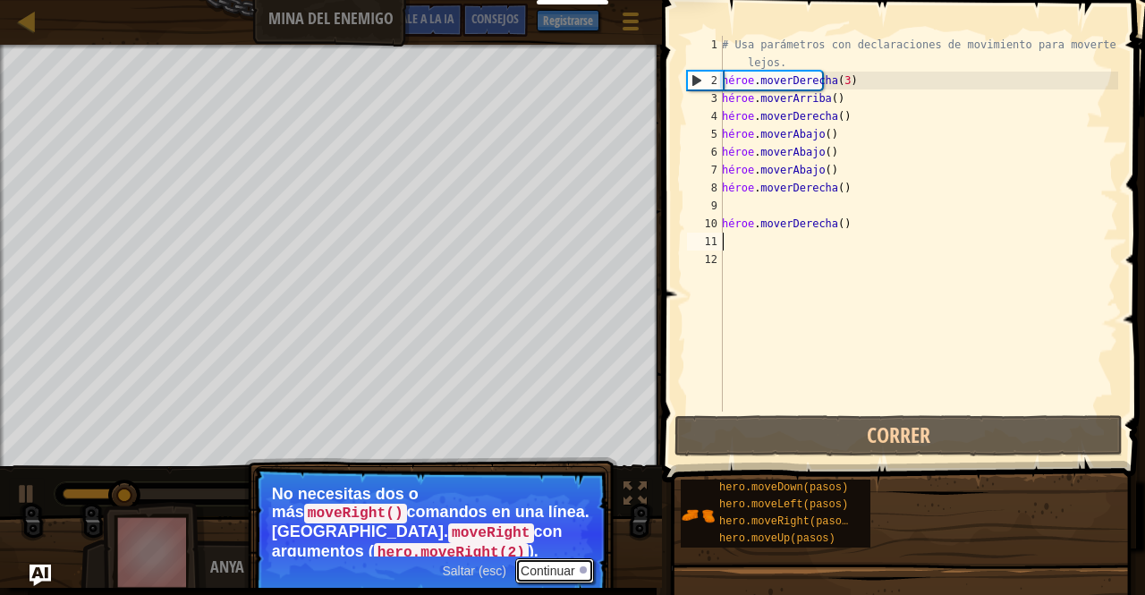
click at [556, 568] on font "Continuar" at bounding box center [548, 571] width 55 height 14
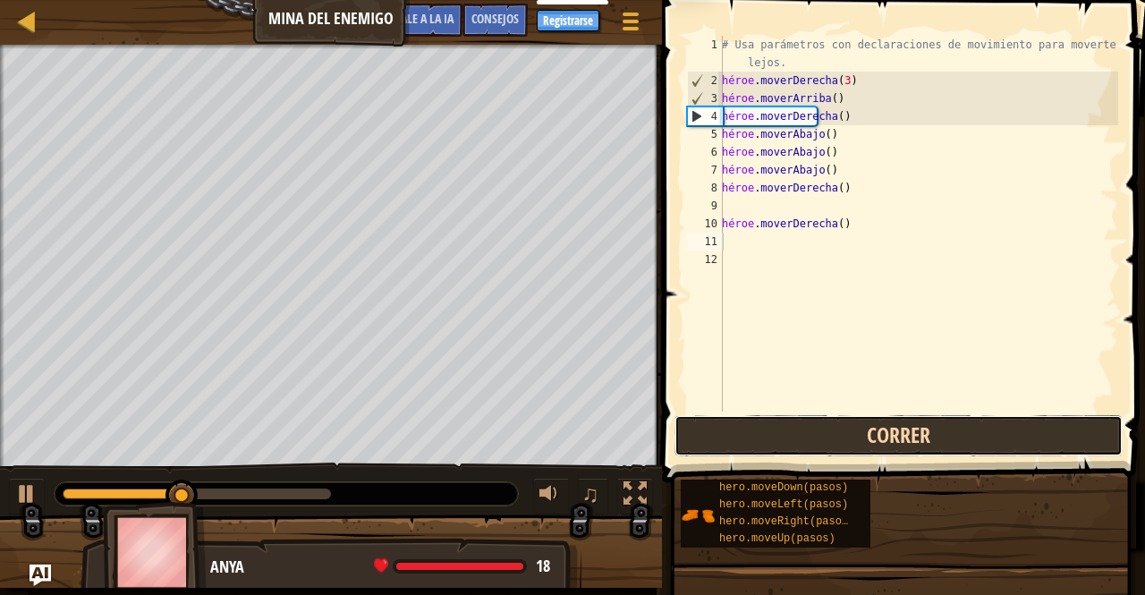
click at [701, 446] on button "Correr" at bounding box center [898, 435] width 448 height 41
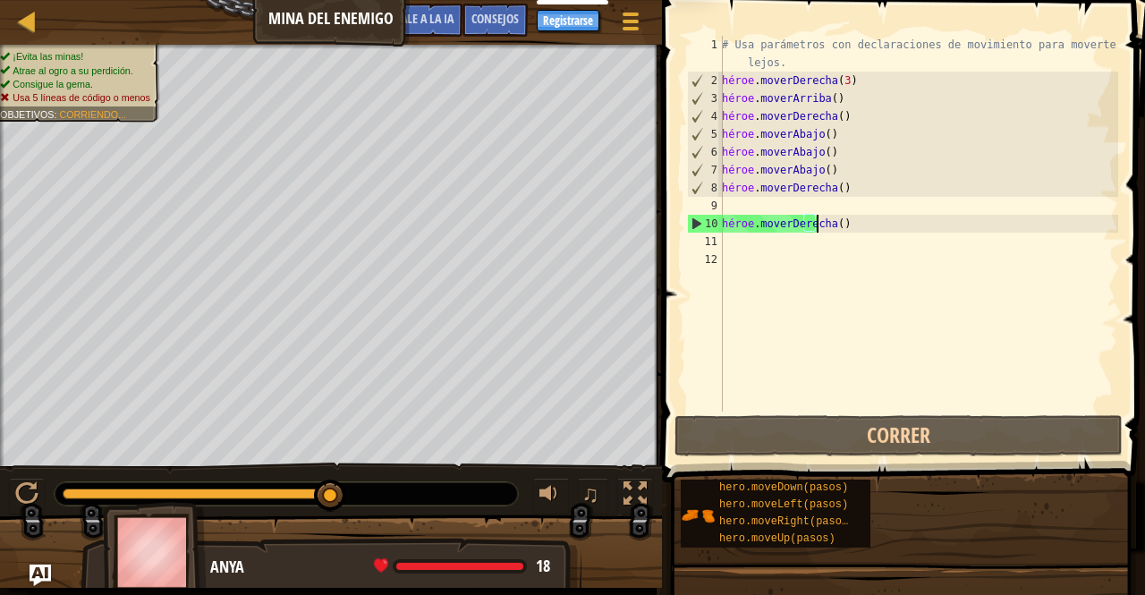
click at [899, 223] on div "# Usa parámetros con declaraciones de movimiento para moverte más lejos. héroe …" at bounding box center [918, 250] width 400 height 429
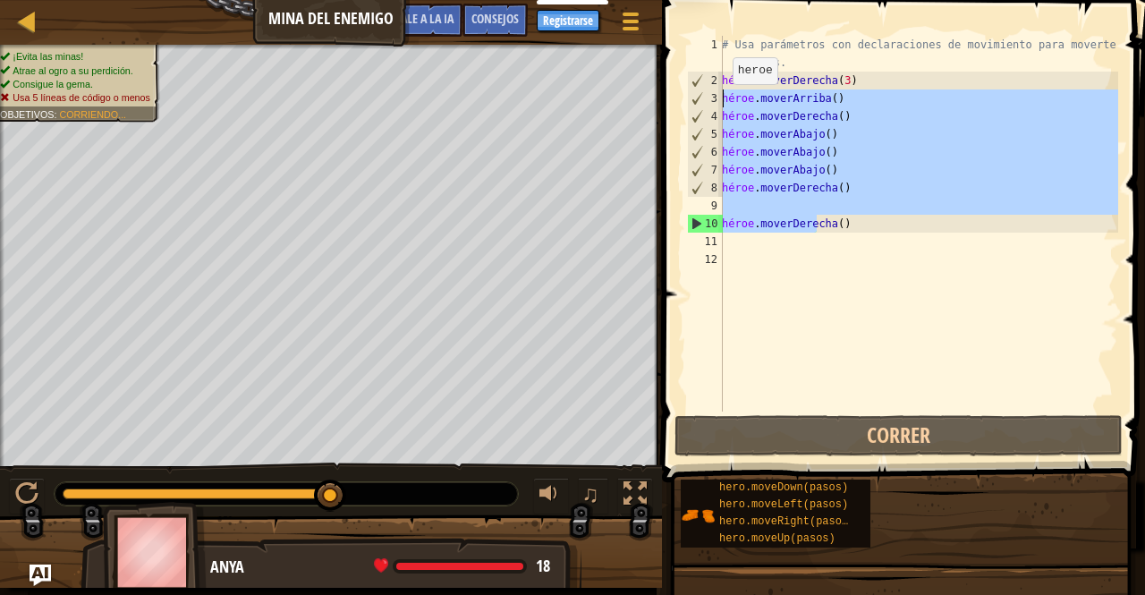
drag, startPoint x: 899, startPoint y: 223, endPoint x: 720, endPoint y: 107, distance: 212.9
click at [720, 107] on div "hero.moveRight() 1 2 3 4 5 6 7 8 9 10 11 12 # Usa parámetros con declaraciones …" at bounding box center [900, 224] width 435 height 376
type textarea "hero.moveRight() hero.moveDown()"
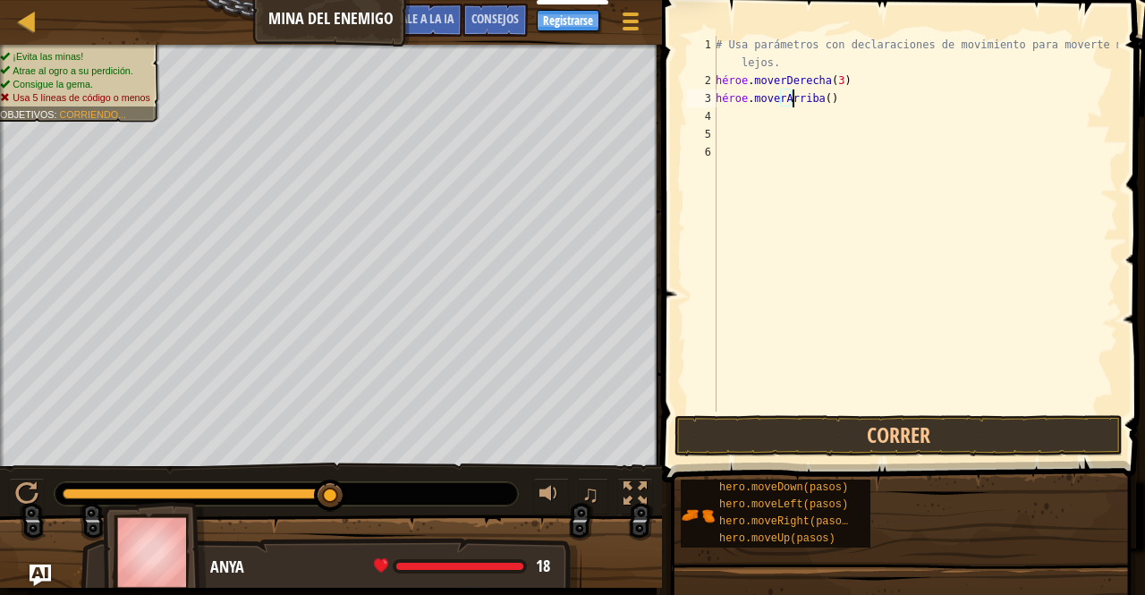
click at [843, 97] on div "# Usa parámetros con declaraciones de movimiento para moverte más lejos. héroe …" at bounding box center [915, 250] width 406 height 429
type textarea "hero.moveUp()"
click at [767, 112] on div "# Usa parámetros con declaraciones de movimiento para moverte más lejos. héroe …" at bounding box center [915, 250] width 406 height 429
type textarea "he"
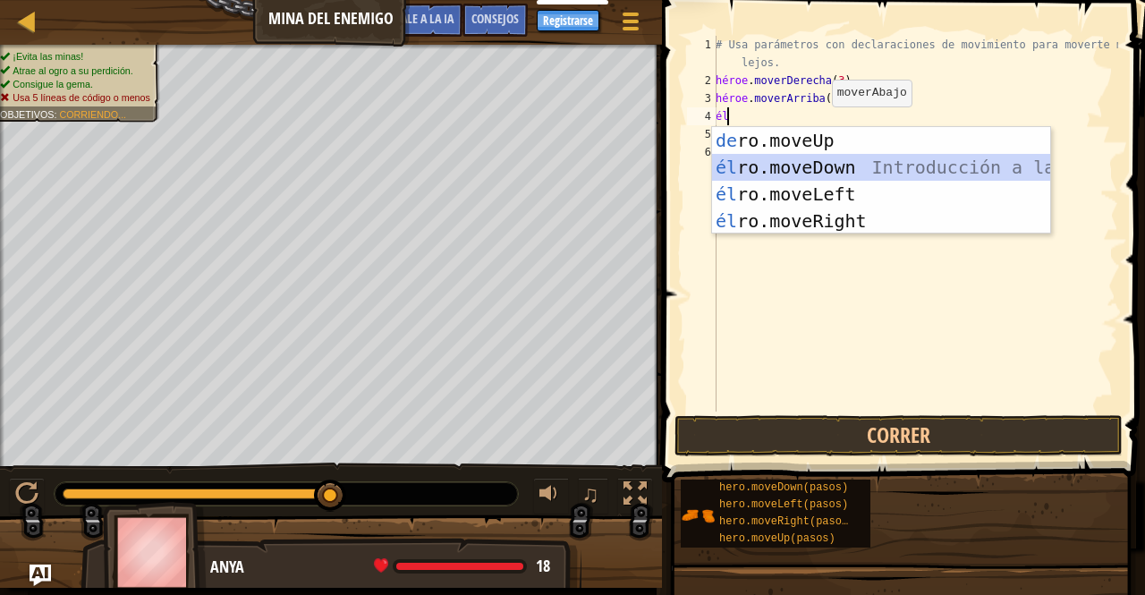
click at [808, 169] on div "Introducción a la presión de [PERSON_NAME].moveUp él ro.moveDown Introducción a…" at bounding box center [881, 207] width 338 height 161
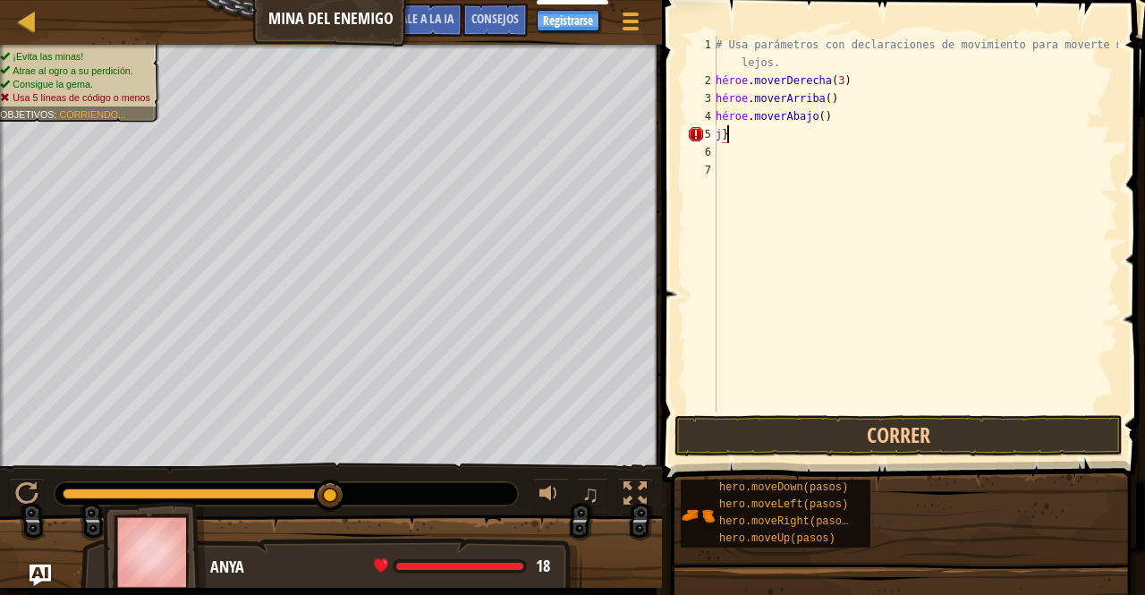
click at [768, 134] on div "# Usa parámetros con declaraciones de movimiento para moverte más lejos. héroe …" at bounding box center [915, 250] width 406 height 429
click at [799, 133] on div "# Usa parámetros con declaraciones de movimiento para moverte más lejos. héroe …" at bounding box center [915, 250] width 406 height 429
type textarea "j"
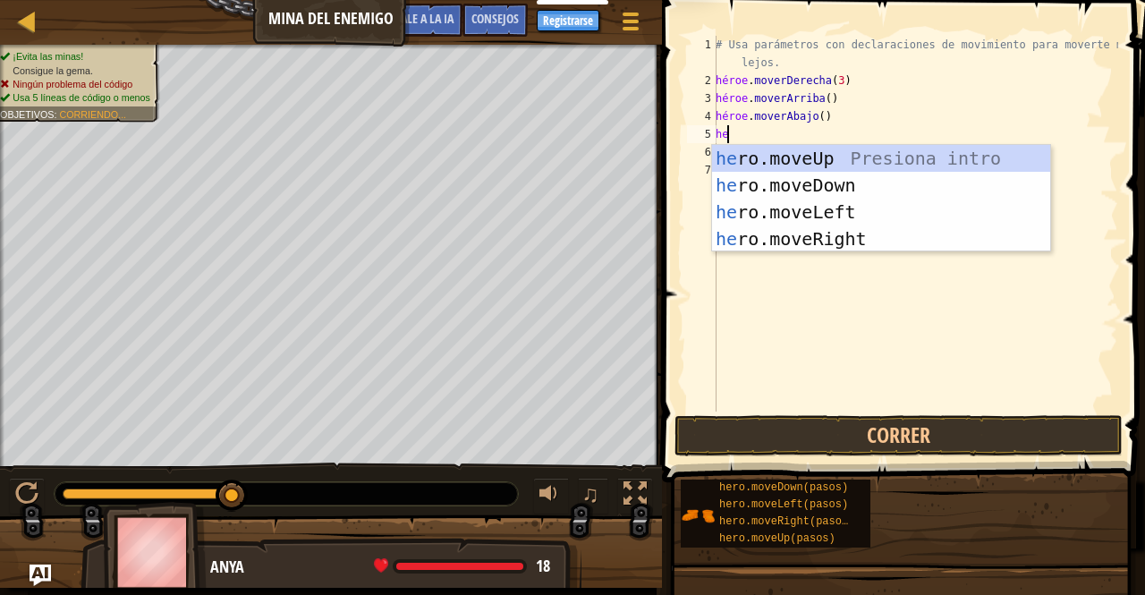
type textarea "he"
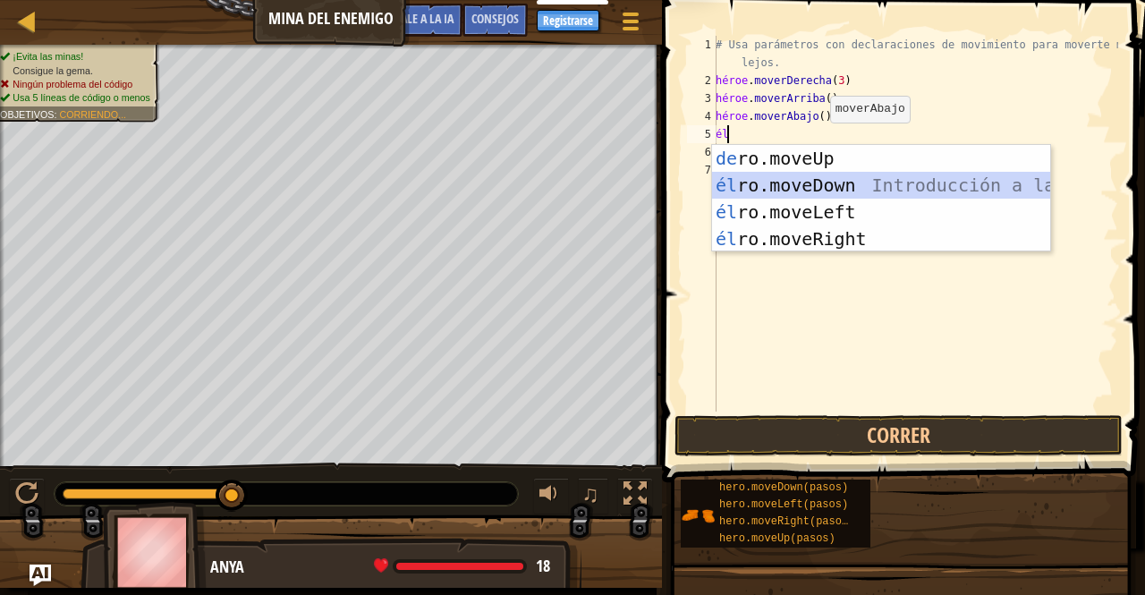
click at [832, 187] on div "Introducción a la presión de [PERSON_NAME].moveUp él ro.moveDown Introducción a…" at bounding box center [881, 225] width 338 height 161
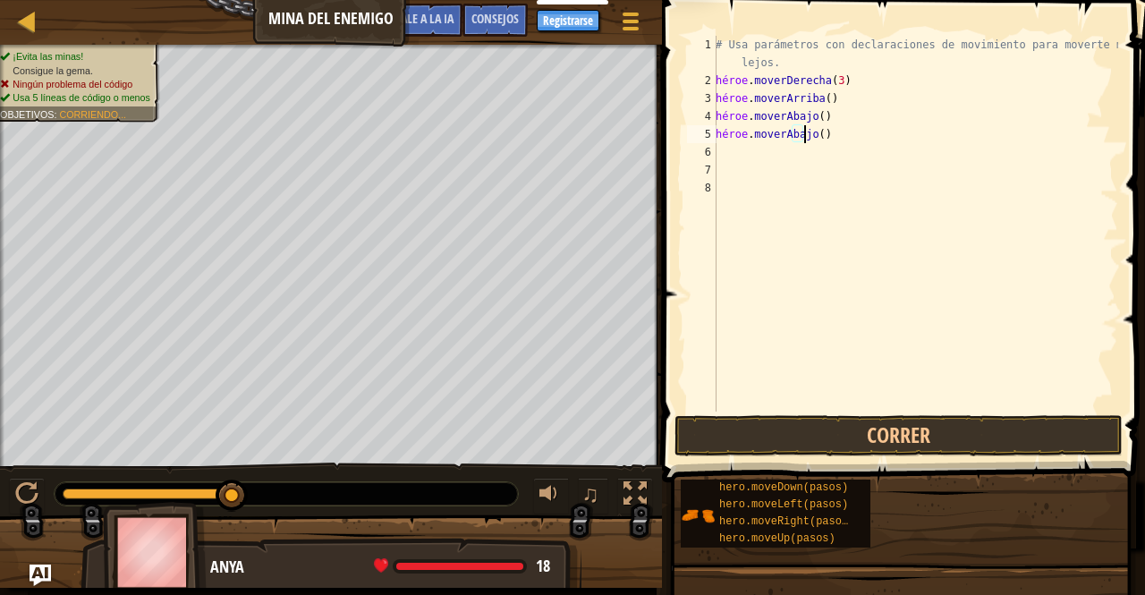
click at [841, 128] on div "# Usa parámetros con declaraciones de movimiento para moverte más lejos. héroe …" at bounding box center [915, 250] width 406 height 429
type textarea "hero.moveDown()"
click at [841, 128] on div "# Usa parámetros con declaraciones de movimiento para moverte más lejos. héroe …" at bounding box center [915, 250] width 406 height 429
type textarea "hero.moveDown()"
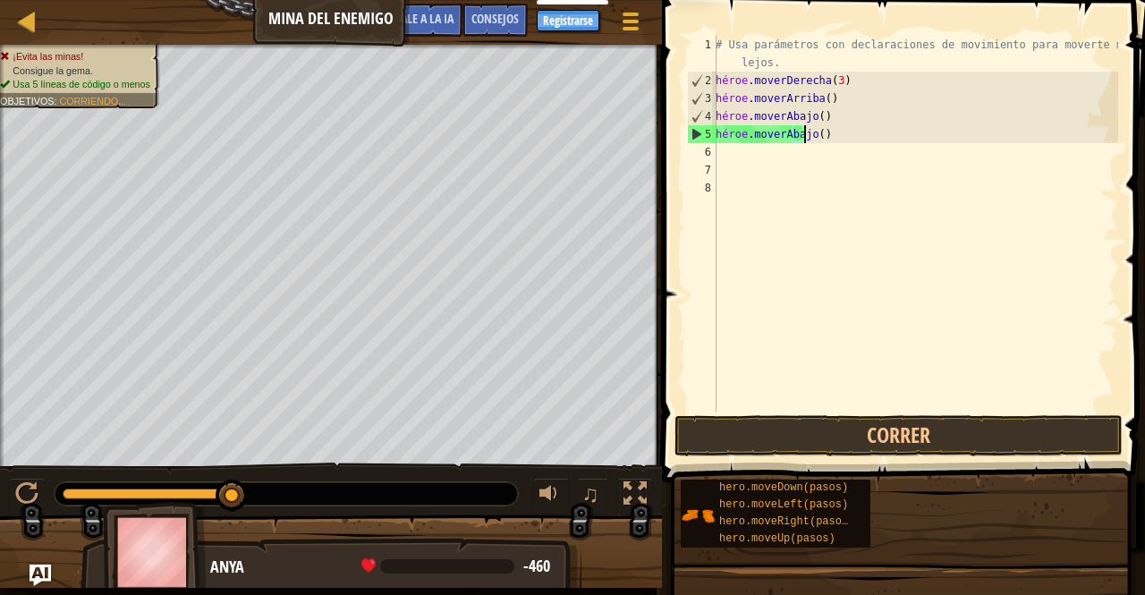
click at [841, 128] on div "# Usa parámetros con declaraciones de movimiento para moverte más lejos. héroe …" at bounding box center [915, 250] width 406 height 429
type textarea "hero.moveDown()"
click at [832, 135] on div "# Usa parámetros con declaraciones de movimiento para moverte más lejos. héroe …" at bounding box center [915, 224] width 406 height 376
click at [842, 133] on div "# Usa parámetros con declaraciones de movimiento para moverte más lejos. héroe …" at bounding box center [915, 250] width 406 height 429
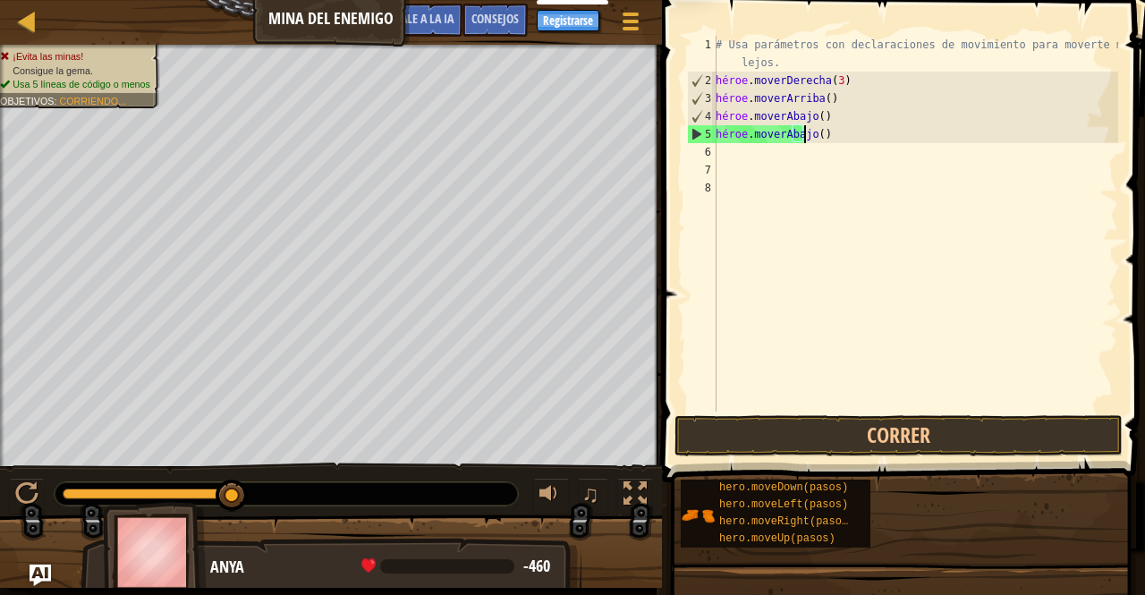
click at [842, 133] on div "# Usa parámetros con declaraciones de movimiento para moverte más lejos. héroe …" at bounding box center [915, 250] width 406 height 429
click at [837, 134] on div "# Usa parámetros con declaraciones de movimiento para moverte más lejos. héroe …" at bounding box center [915, 250] width 406 height 429
click at [847, 133] on div "# Usa parámetros con declaraciones de movimiento para moverte más lejos. héroe …" at bounding box center [915, 250] width 406 height 429
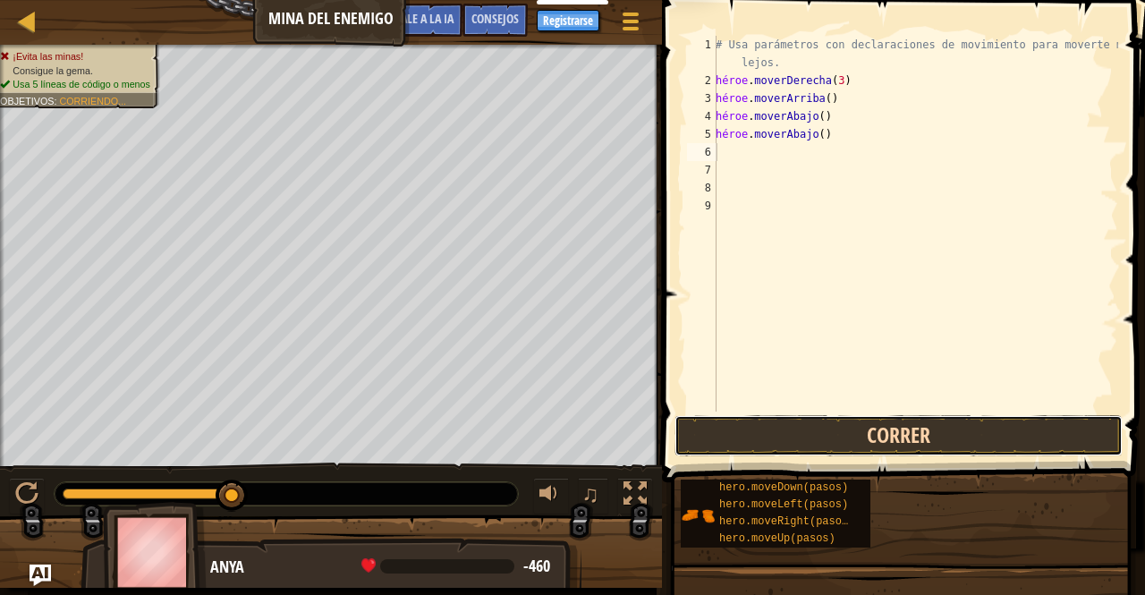
click at [743, 427] on button "Correr" at bounding box center [898, 435] width 448 height 41
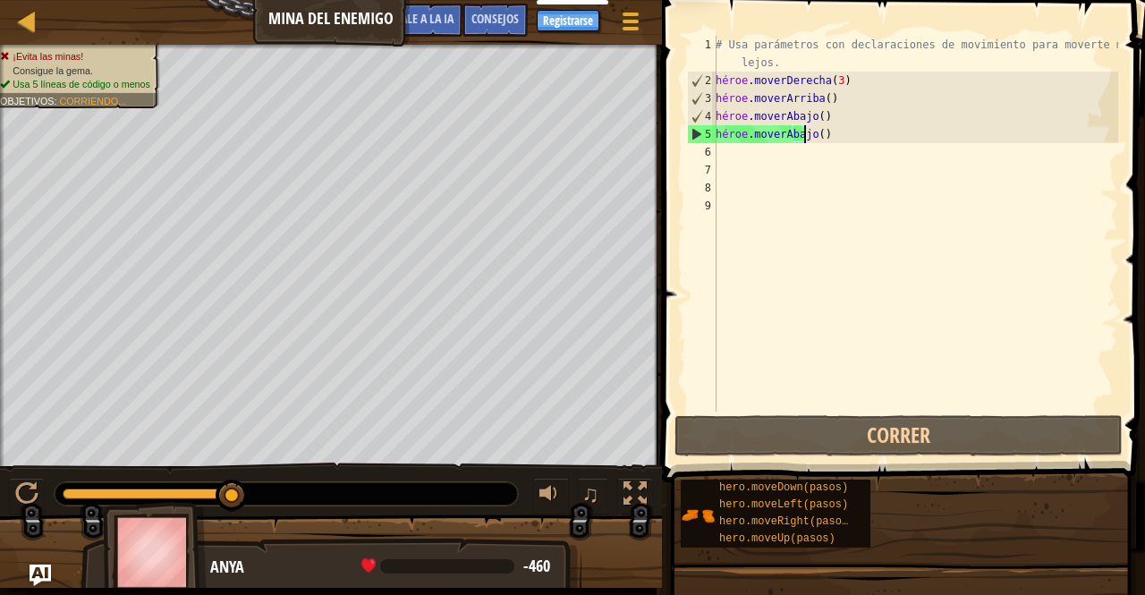
click at [849, 131] on div "# Usa parámetros con declaraciones de movimiento para moverte más lejos. héroe …" at bounding box center [915, 250] width 406 height 429
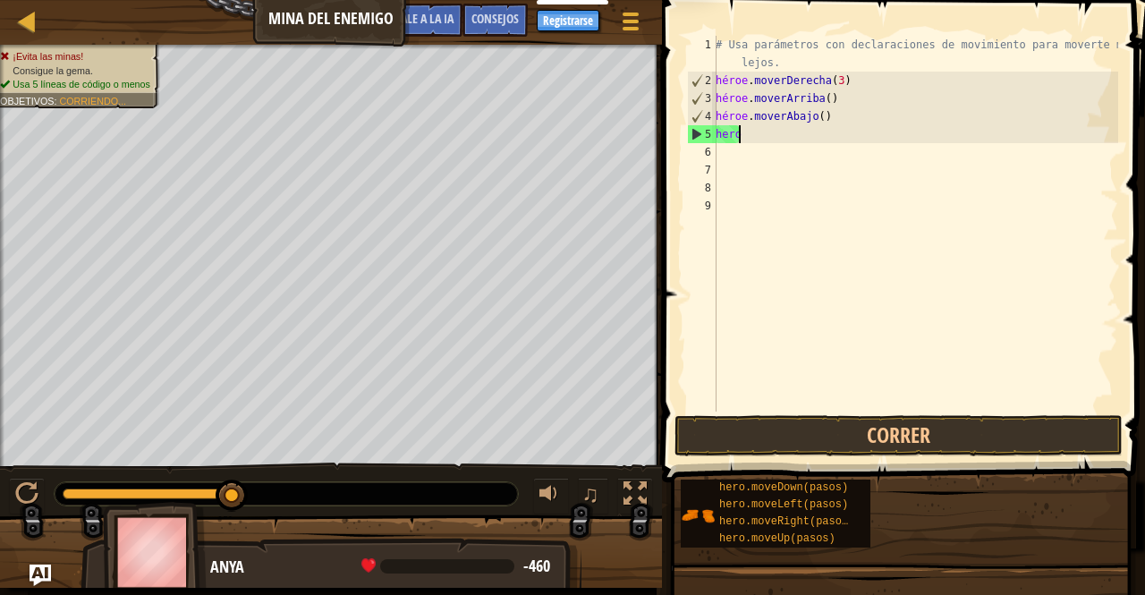
type textarea "h"
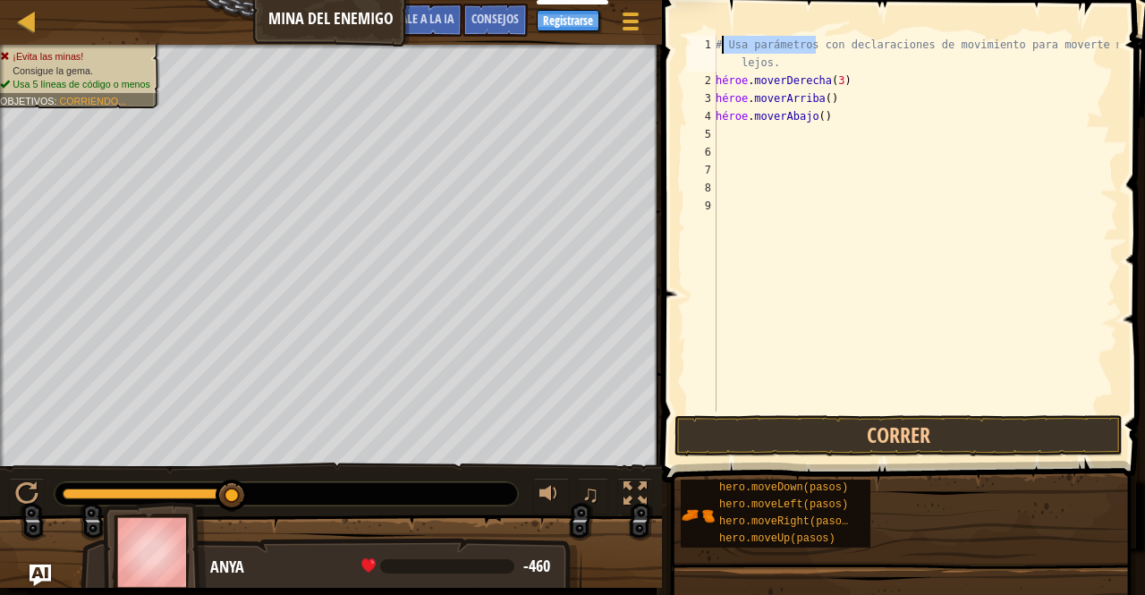
drag, startPoint x: 818, startPoint y: 42, endPoint x: 708, endPoint y: 50, distance: 110.3
click at [708, 50] on div "1 2 3 4 5 6 7 8 9 # Usa parámetros con declaraciones de movimiento para moverte…" at bounding box center [900, 224] width 435 height 376
type textarea "# Usa parámetros con declaraciones de movimiento para moverte más lejos."
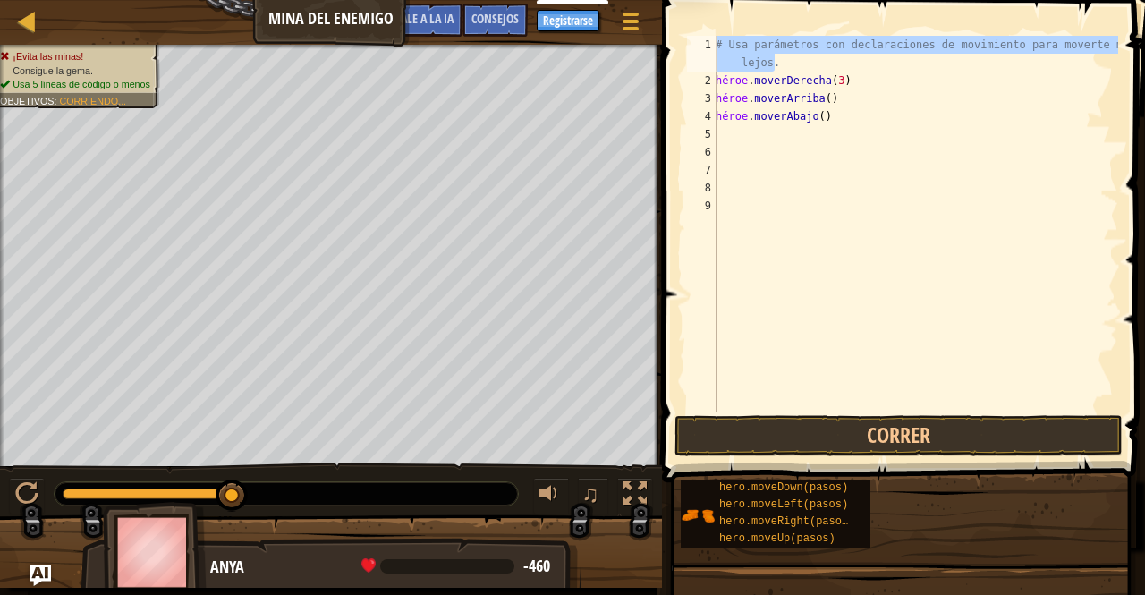
drag, startPoint x: 782, startPoint y: 63, endPoint x: 716, endPoint y: 39, distance: 70.2
click at [716, 39] on div "# Usa parámetros con declaraciones de movimiento para moverte más lejos. héroe …" at bounding box center [915, 250] width 406 height 429
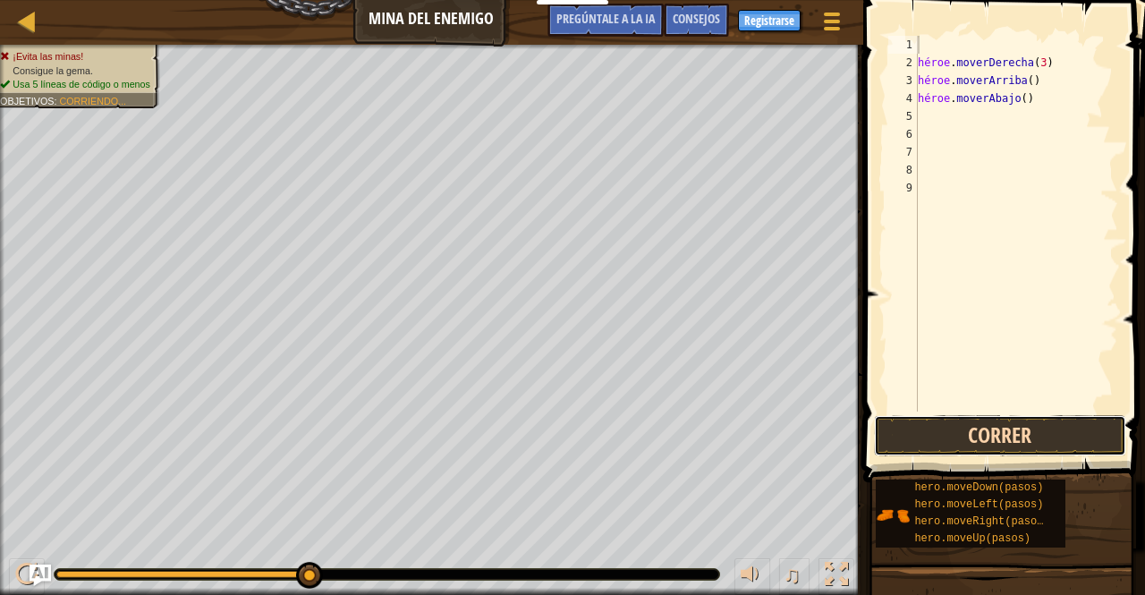
click at [1013, 425] on button "Correr" at bounding box center [1000, 435] width 252 height 41
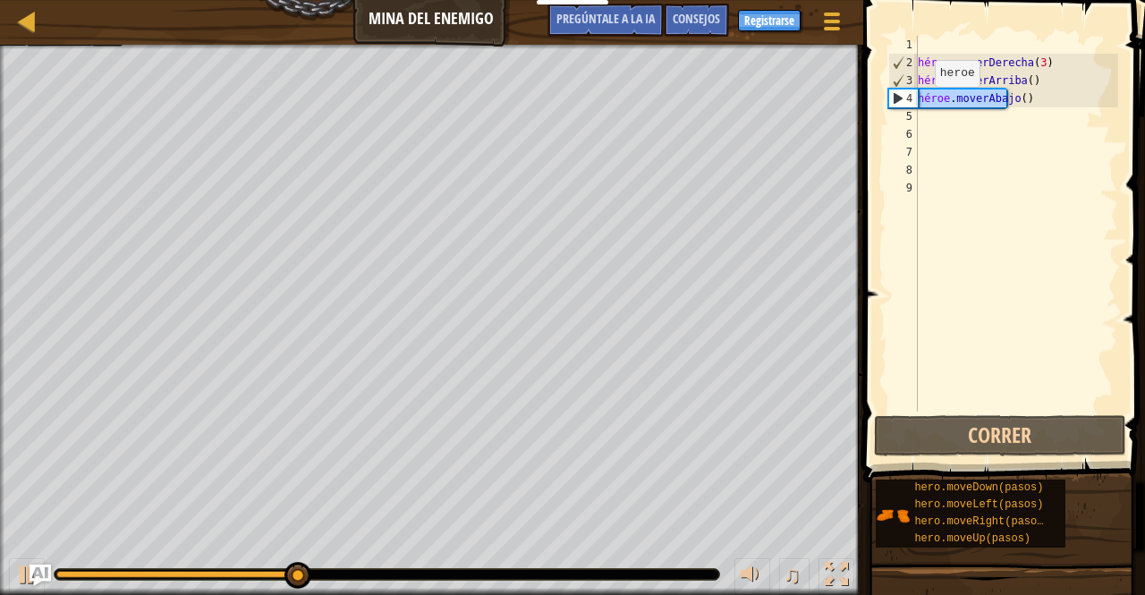
drag, startPoint x: 1056, startPoint y: 94, endPoint x: 884, endPoint y: 100, distance: 172.8
click at [884, 100] on div "1 2 3 4 5 6 7 8 9 héroe . moverDerecha ( 3 ) héroe . [PERSON_NAME] ( ) héroe . …" at bounding box center [1001, 276] width 287 height 535
type textarea "hero.moveDown()"
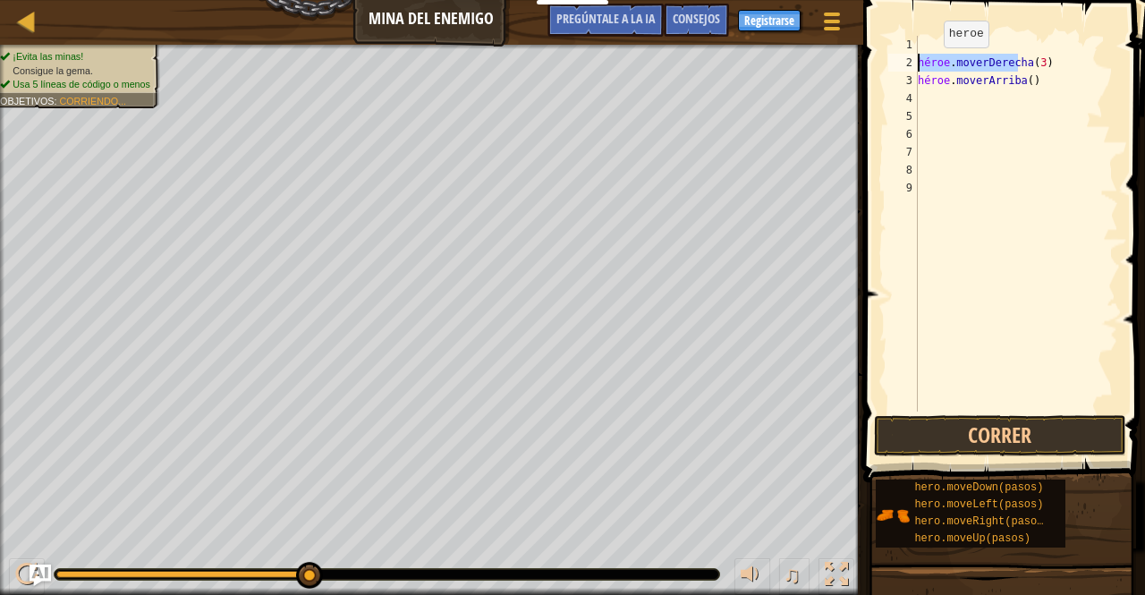
drag, startPoint x: 1079, startPoint y: 59, endPoint x: 871, endPoint y: 55, distance: 207.6
click at [871, 55] on div "1 2 3 4 5 6 7 8 9 héroe . moverDerecha ( 3 ) héroe . moverArriba ( ) [DEMOGRAPH…" at bounding box center [1001, 276] width 287 height 535
type textarea "hero.moveRight(3)"
click at [934, 47] on div "héroe . moverDerecha ( 3 ) héroe . [GEOGRAPHIC_DATA] ( )" at bounding box center [1016, 241] width 204 height 411
paste textarea "hero.moveRight(3)"
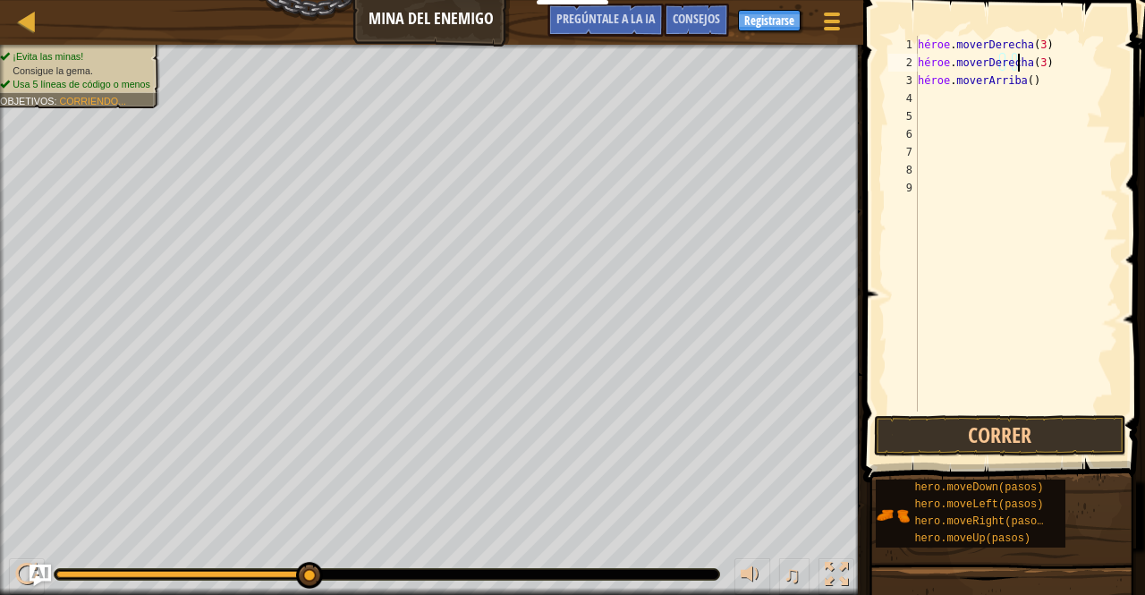
click at [1064, 61] on div "héroe . moverDerecha ( 3 ) héroe . moverDerecha ( 3 ) héroe . [GEOGRAPHIC_DATA]…" at bounding box center [1016, 241] width 204 height 411
drag, startPoint x: 1069, startPoint y: 59, endPoint x: 947, endPoint y: 54, distance: 121.8
click at [947, 54] on div "héroe . moverDerecha ( 3 ) héroe . moverDerecha héroe . [GEOGRAPHIC_DATA] ( )" at bounding box center [1016, 241] width 204 height 411
click at [961, 63] on div "héroe . moverDerecha ( 3 ) héroe . héroe . [GEOGRAPHIC_DATA] ( )" at bounding box center [1016, 241] width 204 height 411
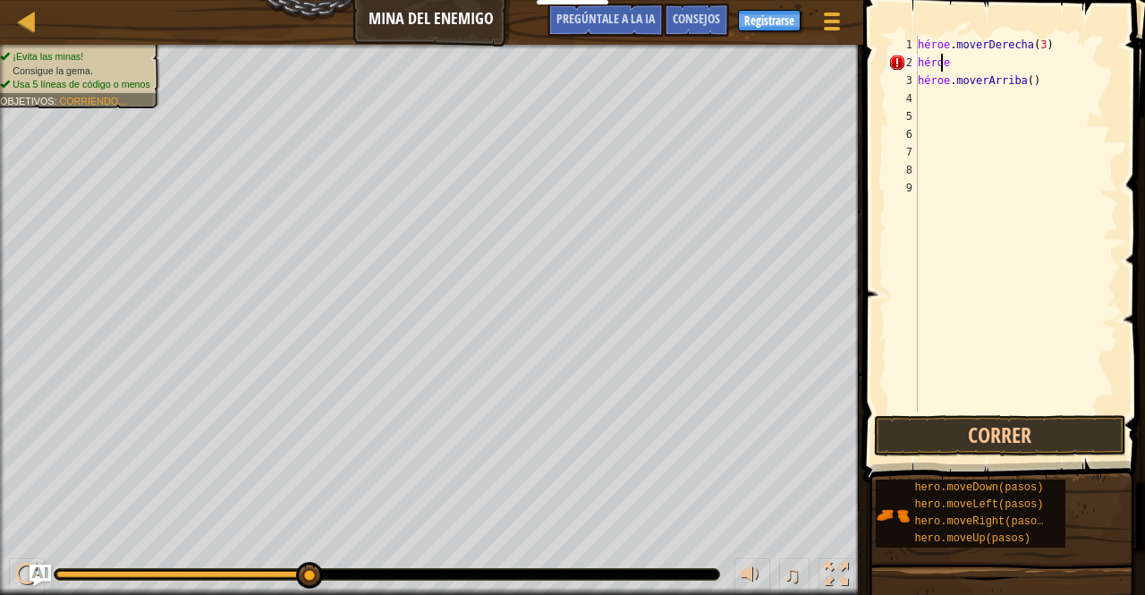
type textarea "h"
type textarea "he"
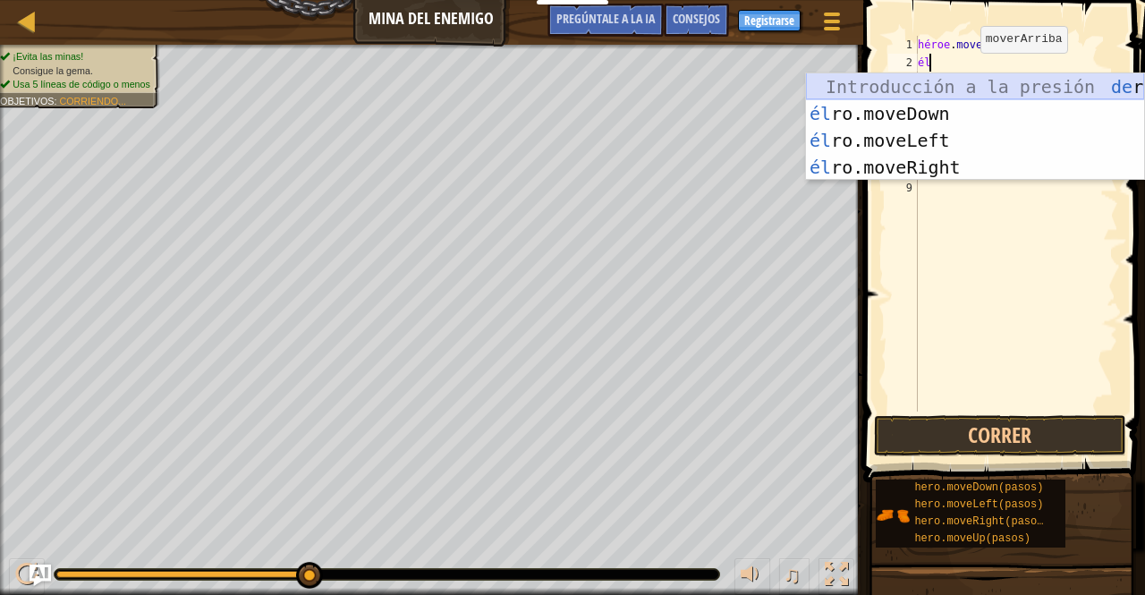
click at [932, 83] on div "Introducción a la presión de [PERSON_NAME].moveUp él ro.moveDown Introducción a…" at bounding box center [975, 153] width 338 height 161
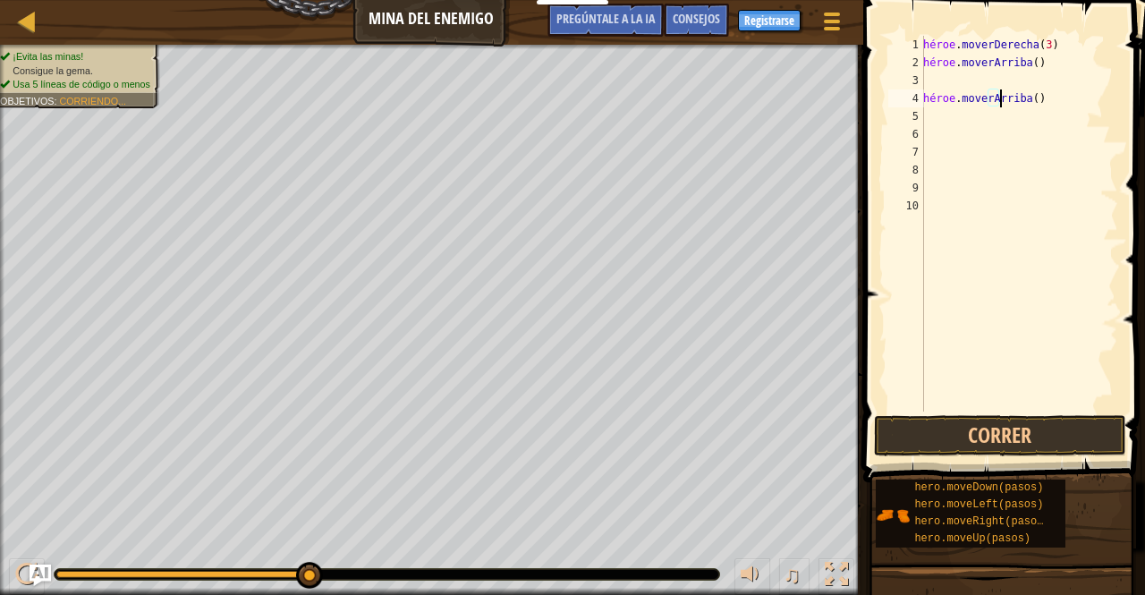
click at [1037, 100] on div "héroe . moverDerecha ( 3 ) héroe . [PERSON_NAME] ( ) héroe . [GEOGRAPHIC_DATA] …" at bounding box center [1019, 241] width 199 height 411
type textarea "hero."
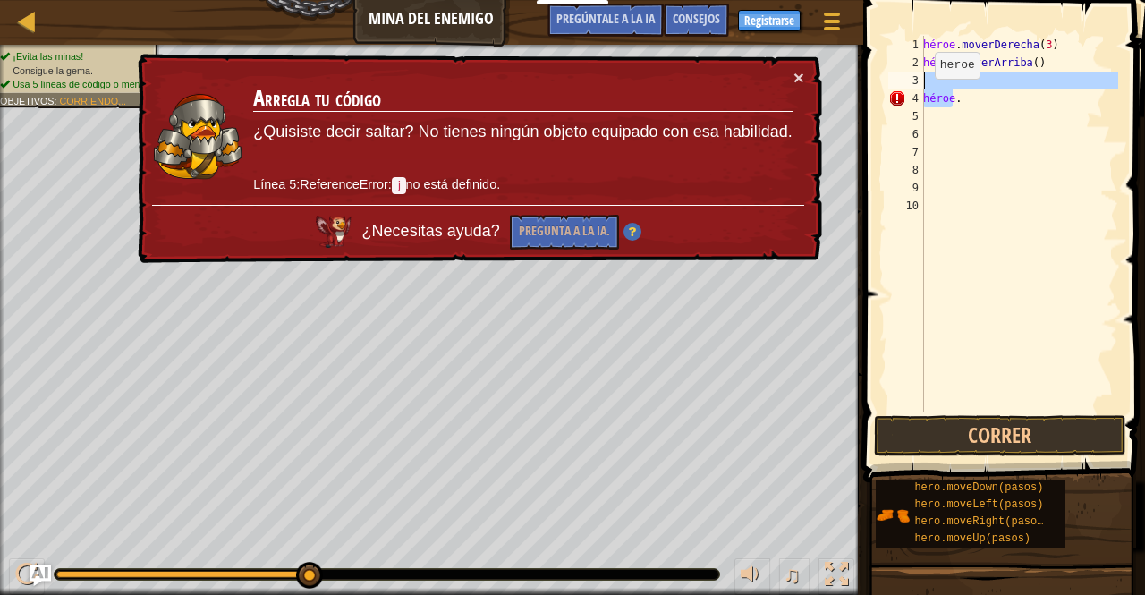
drag, startPoint x: 964, startPoint y: 96, endPoint x: 866, endPoint y: 87, distance: 98.8
click at [866, 87] on div "1 2 3 4 5 6 7 8 9 10 héroe . moverDerecha ( 3 ) héroe . [PERSON_NAME] ( ) héroe…" at bounding box center [1001, 276] width 287 height 535
type textarea "hero."
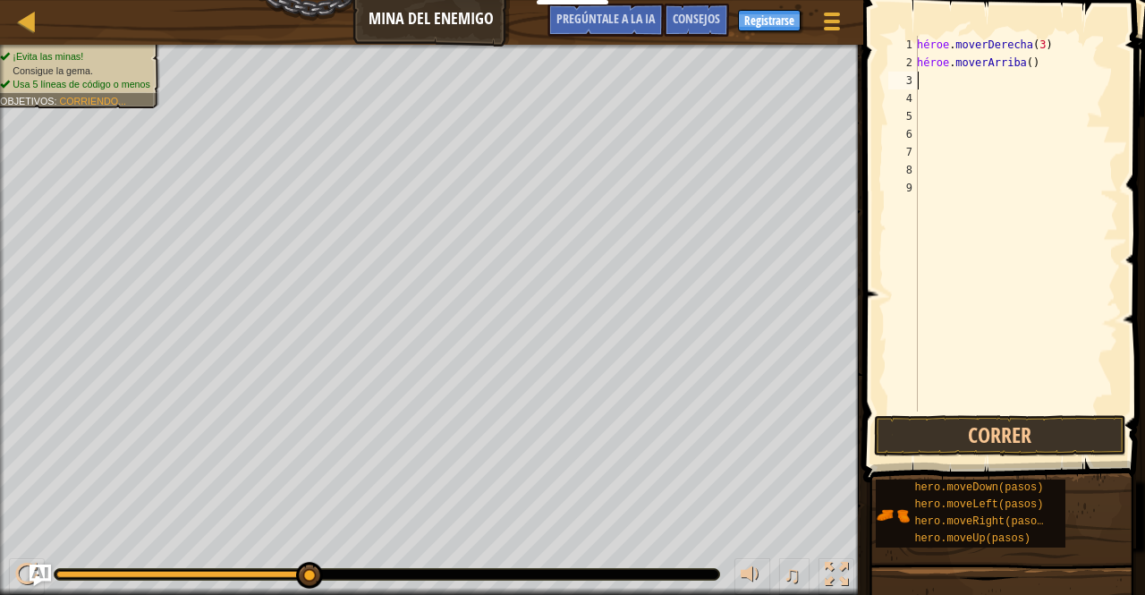
click at [932, 80] on div "héroe . moverDerecha ( 3 ) héroe . [GEOGRAPHIC_DATA] ( )" at bounding box center [1015, 241] width 205 height 411
type textarea "h"
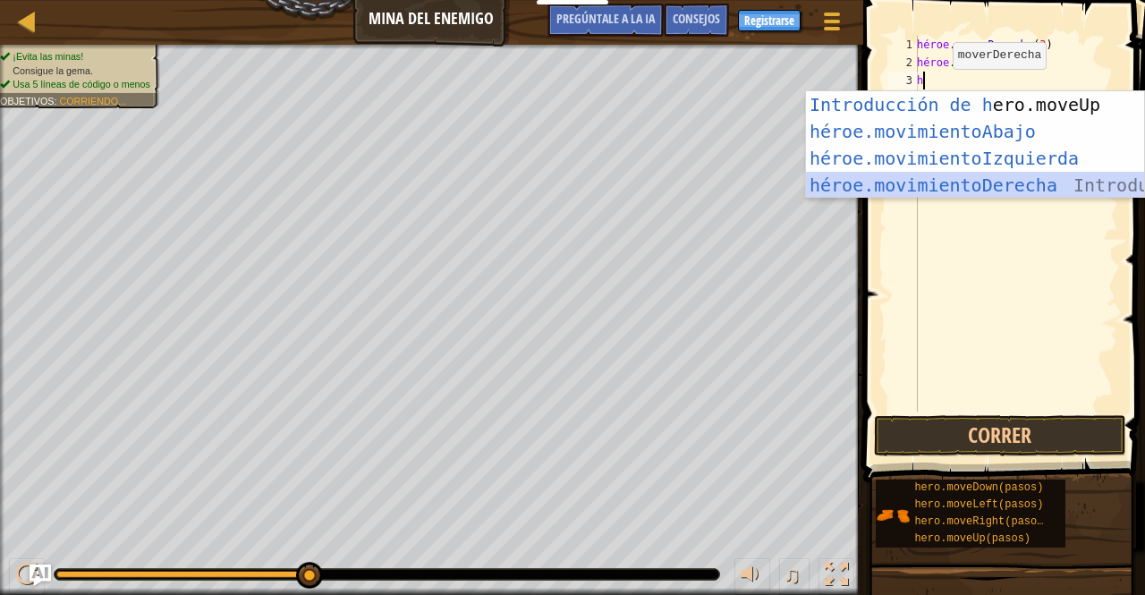
click at [1022, 176] on div "Introducción de [PERSON_NAME].moveUp Presiona héroe.movimientoAbajo ​ Introducc…" at bounding box center [975, 171] width 338 height 161
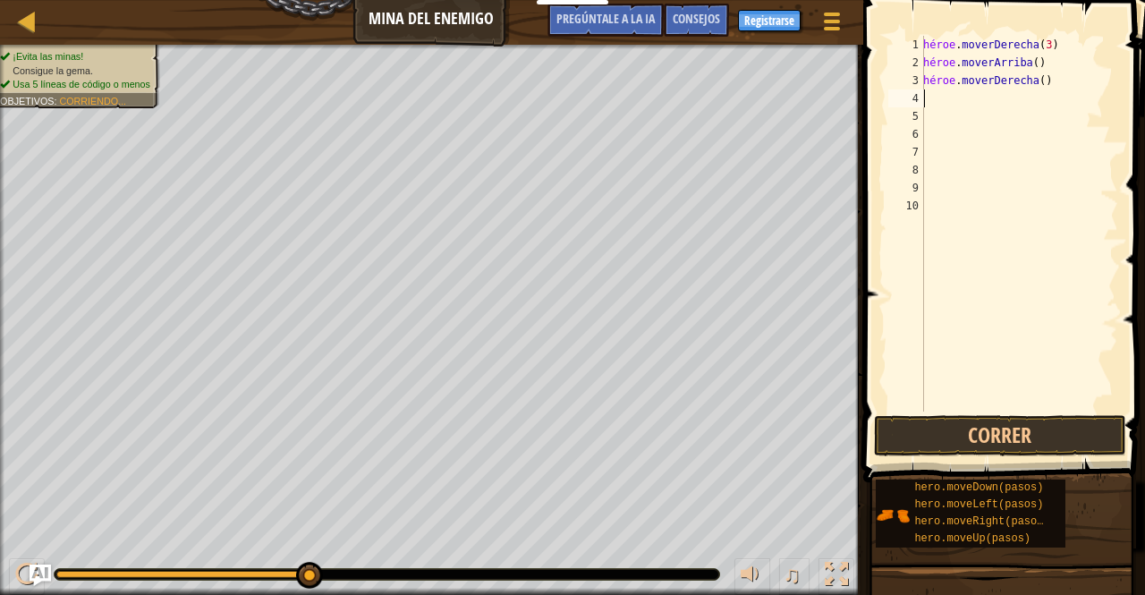
click at [966, 105] on div "héroe . moverDerecha ( 3 ) héroe . [PERSON_NAME] ( ) héroe . moverDerecha ( )" at bounding box center [1019, 241] width 199 height 411
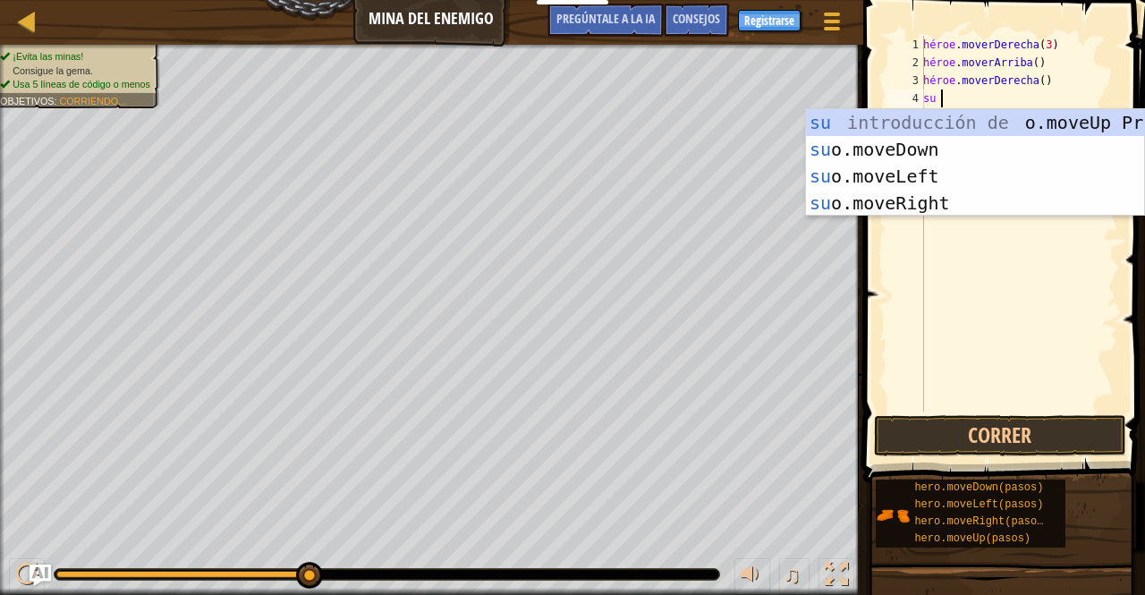
type textarea "h"
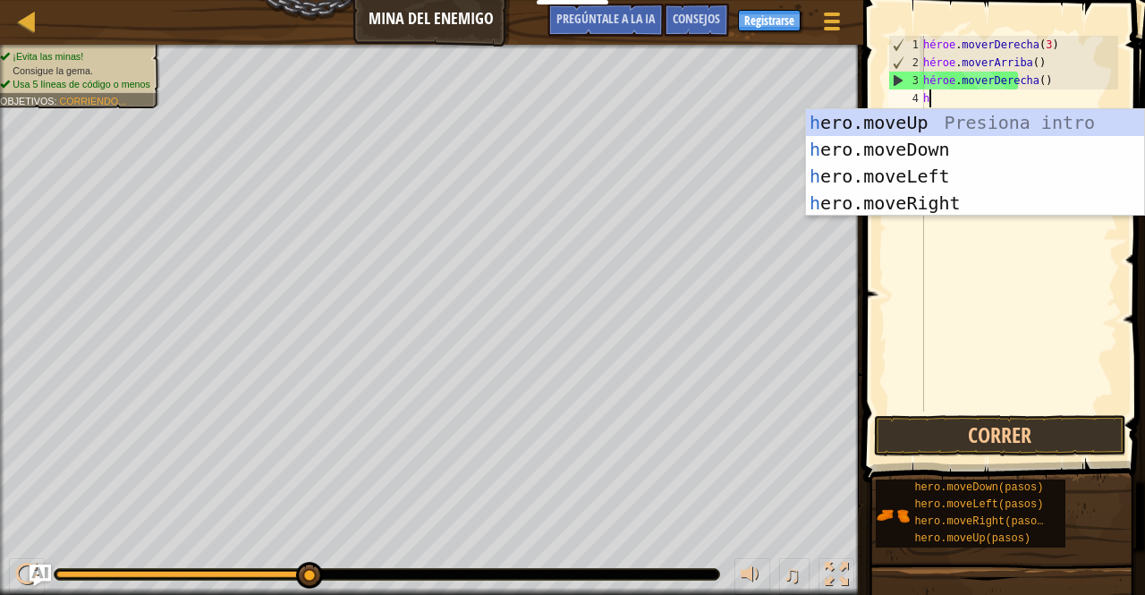
type textarea "her"
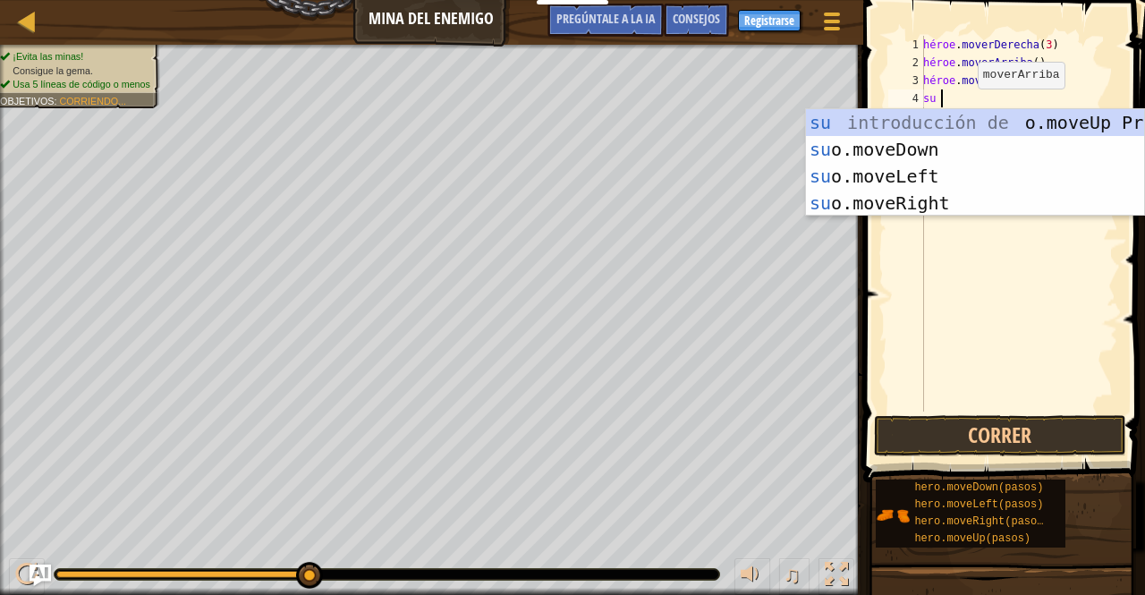
drag, startPoint x: 976, startPoint y: 122, endPoint x: 990, endPoint y: 125, distance: 14.8
click at [990, 125] on div "su introducción de o.moveUp Presiona su o.moveDown Introducción a la presión su…" at bounding box center [975, 189] width 338 height 161
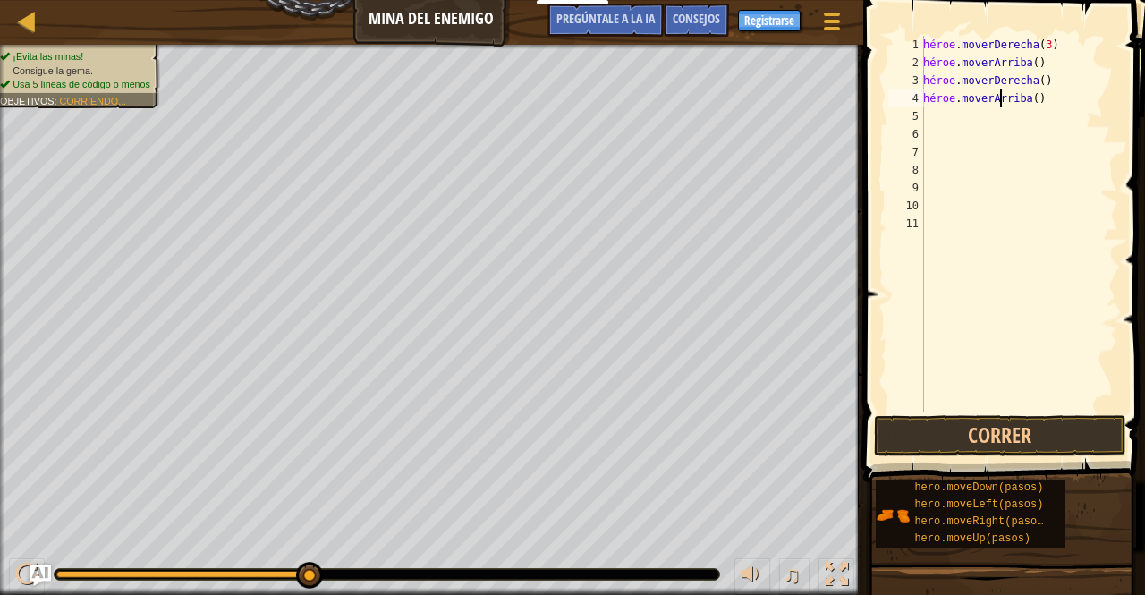
click at [1051, 101] on div "héroe . moverDerecha ( 3 ) héroe . [PERSON_NAME] ( ) héroe . moverDerecha ( ) h…" at bounding box center [1019, 241] width 199 height 411
type textarea "hero.moveUp()3"
click at [982, 434] on button "Correr" at bounding box center [1000, 435] width 252 height 41
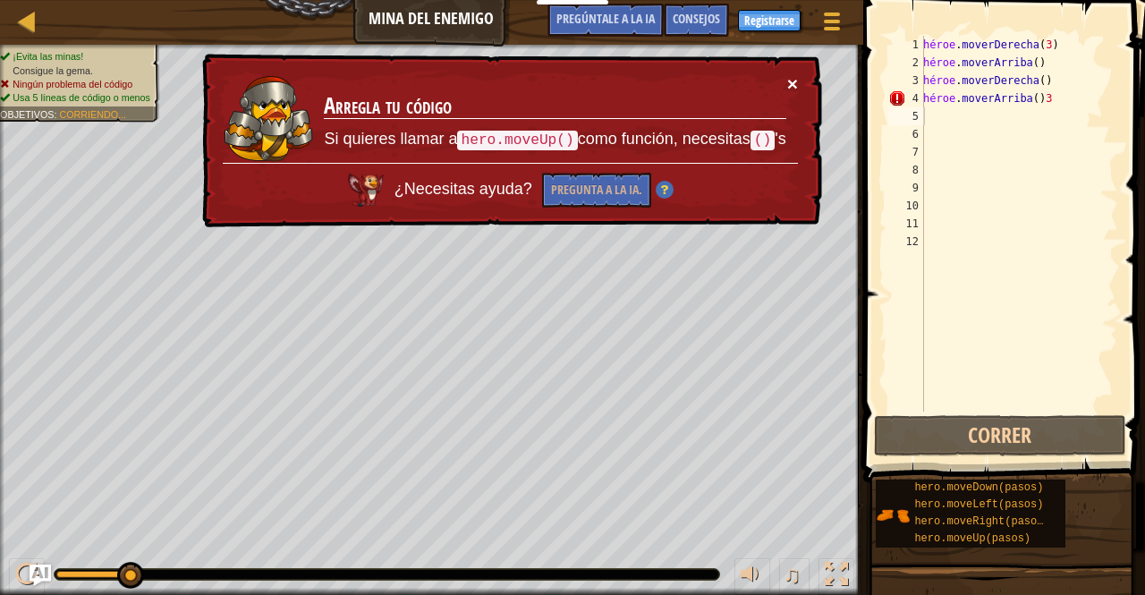
click at [791, 77] on font "×" at bounding box center [792, 83] width 11 height 21
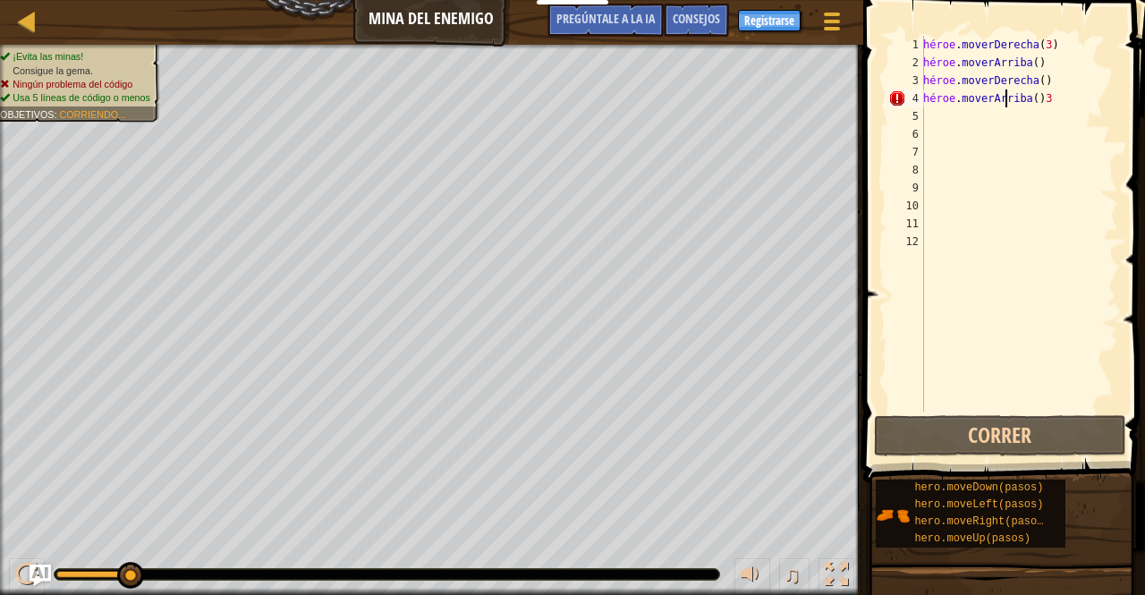
click at [1087, 99] on div "héroe . moverDerecha ( 3 ) héroe . [PERSON_NAME] ( ) héroe . moverDerecha ( ) h…" at bounding box center [1019, 241] width 199 height 411
type textarea "hero.moveUp()3s"
click at [918, 434] on button "Correr" at bounding box center [1000, 435] width 252 height 41
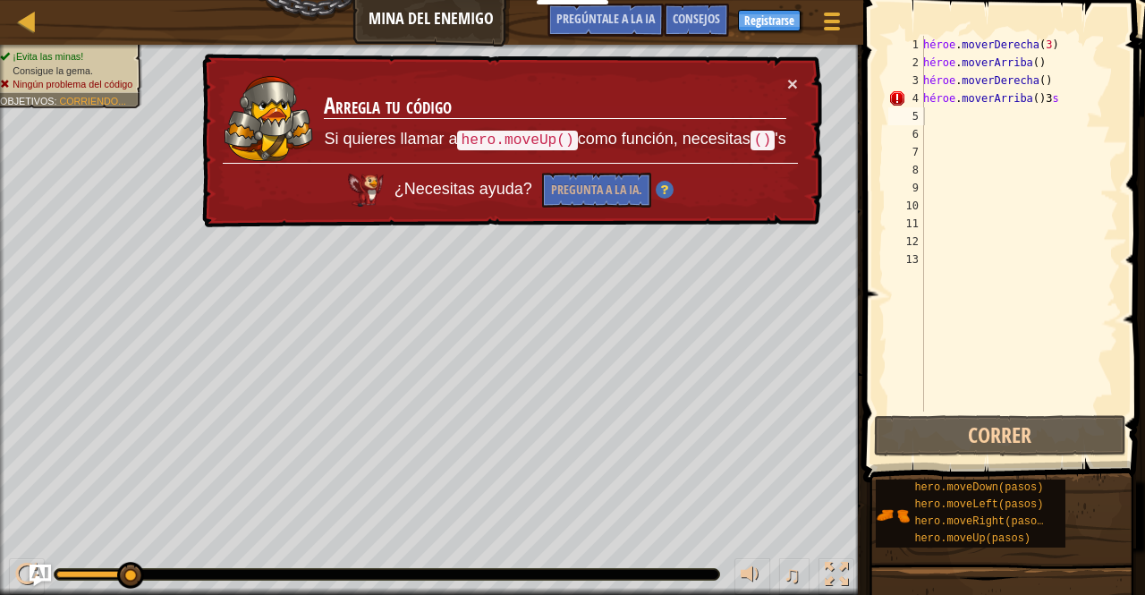
click at [802, 78] on div "× Arregla tu código Si quieres llamar a hero.moveUp() como función, necesitas (…" at bounding box center [511, 141] width 624 height 174
click at [793, 81] on font "×" at bounding box center [792, 83] width 11 height 21
click at [1043, 101] on div "héroe . moverDerecha ( 3 ) héroe . [PERSON_NAME] ( ) héroe . moverDerecha ( ) h…" at bounding box center [1019, 241] width 199 height 411
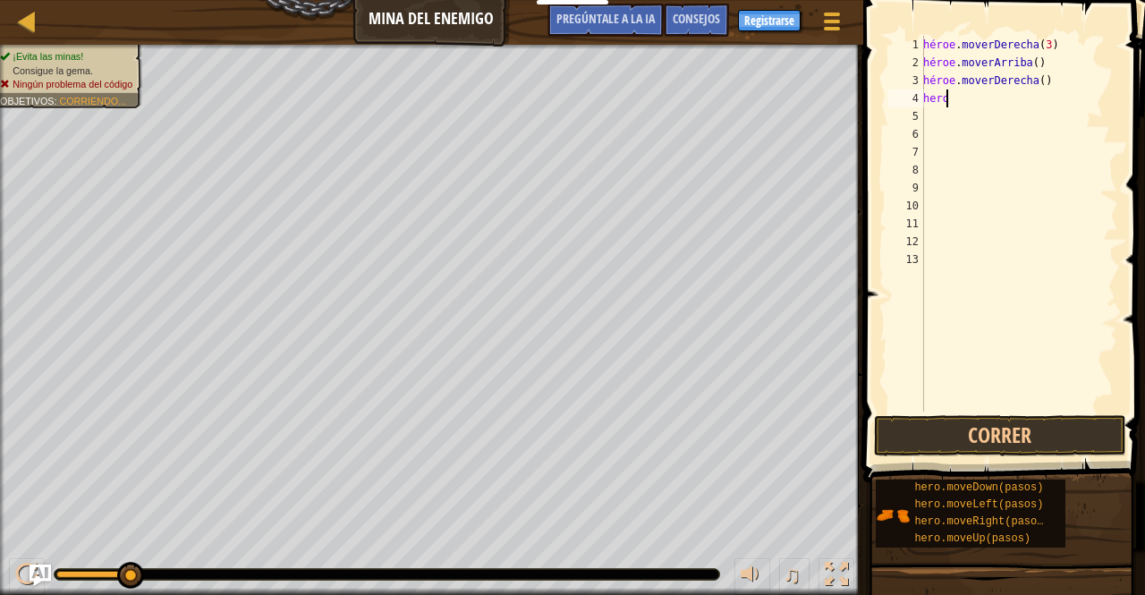
type textarea "h"
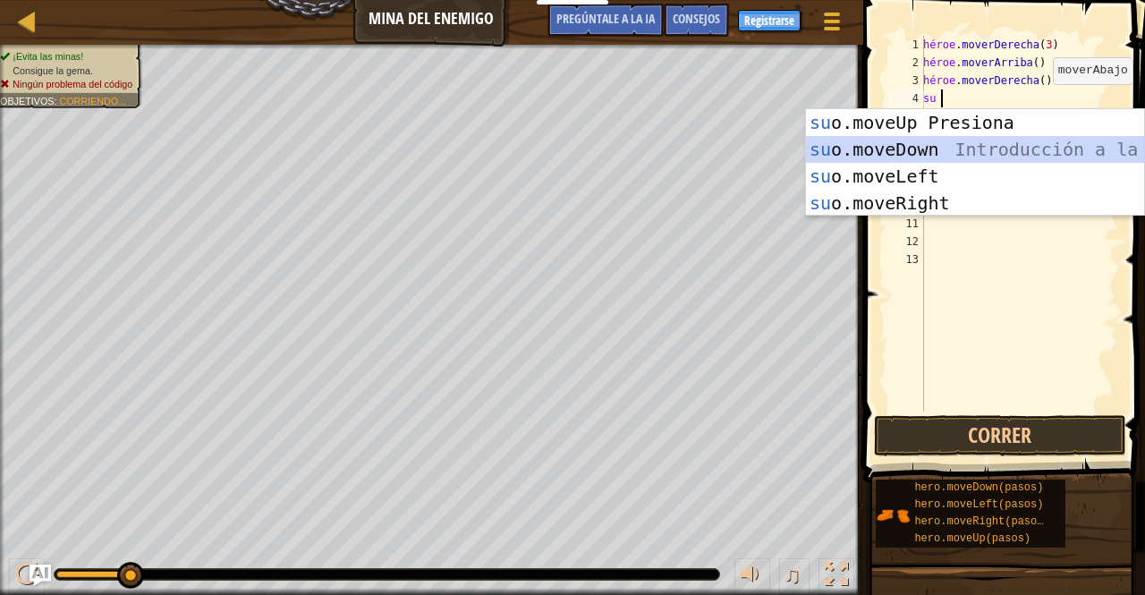
click at [929, 0] on body "Estudiantes Crear cuenta gratis. Soluciones para escuelas y distritos Vista pre…" at bounding box center [572, 0] width 1145 height 0
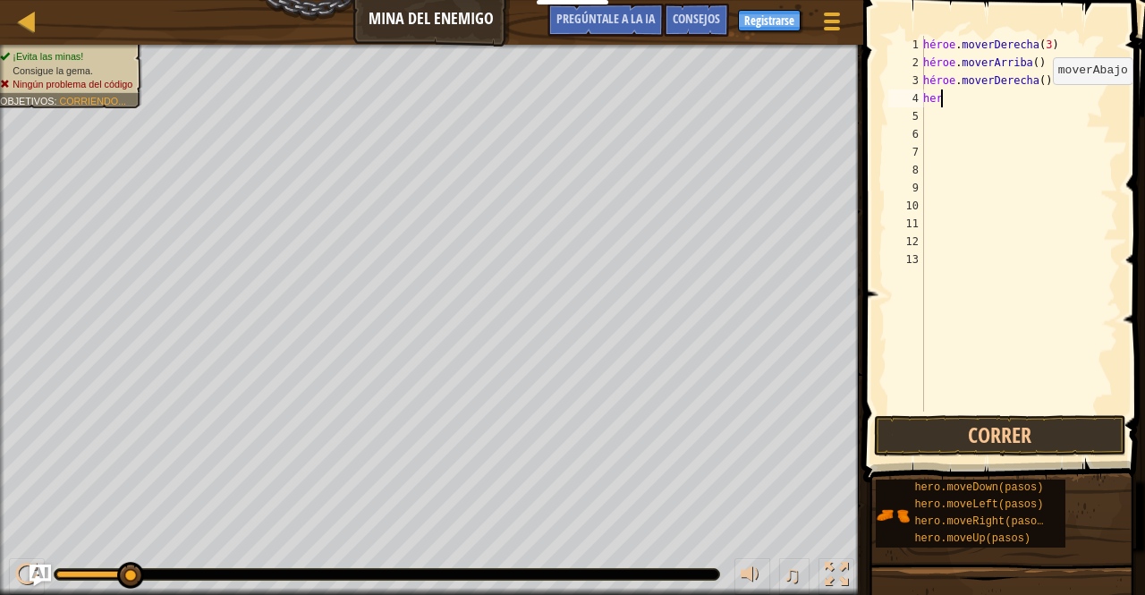
type textarea "h"
type textarea "hero.moveRight()"
click at [996, 99] on div "héroe . moverDerecha ( 3 ) héroe . [PERSON_NAME] ( ) héroe . moverDerecha ( )" at bounding box center [1019, 241] width 199 height 411
click at [904, 430] on button "Correr" at bounding box center [1000, 435] width 252 height 41
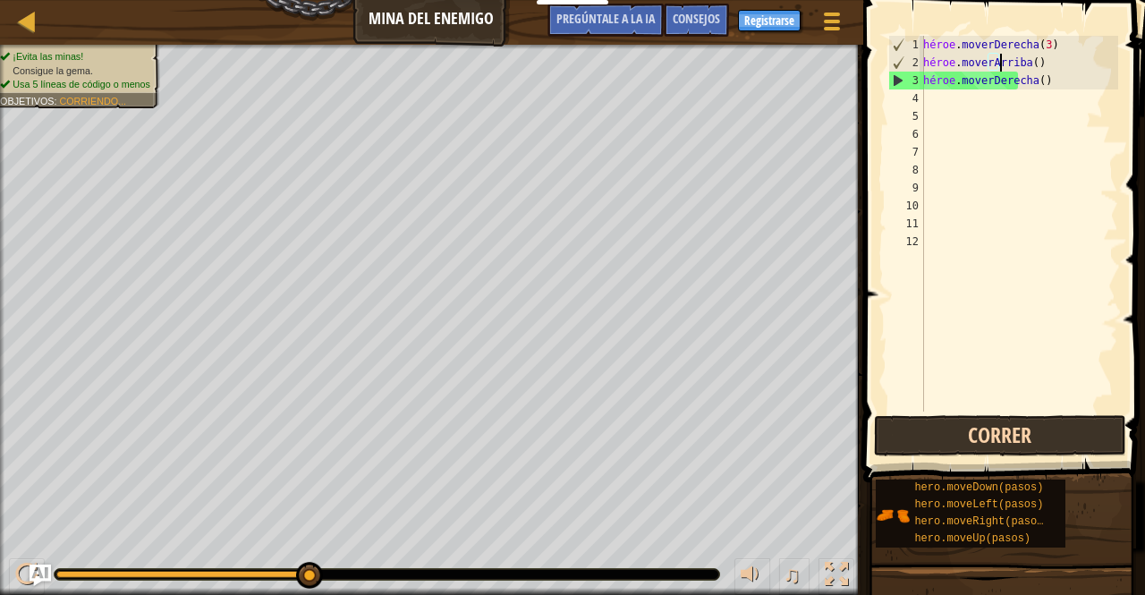
type textarea "hero.moveRight()"
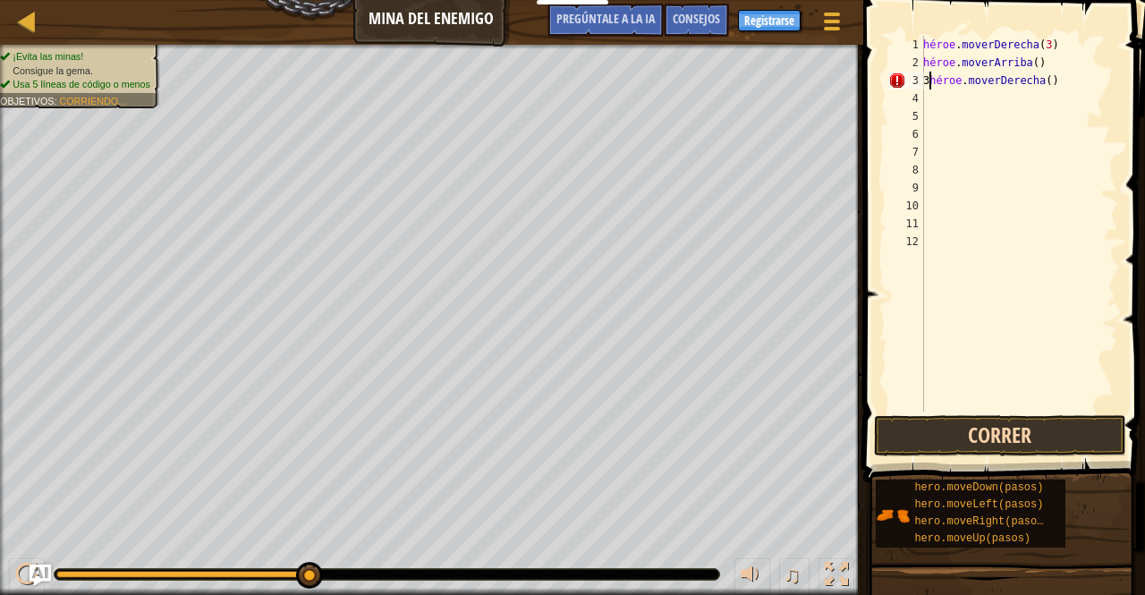
type textarea "hero.moveRight()"
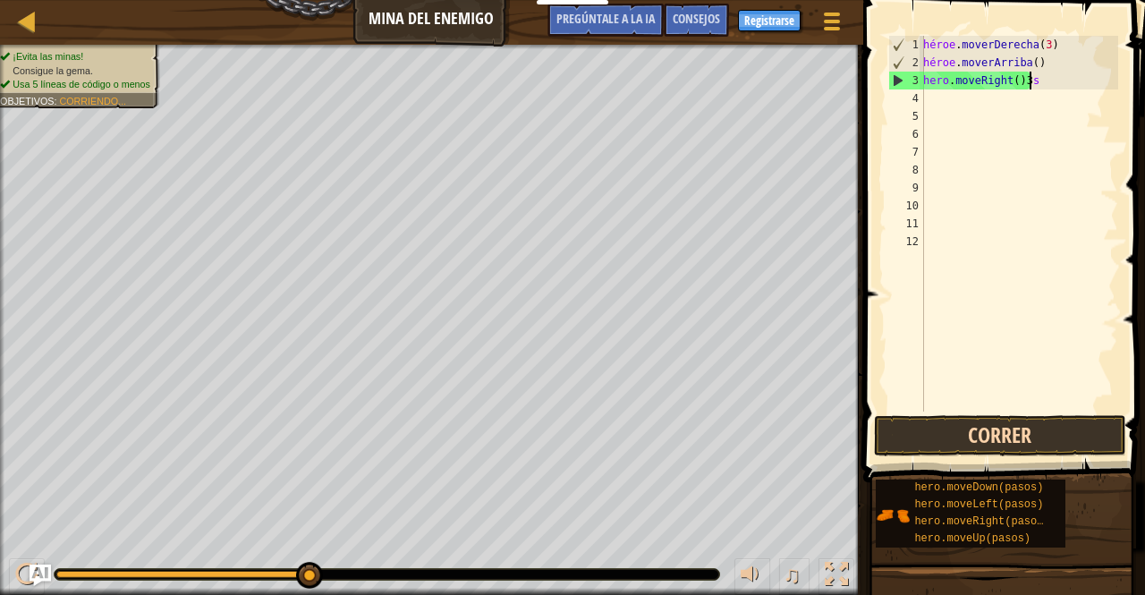
scroll to position [8, 7]
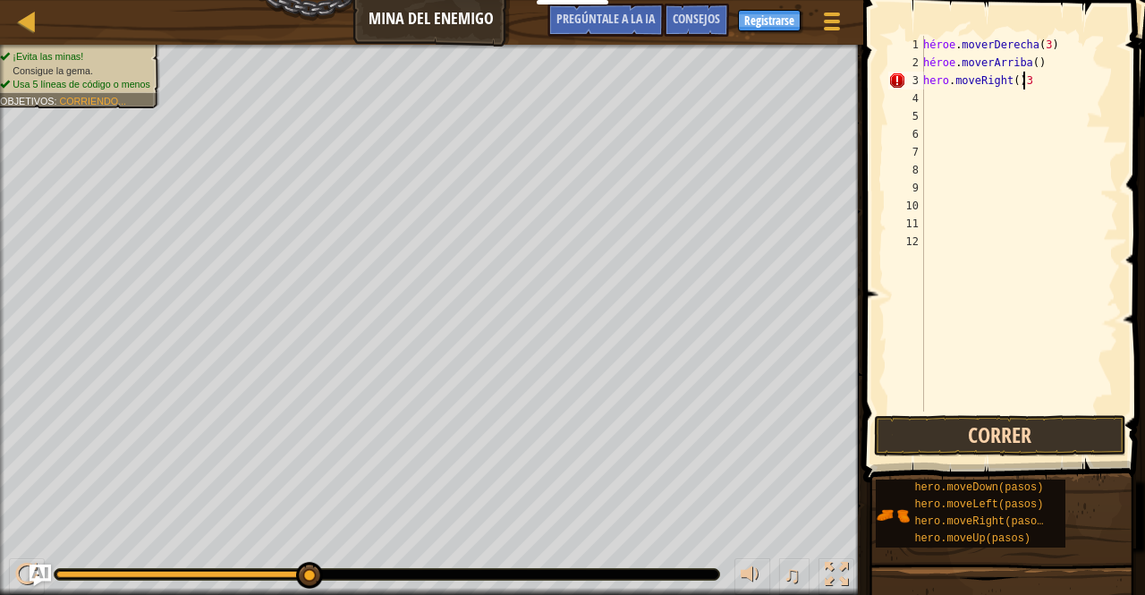
type textarea "hero.moveRight()"
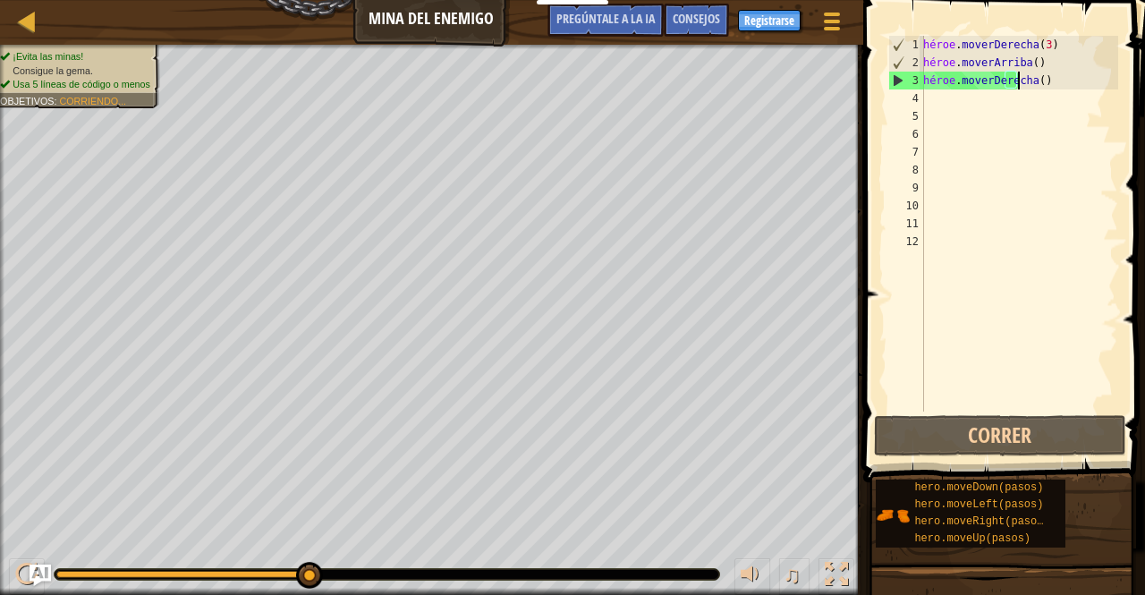
drag, startPoint x: 1059, startPoint y: 79, endPoint x: 946, endPoint y: 79, distance: 113.6
click at [946, 79] on div "héroe . moverDerecha ( 3 ) héroe . [PERSON_NAME] ( ) héroe . moverDerecha ( )" at bounding box center [1019, 241] width 199 height 411
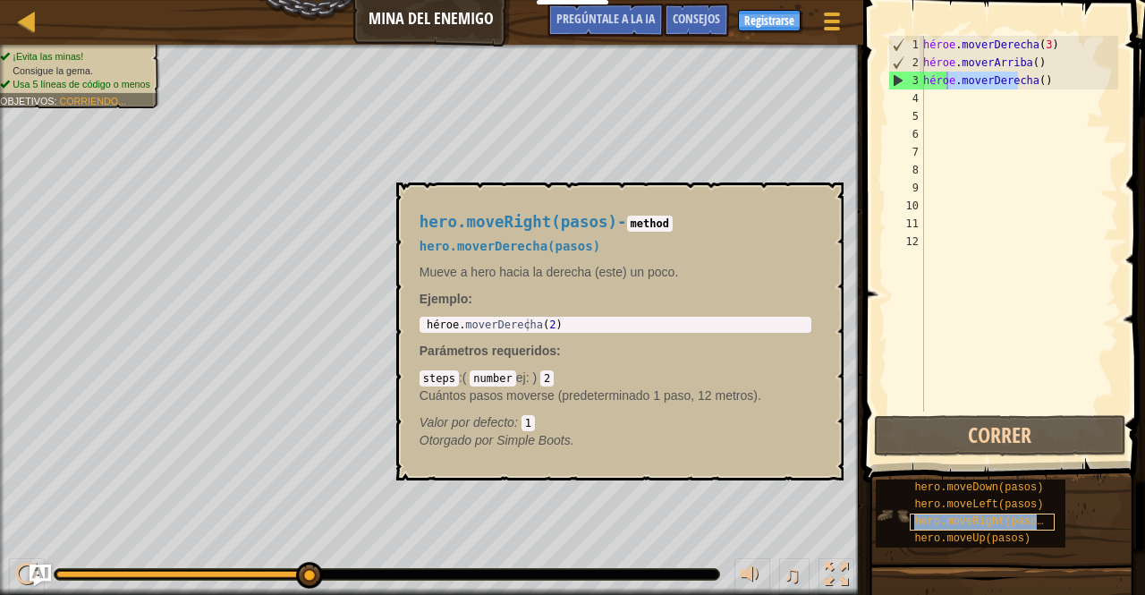
click at [988, 527] on font "hero.moveRight(pasos)" at bounding box center [981, 521] width 135 height 13
click at [958, 93] on div "héroe . moverDerecha ( 3 ) héroe . [PERSON_NAME] ( ) héroe . moverDerecha ( )" at bounding box center [1019, 241] width 199 height 411
type textarea "he"
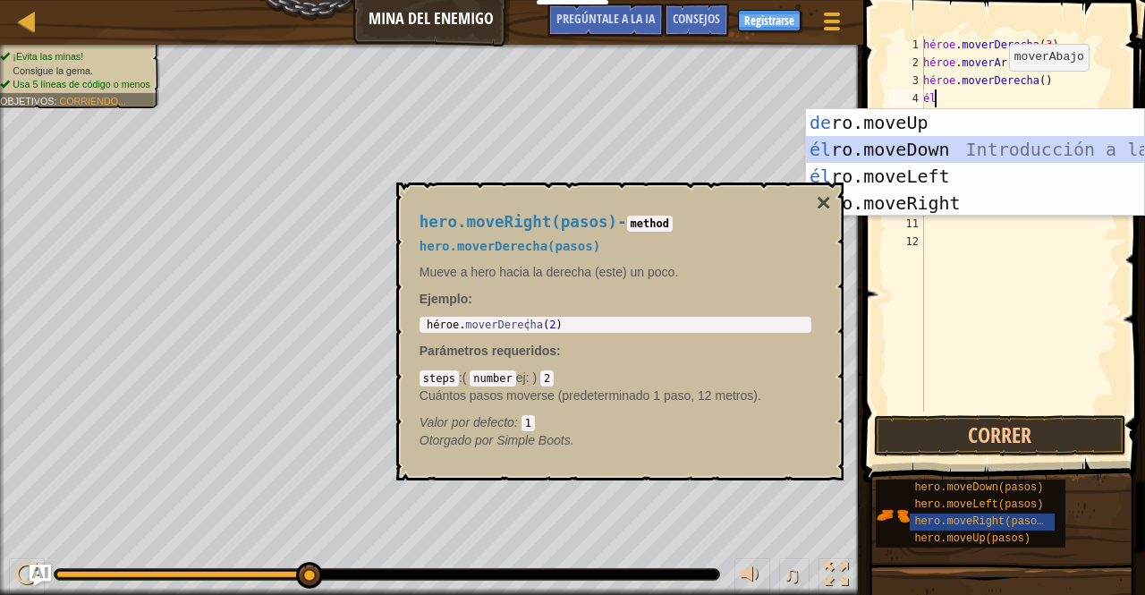
click at [929, 142] on div "Introducción a la presión de [PERSON_NAME].moveUp él ro.moveDown Introducción a…" at bounding box center [975, 189] width 338 height 161
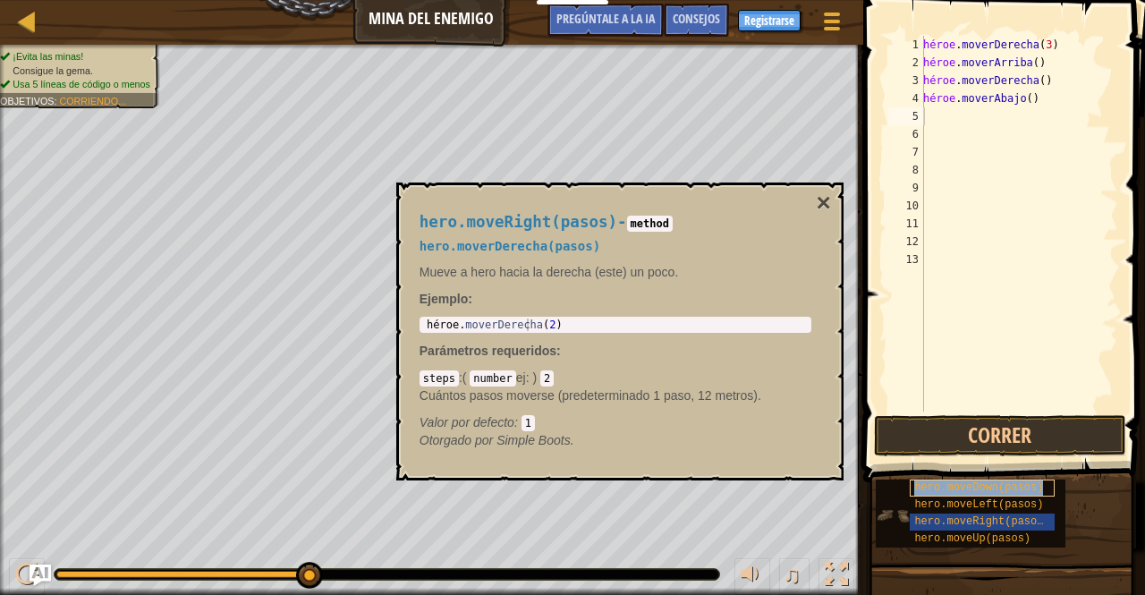
click at [975, 487] on font "hero.moveDown(pasos)" at bounding box center [978, 487] width 129 height 13
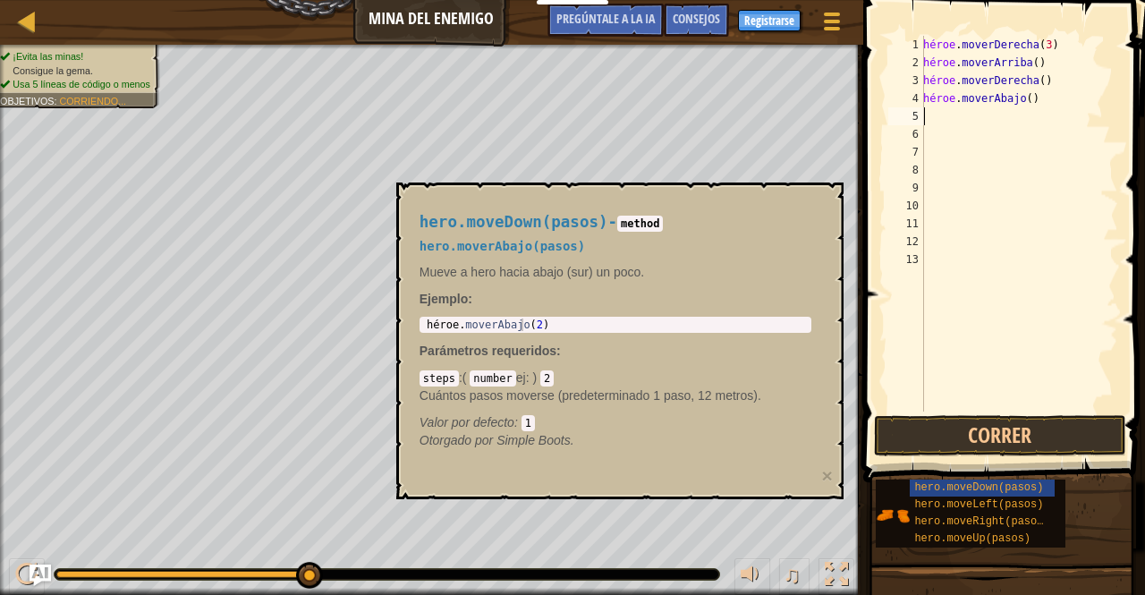
type textarea "hero.moveDown(2)"
click at [560, 321] on div "héroe . moverAbajo ( 2 )" at bounding box center [615, 337] width 385 height 38
drag, startPoint x: 547, startPoint y: 380, endPoint x: 586, endPoint y: 389, distance: 40.4
click at [586, 389] on div "steps :( number ej : ) ​ 2 Cuántos pasos moverse (predeterminado 1 paso, 12 met…" at bounding box center [616, 400] width 392 height 63
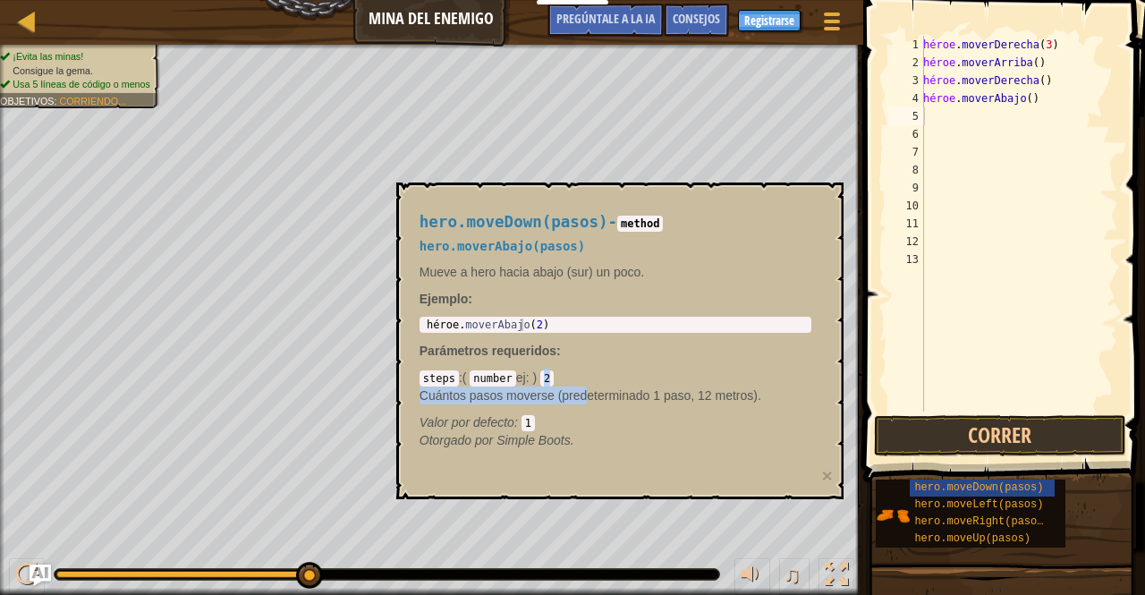
click at [548, 372] on code "2" at bounding box center [546, 378] width 13 height 16
click at [548, 374] on code "2" at bounding box center [546, 378] width 13 height 16
click at [542, 377] on code "2" at bounding box center [546, 378] width 13 height 16
click at [1077, 92] on div "héroe . moverDerecha ( 3 ) héroe . [PERSON_NAME] ( ) héroe . moverDerecha ( ) h…" at bounding box center [1019, 241] width 199 height 411
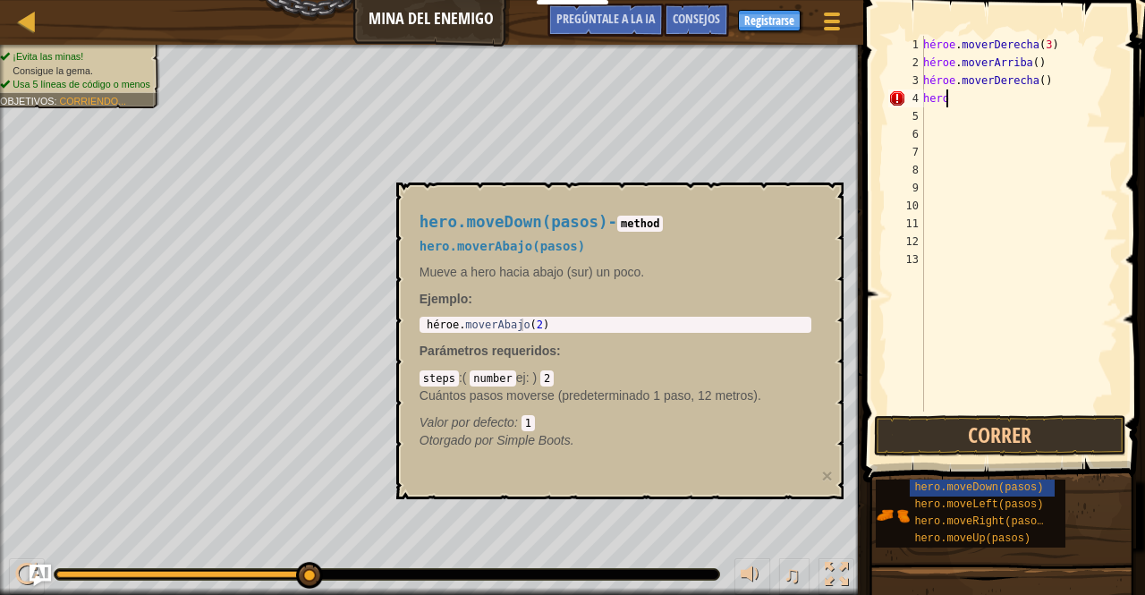
type textarea "h"
type textarea "her.moverabajo3 asosp"
type textarea "her.moverabajopasos3"
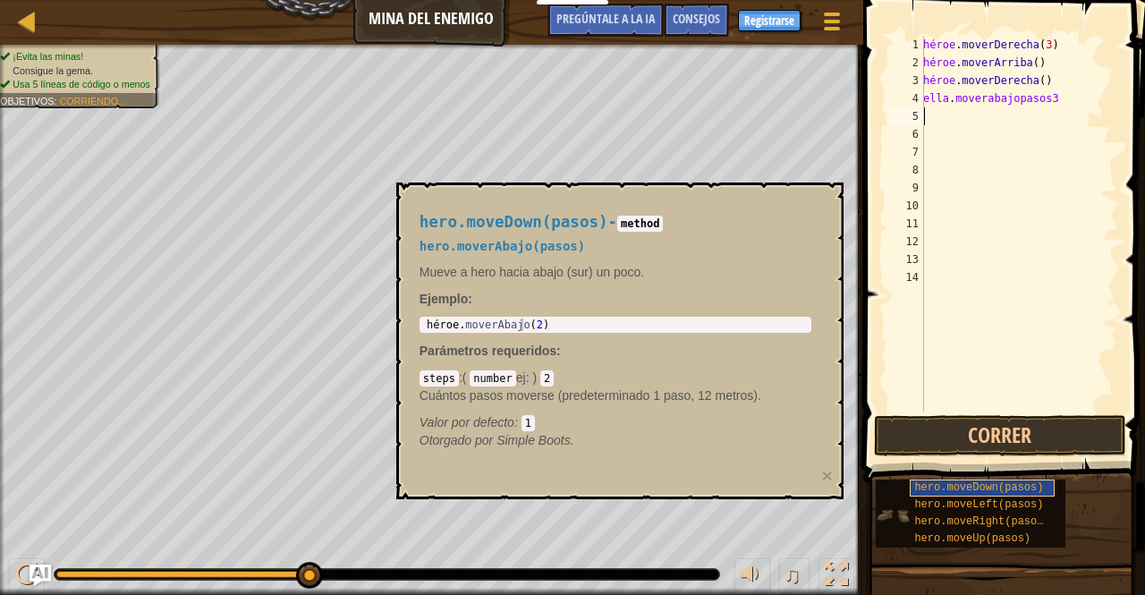
click at [978, 491] on div "Mapa Mina del Enemigo Menú del [DEMOGRAPHIC_DATA] Registrarse Consejos [DEMOGRA…" at bounding box center [572, 297] width 1145 height 595
click at [978, 491] on font "hero.moveDown(pasos)" at bounding box center [978, 487] width 129 height 13
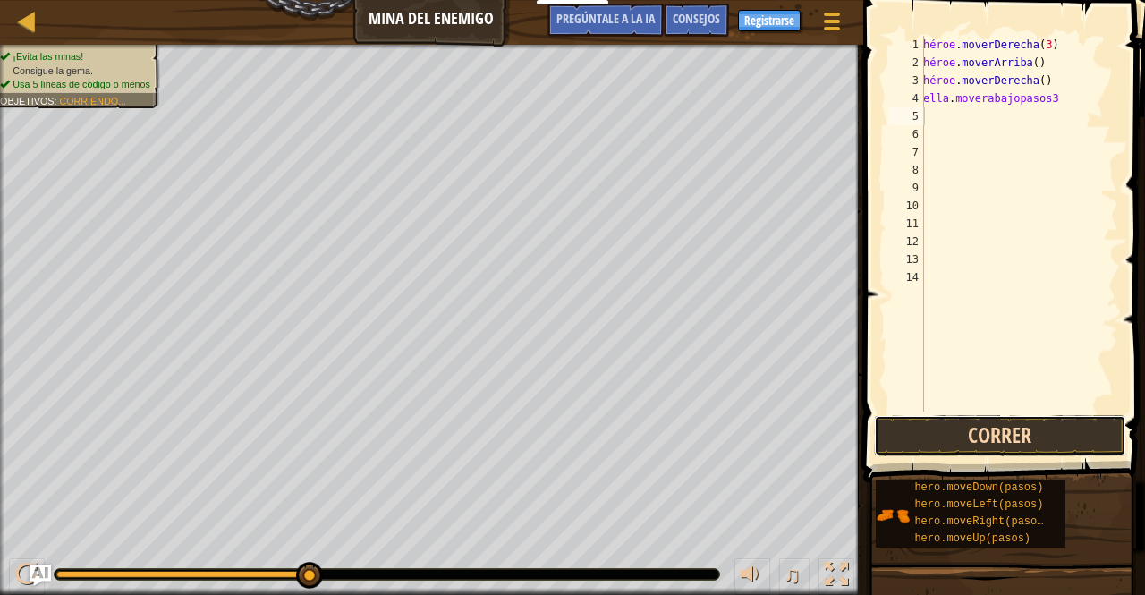
click at [985, 440] on button "Correr" at bounding box center [1000, 435] width 252 height 41
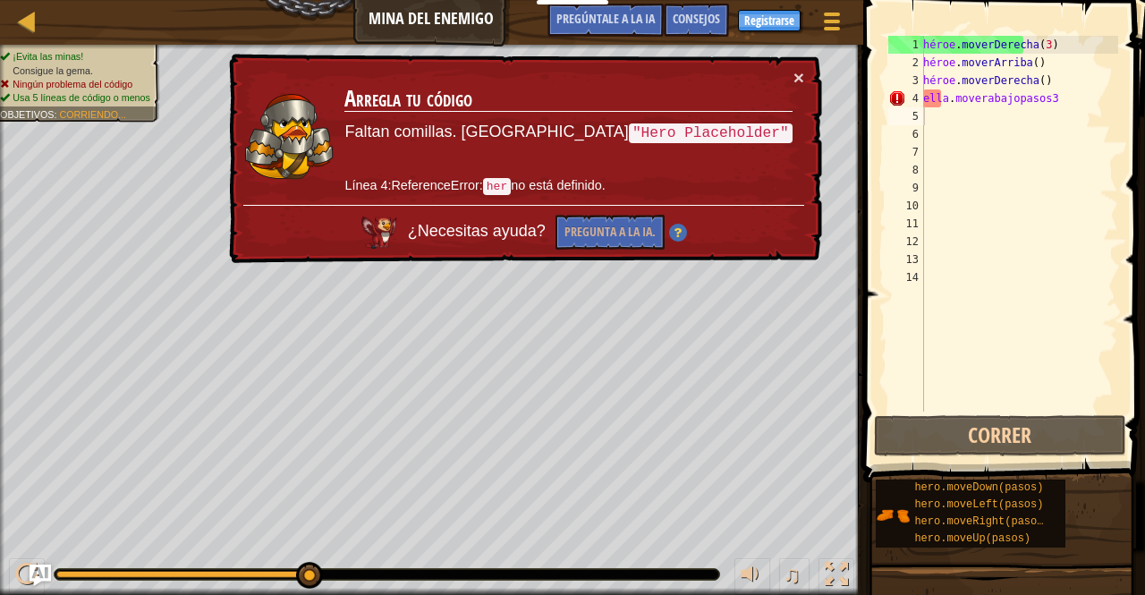
click at [805, 71] on div "× Arregla tu código Faltan comillas. Prueba "Hero Placeholder" Línea 4:Referenc…" at bounding box center [523, 159] width 597 height 210
click at [799, 75] on font "×" at bounding box center [798, 77] width 11 height 21
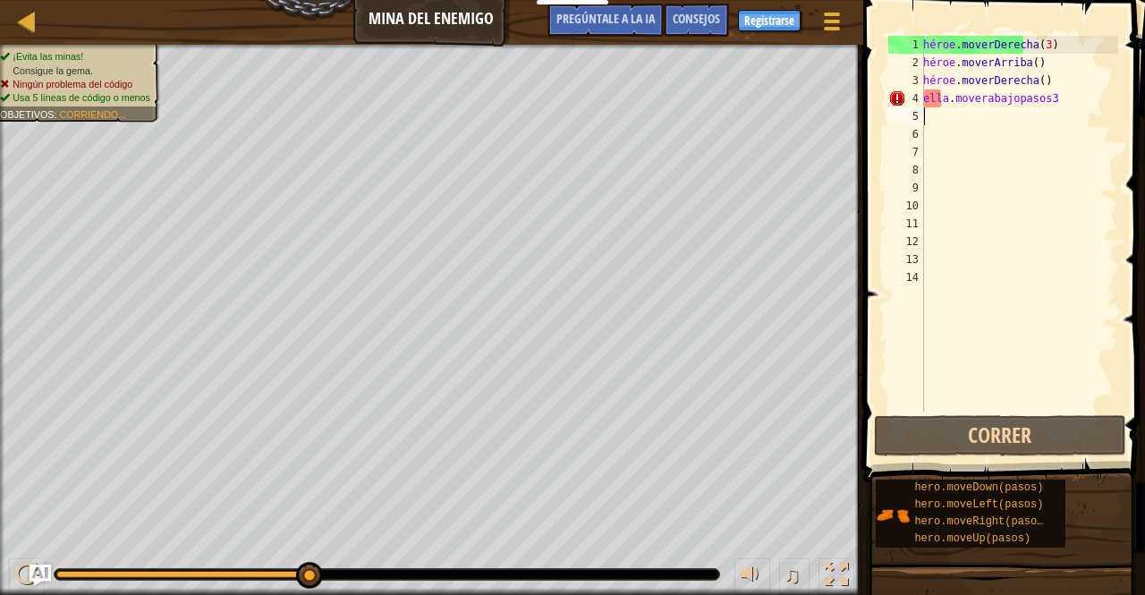
click at [946, 99] on div "héroe . moverDerecha ( 3 ) héroe . [PERSON_NAME] ( ) héroe . moverDerecha ( ) e…" at bounding box center [1019, 241] width 199 height 411
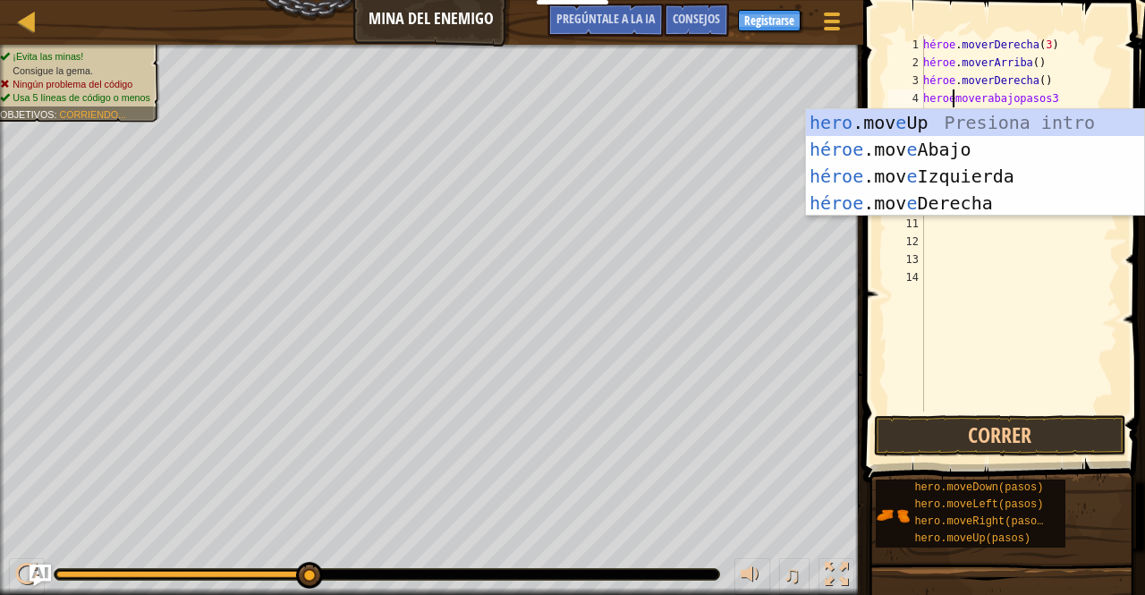
scroll to position [8, 3]
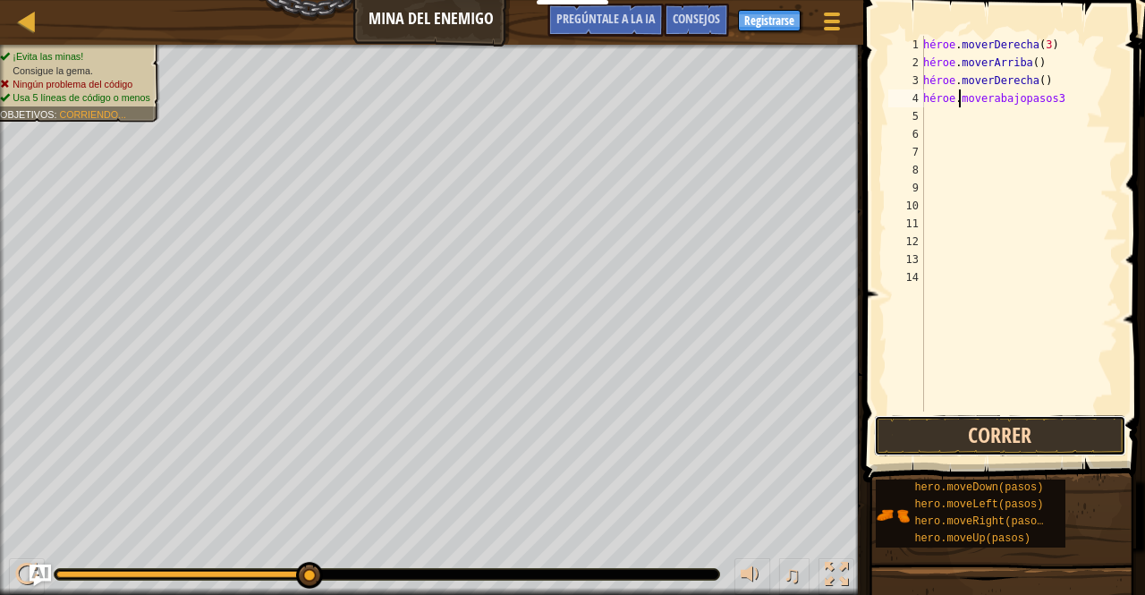
click at [1010, 436] on button "Correr" at bounding box center [1000, 435] width 252 height 41
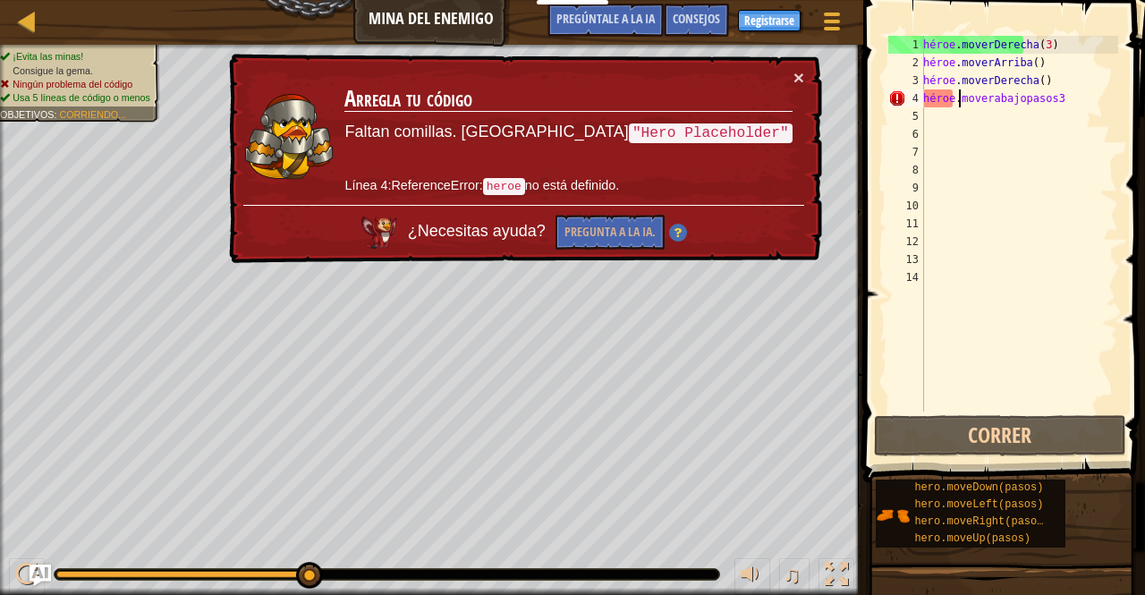
click at [1001, 94] on div "héroe . moverDerecha ( 3 ) héroe . [PERSON_NAME] ( ) héroe . moverDerecha ( ) h…" at bounding box center [1019, 241] width 199 height 411
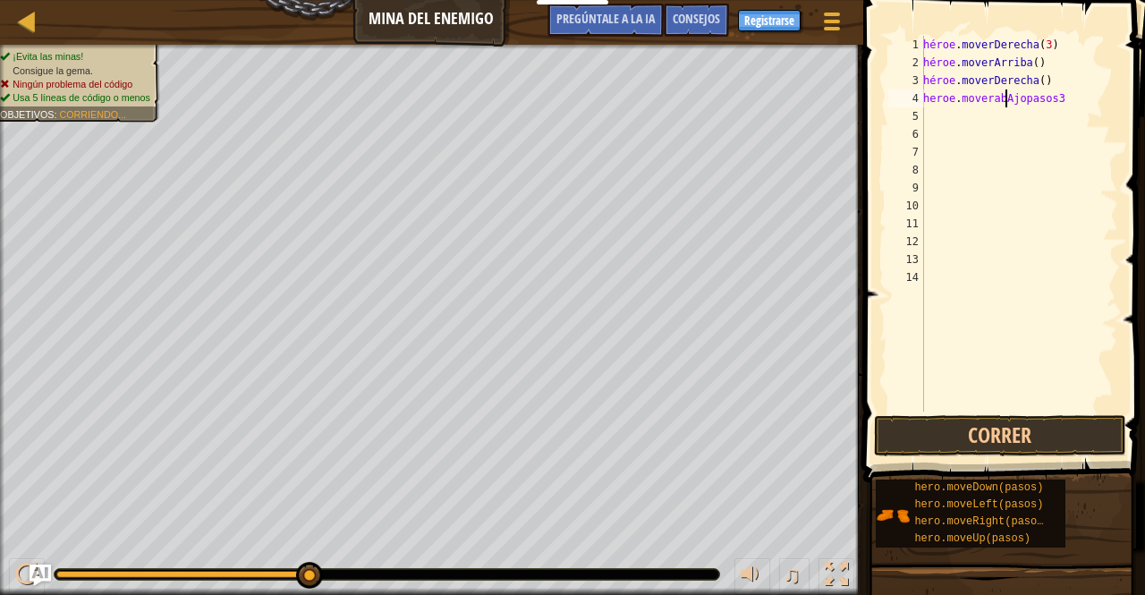
scroll to position [8, 6]
click at [1016, 98] on div "héroe . moverDerecha ( 3 ) héroe . [PERSON_NAME] ( ) héroe . moverDerecha ( ) h…" at bounding box center [1019, 241] width 199 height 411
click at [1031, 99] on div "héroe . moverDerecha ( 3 ) héroe . [PERSON_NAME] ( ) héroe . moverDerecha ( ) h…" at bounding box center [1019, 241] width 199 height 411
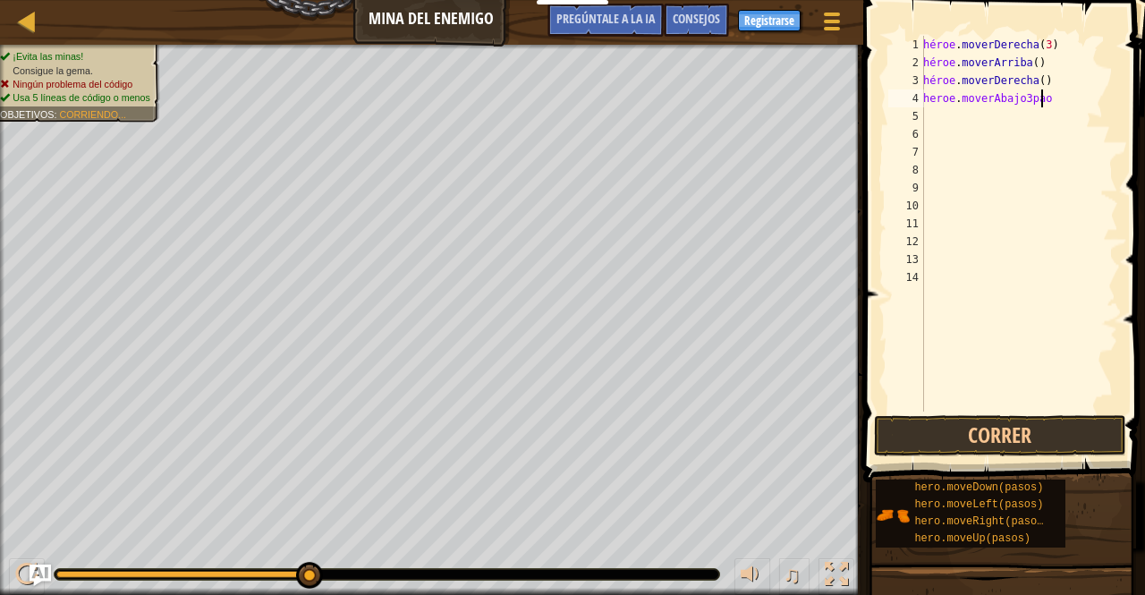
type textarea "heroe.moverAbajo3paos"
click at [968, 445] on button "Correr" at bounding box center [1000, 435] width 252 height 41
